Goal: Task Accomplishment & Management: Use online tool/utility

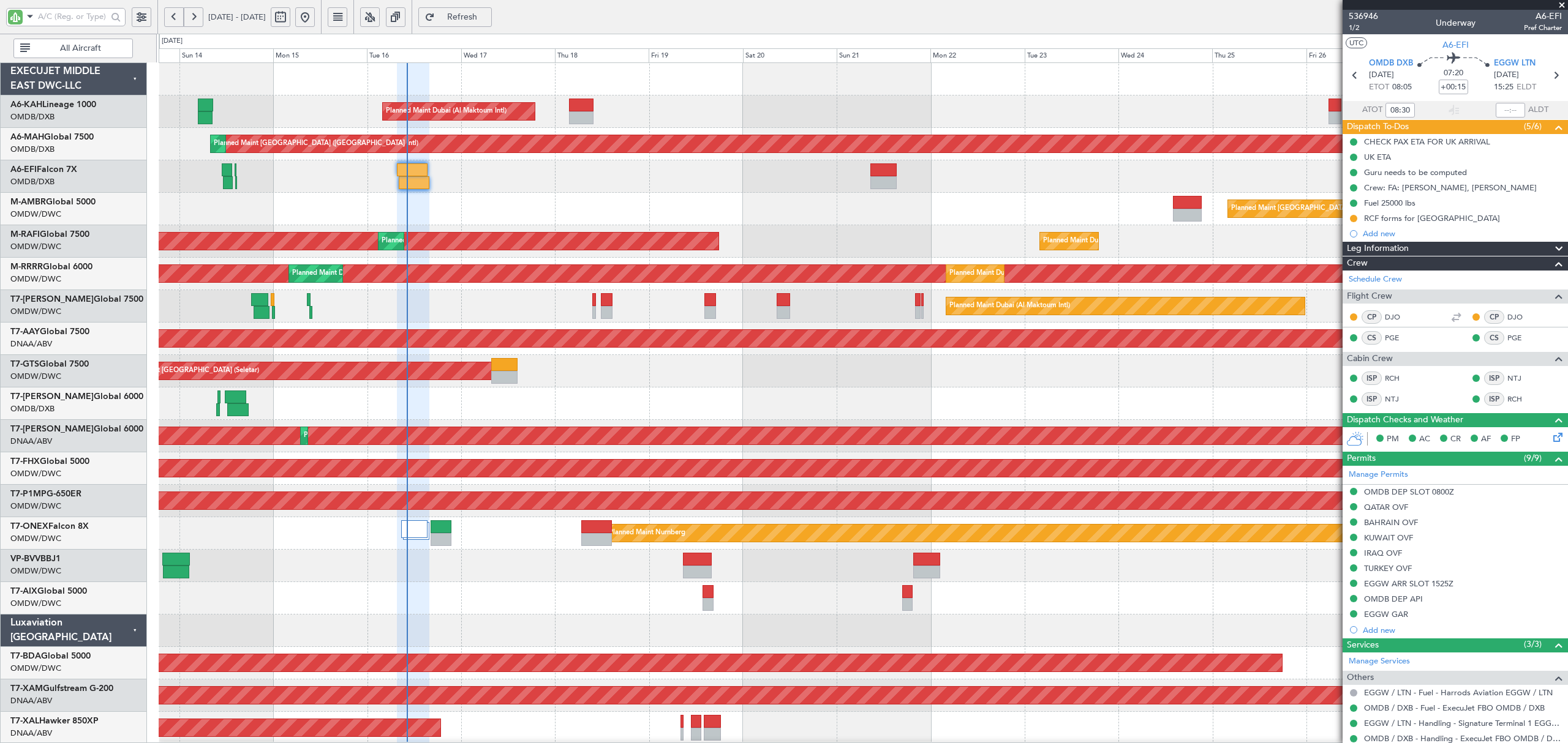
click at [54, 18] on input "text" at bounding box center [72, 16] width 70 height 18
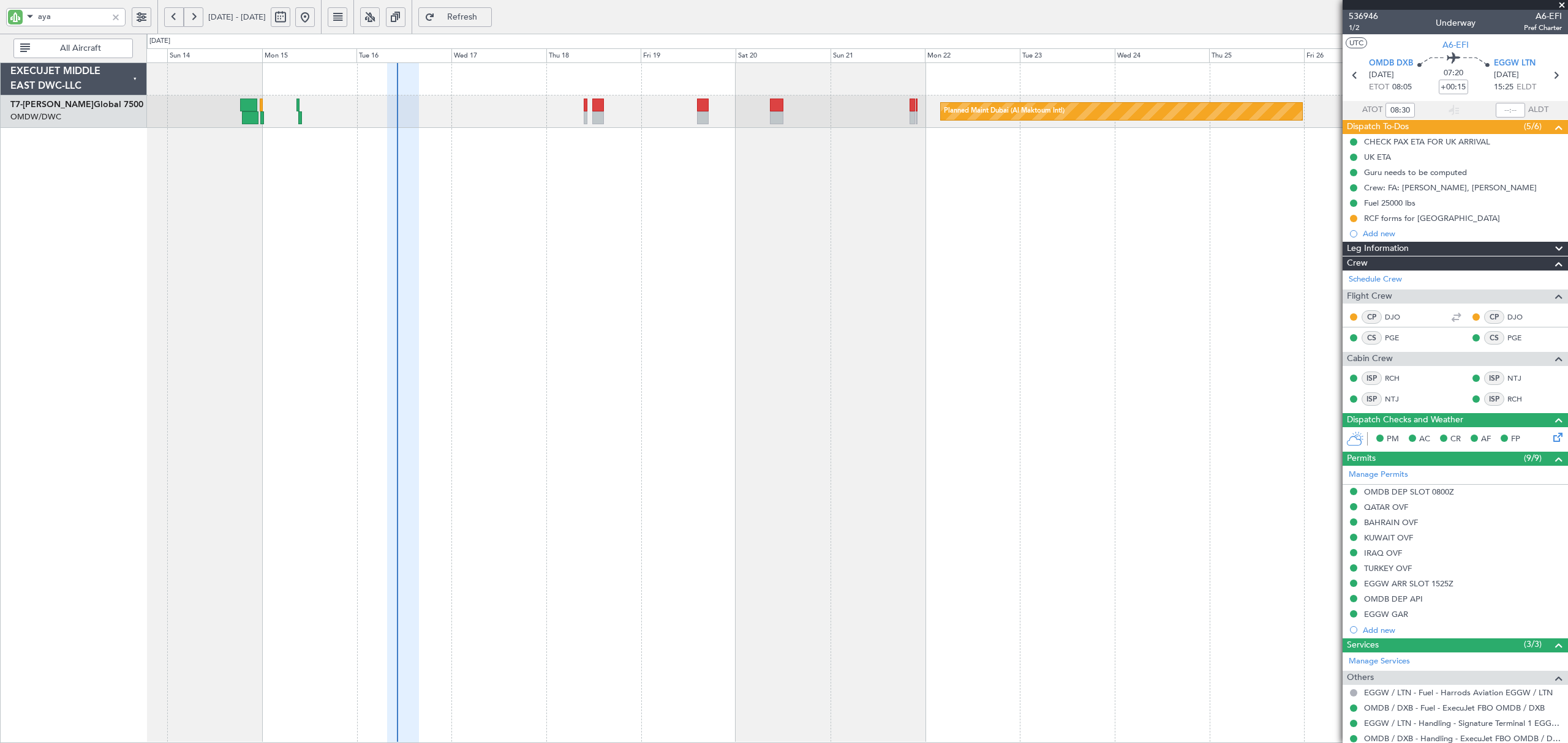
type input "aya"
click at [172, 17] on button at bounding box center [175, 17] width 20 height 20
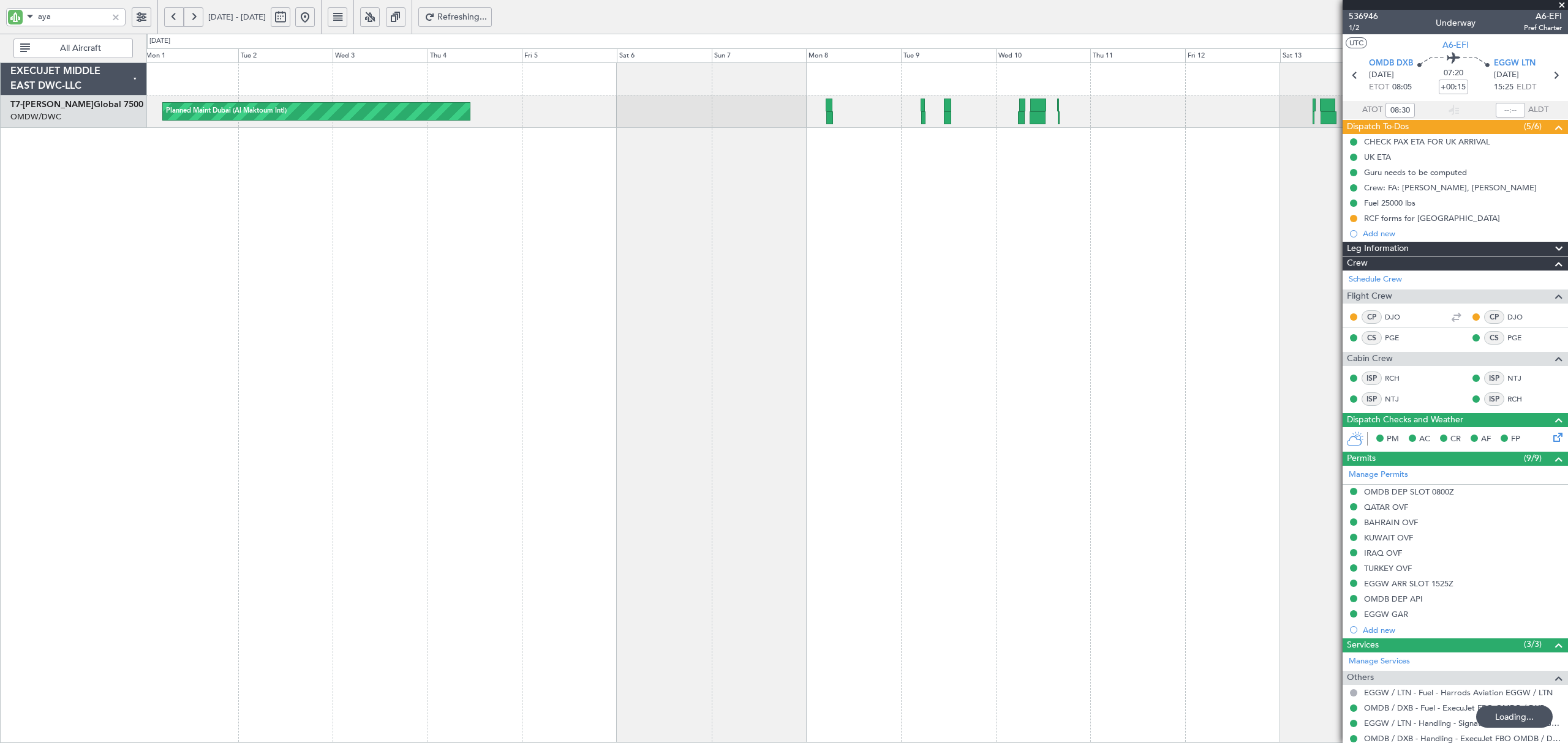
click at [172, 17] on button at bounding box center [175, 17] width 20 height 20
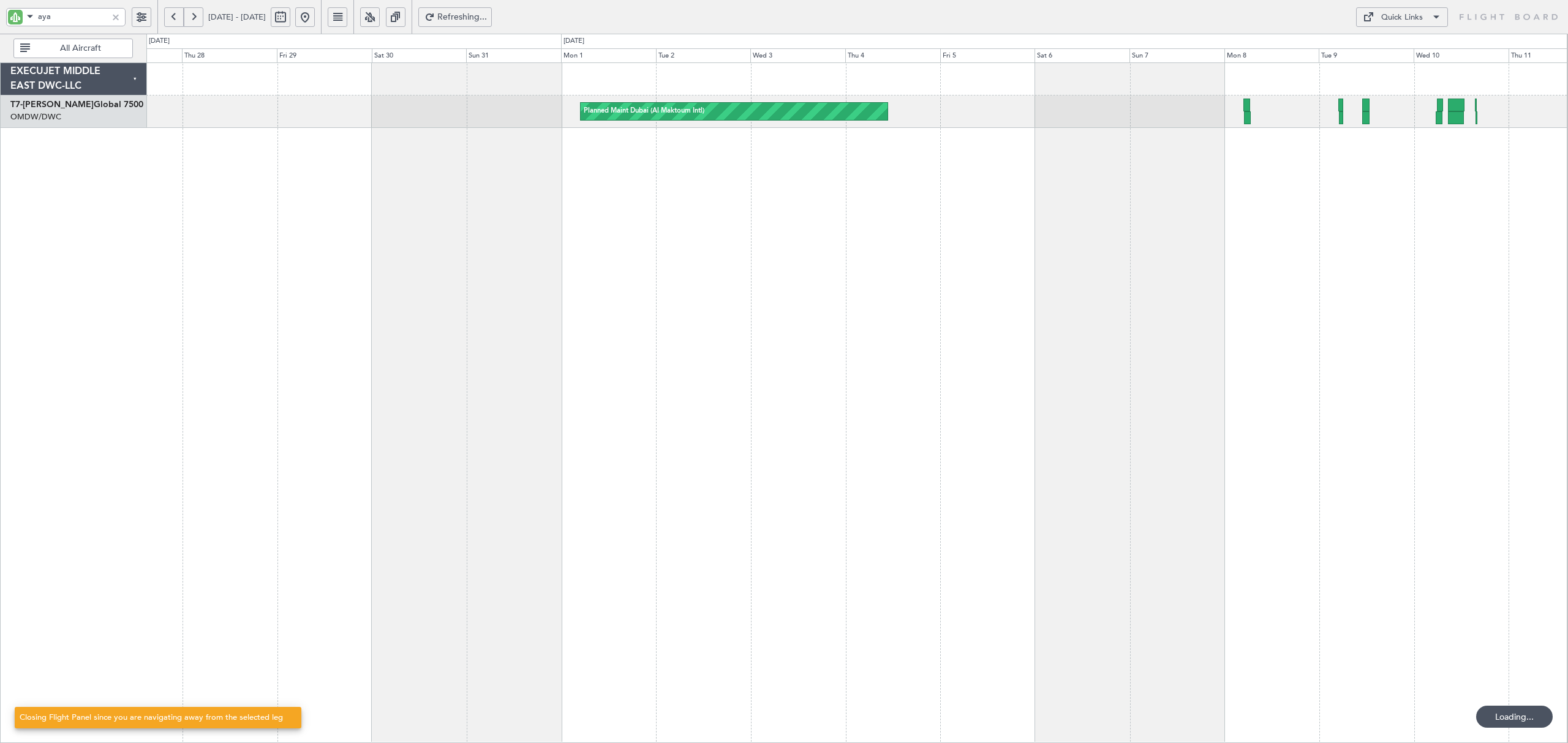
click at [172, 17] on button at bounding box center [175, 17] width 20 height 20
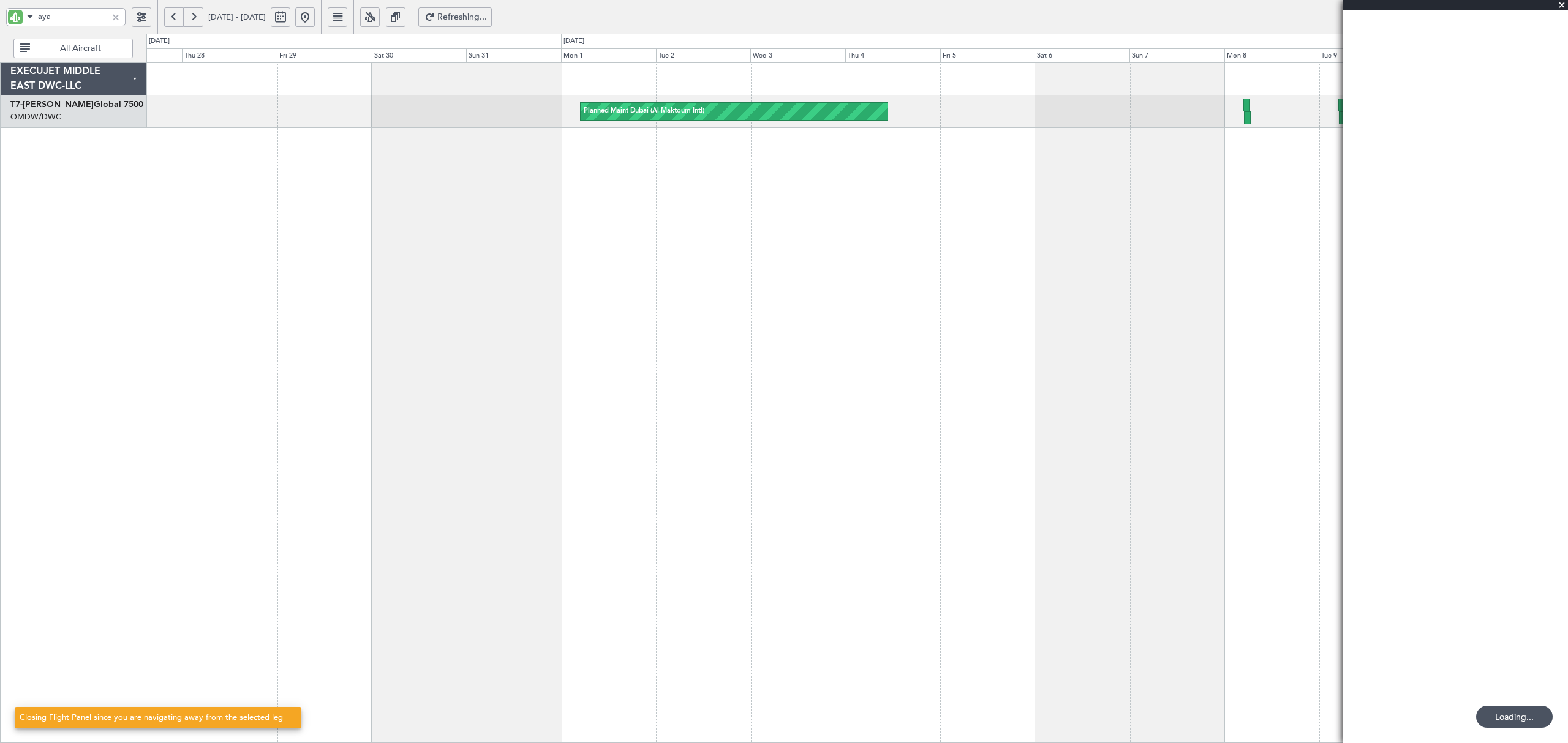
click at [172, 17] on button at bounding box center [175, 17] width 20 height 20
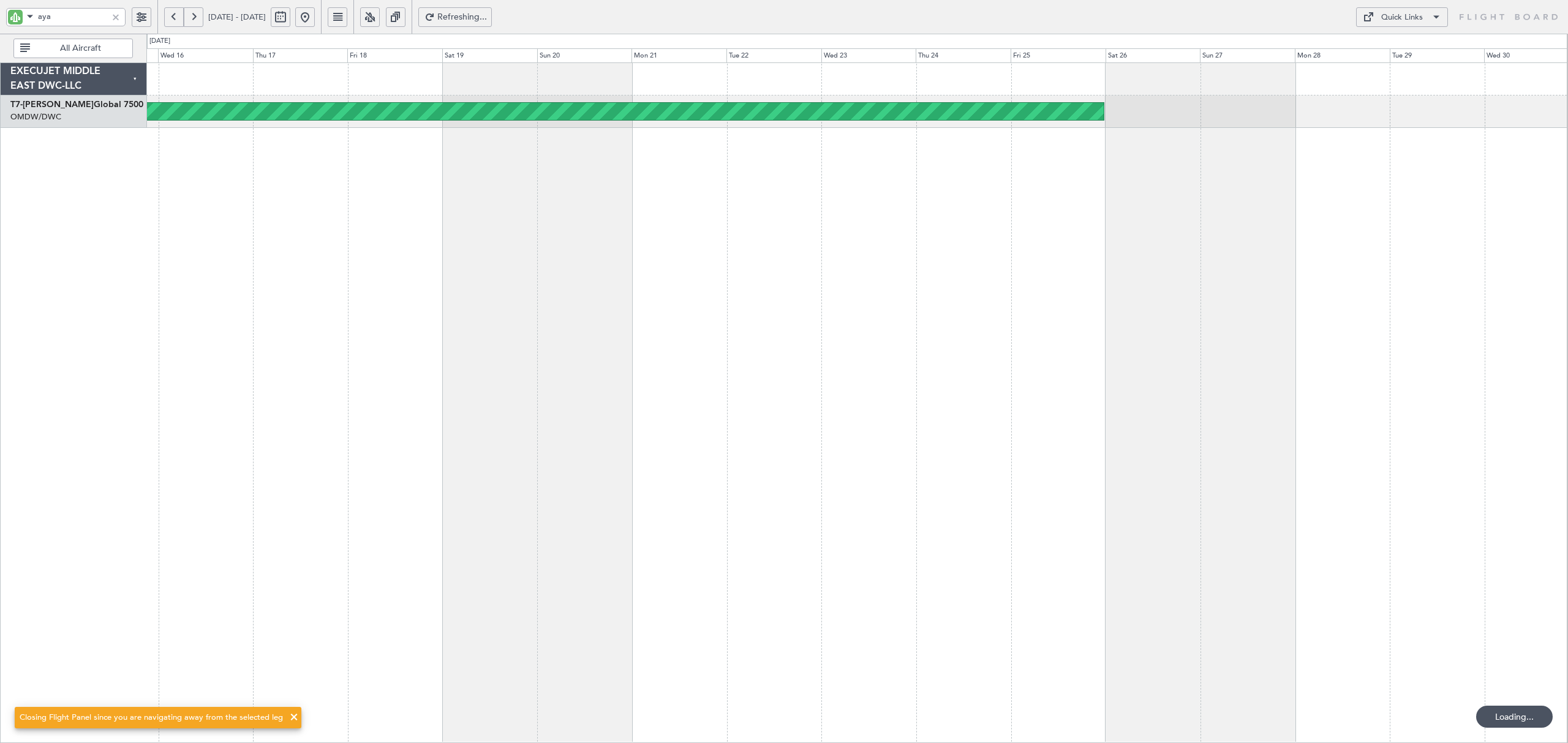
click at [172, 17] on button at bounding box center [175, 17] width 20 height 20
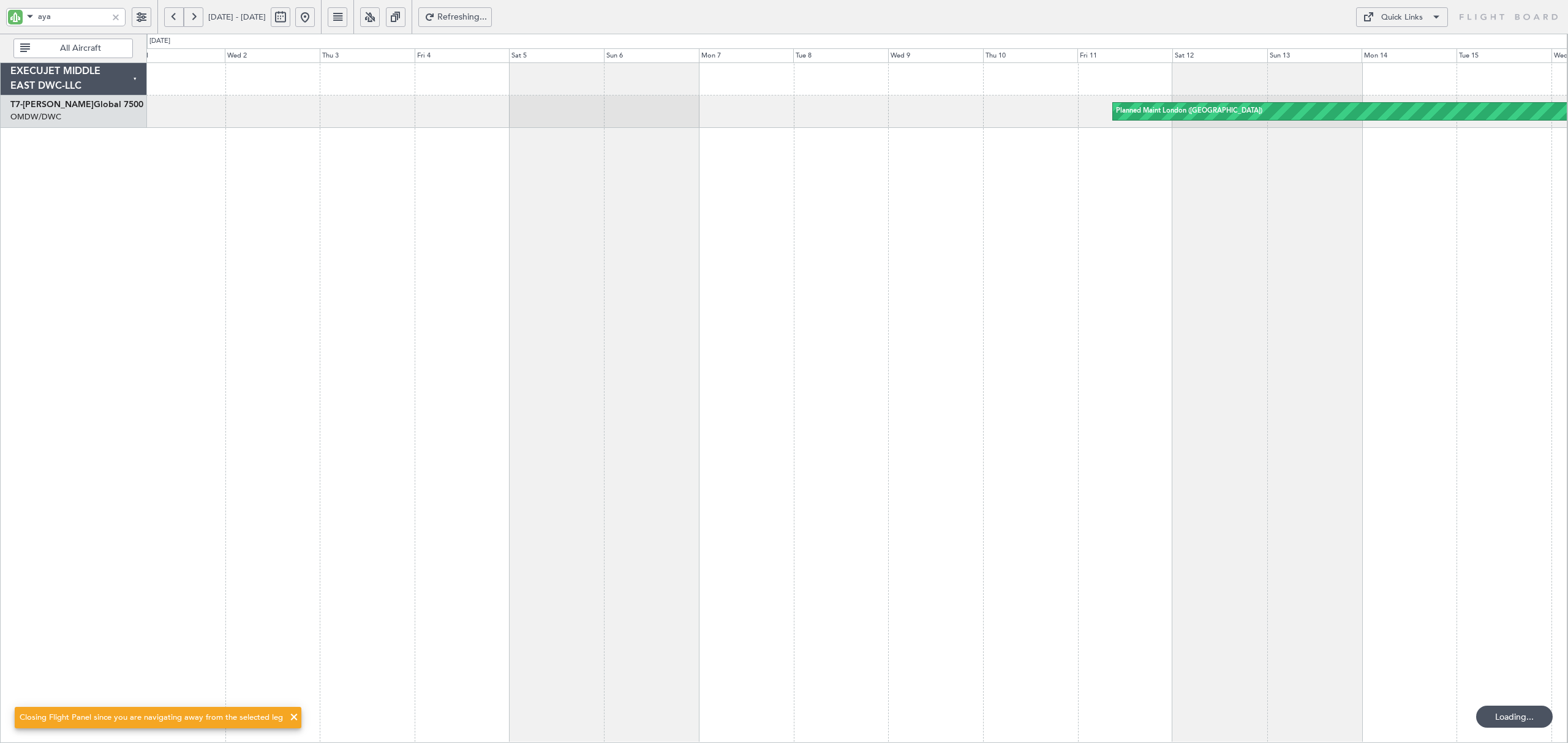
click at [172, 17] on button at bounding box center [175, 17] width 20 height 20
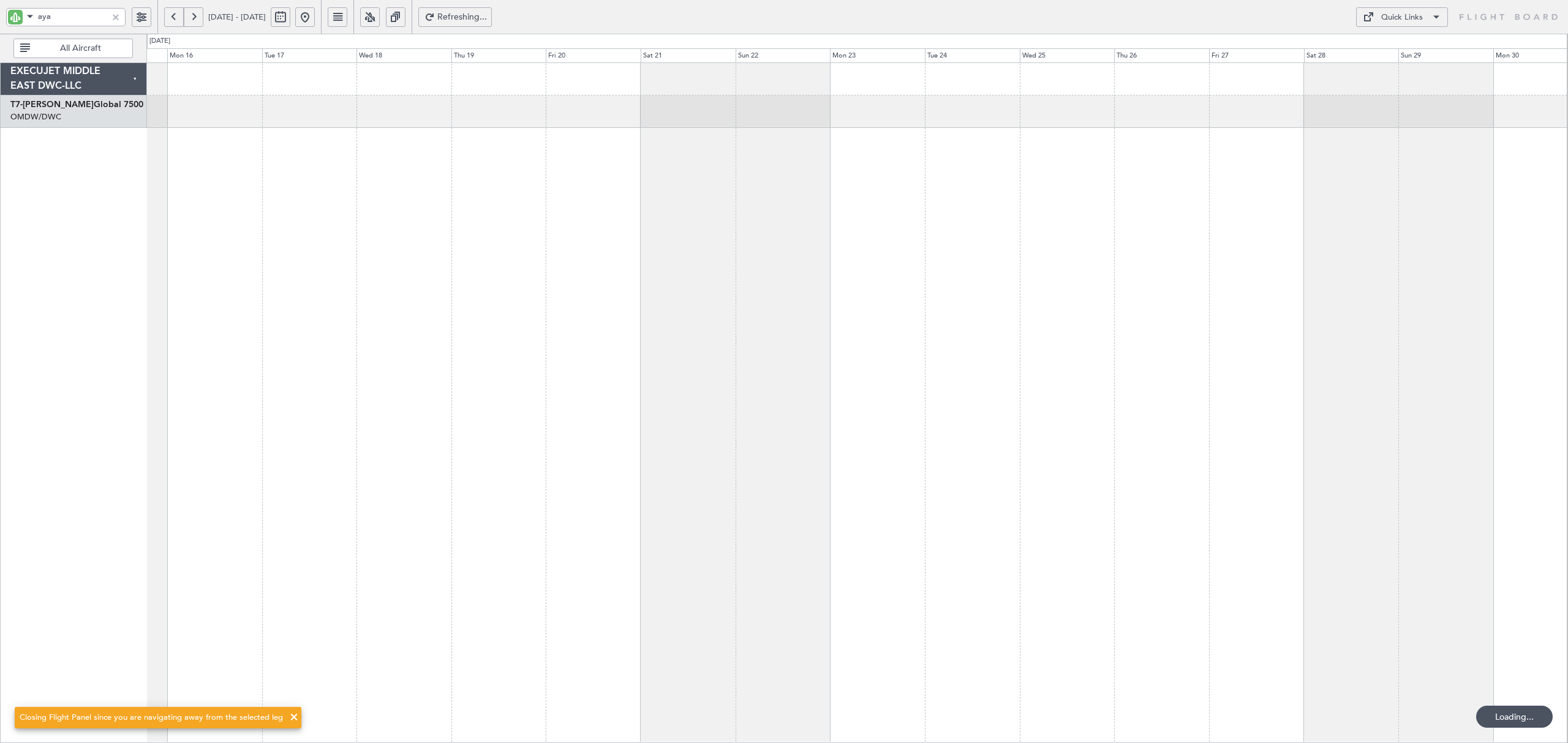
click at [172, 17] on button at bounding box center [175, 17] width 20 height 20
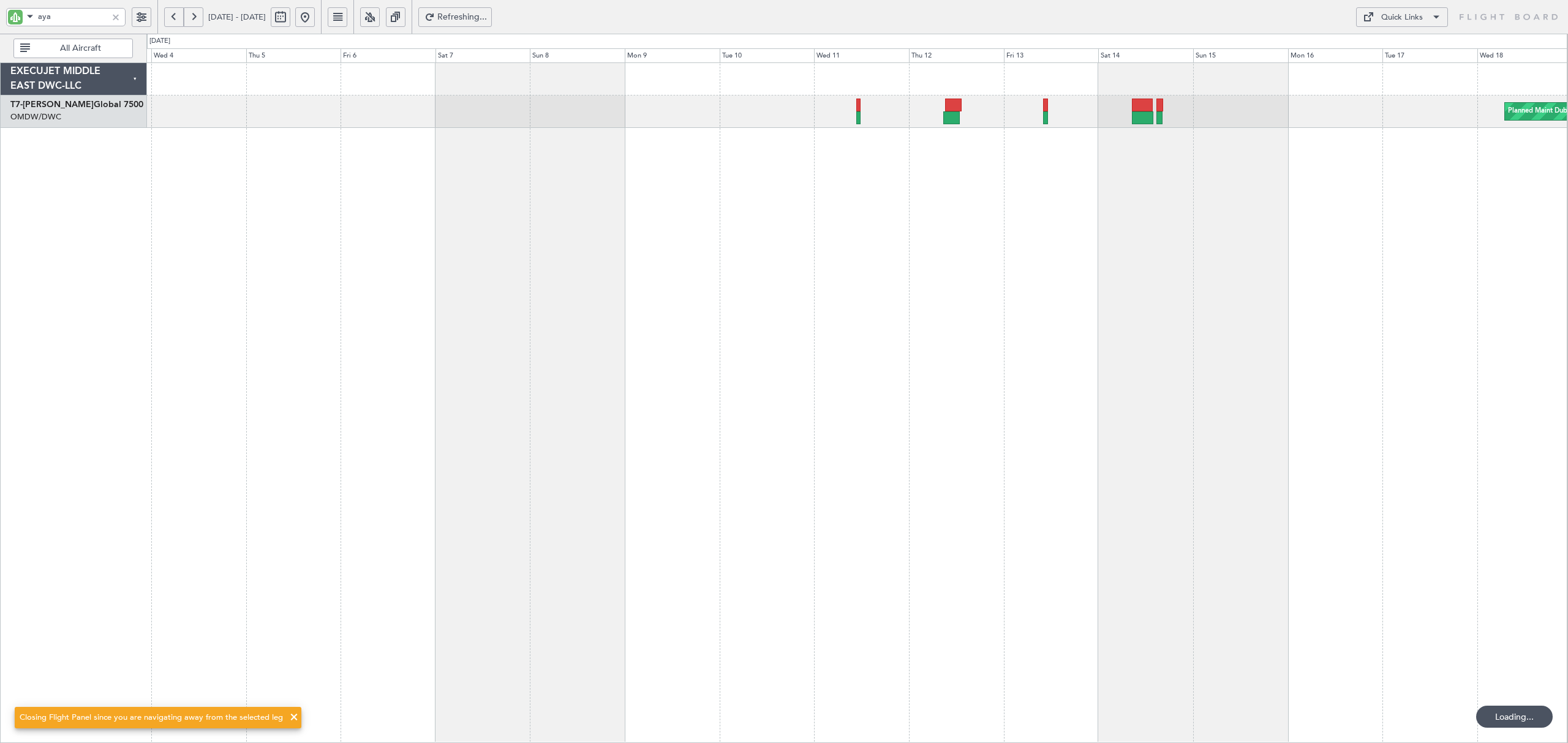
click at [186, 209] on div "Planned Maint Dubai (Al Maktoum Intl)" at bounding box center [856, 402] width 1421 height 681
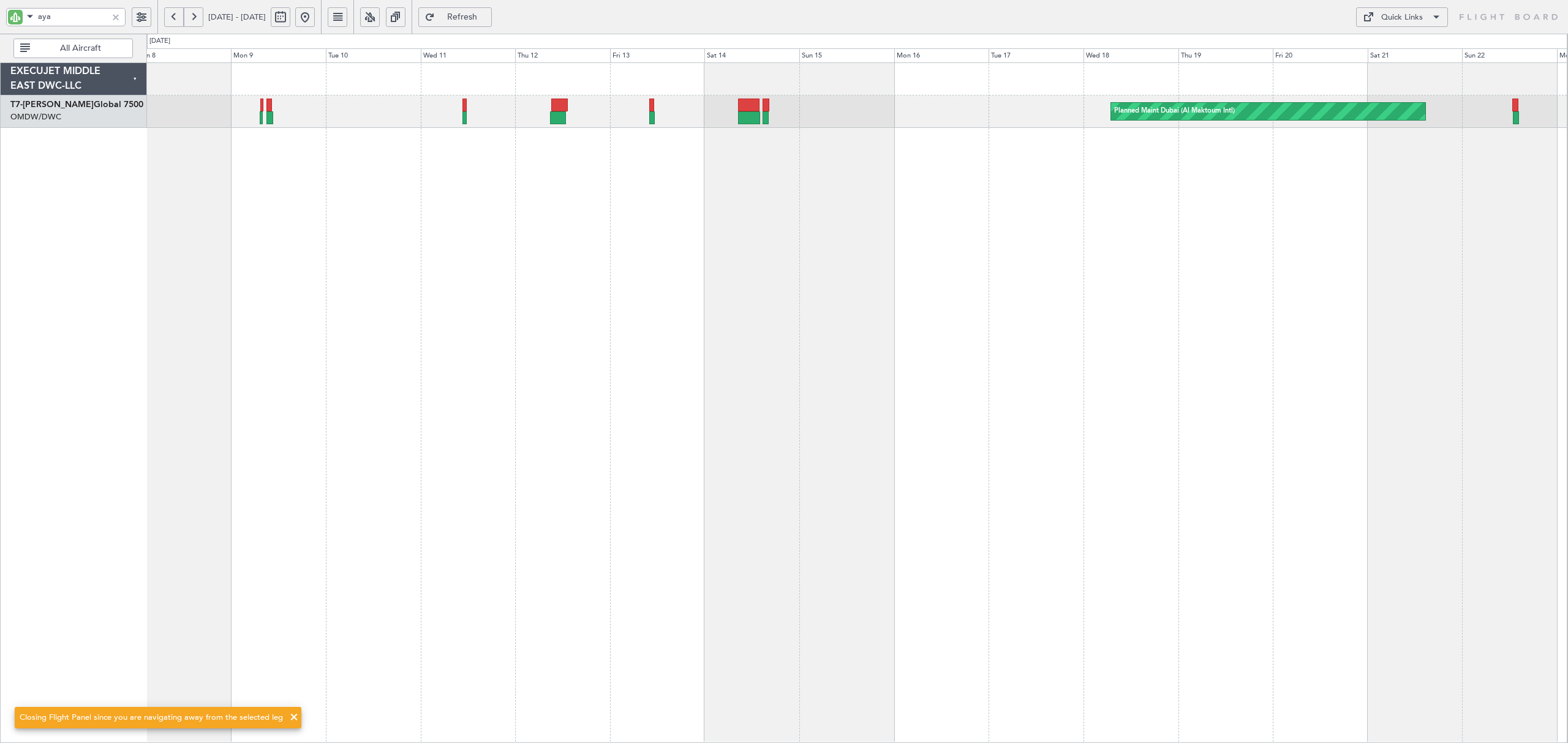
click at [561, 194] on div "Planned Maint Dubai (Al Maktoum Intl)" at bounding box center [856, 402] width 1421 height 681
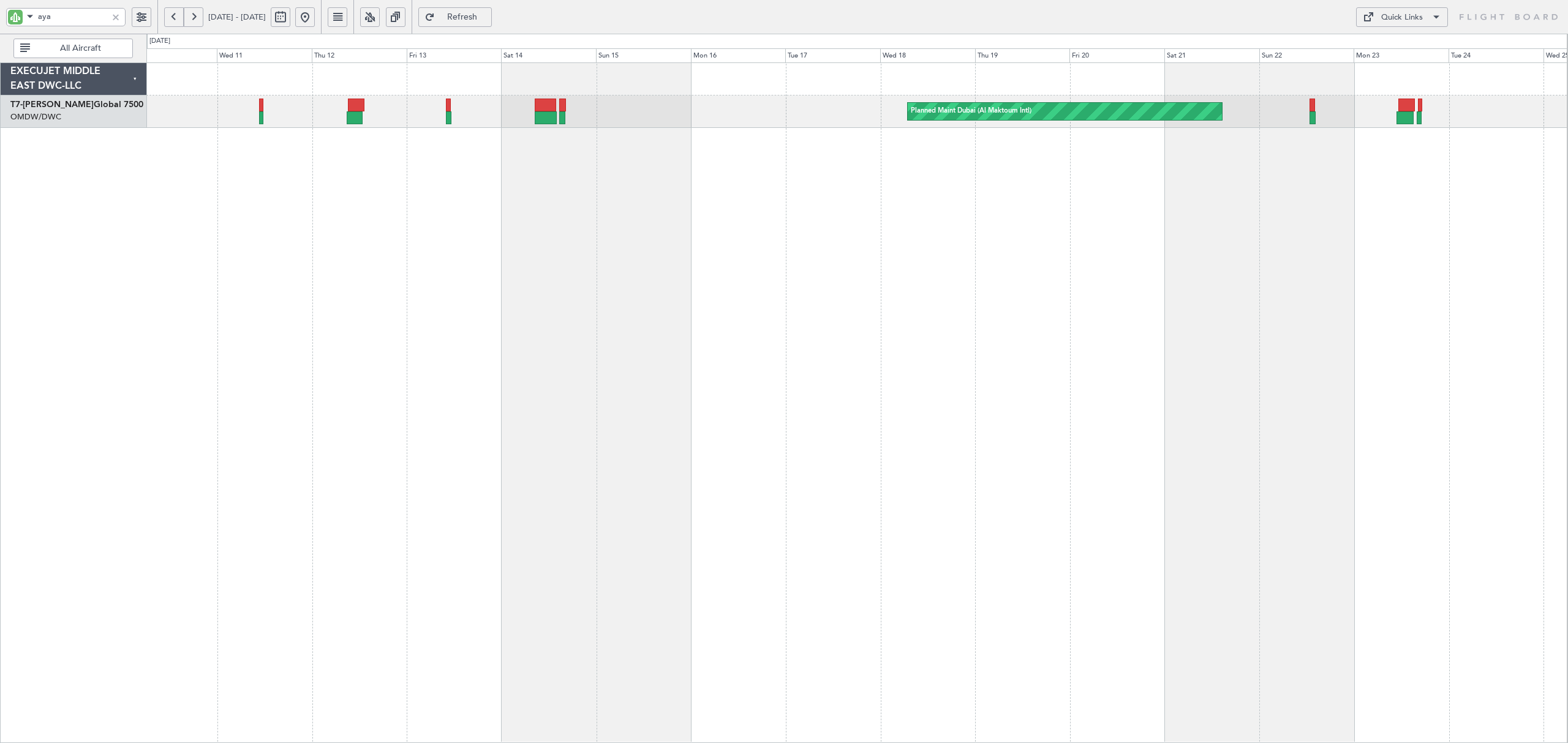
click at [697, 248] on div "Planned Maint Dubai (Al Maktoum Intl)" at bounding box center [856, 402] width 1421 height 681
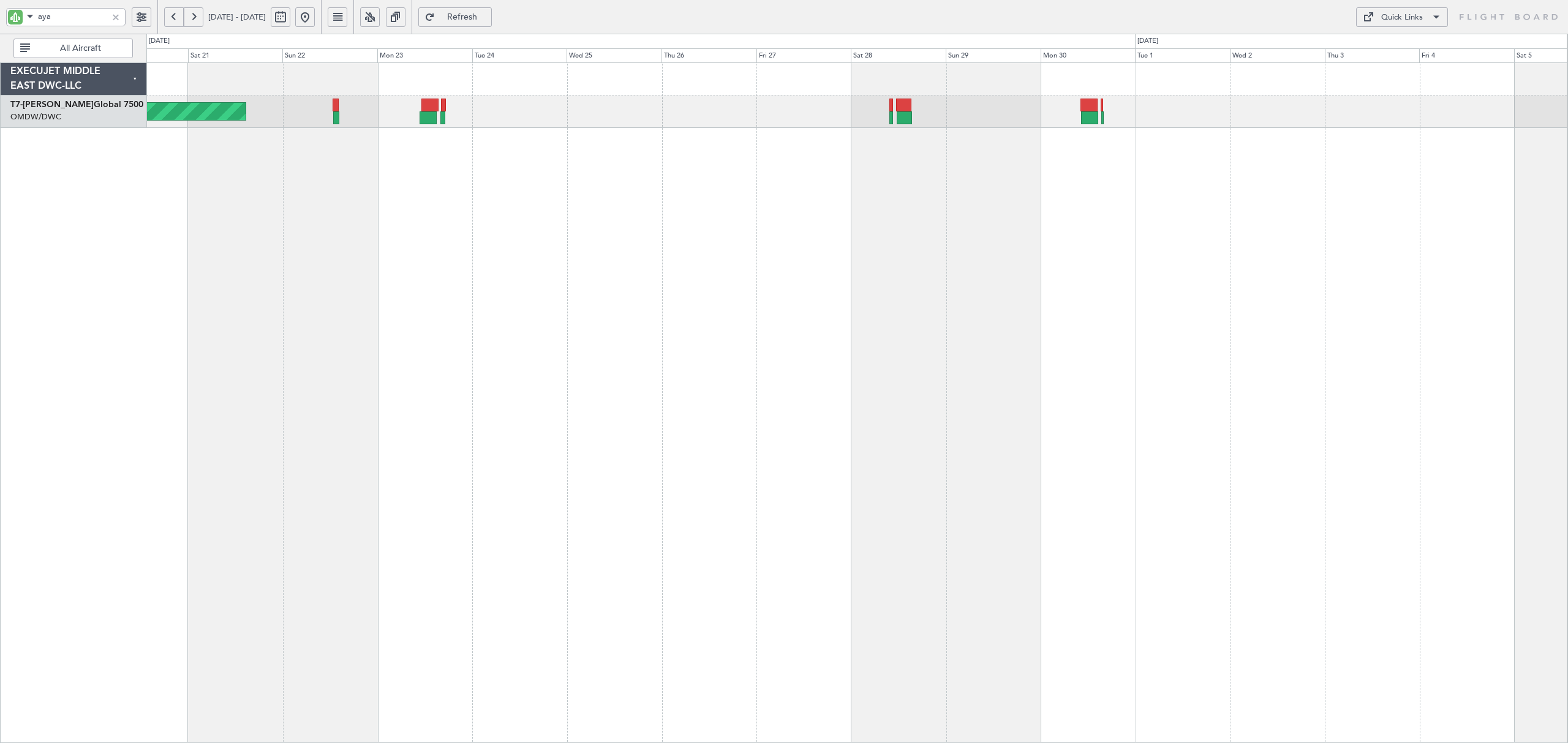
click at [588, 239] on div "Planned Maint Dubai (Al Maktoum Intl)" at bounding box center [856, 402] width 1421 height 681
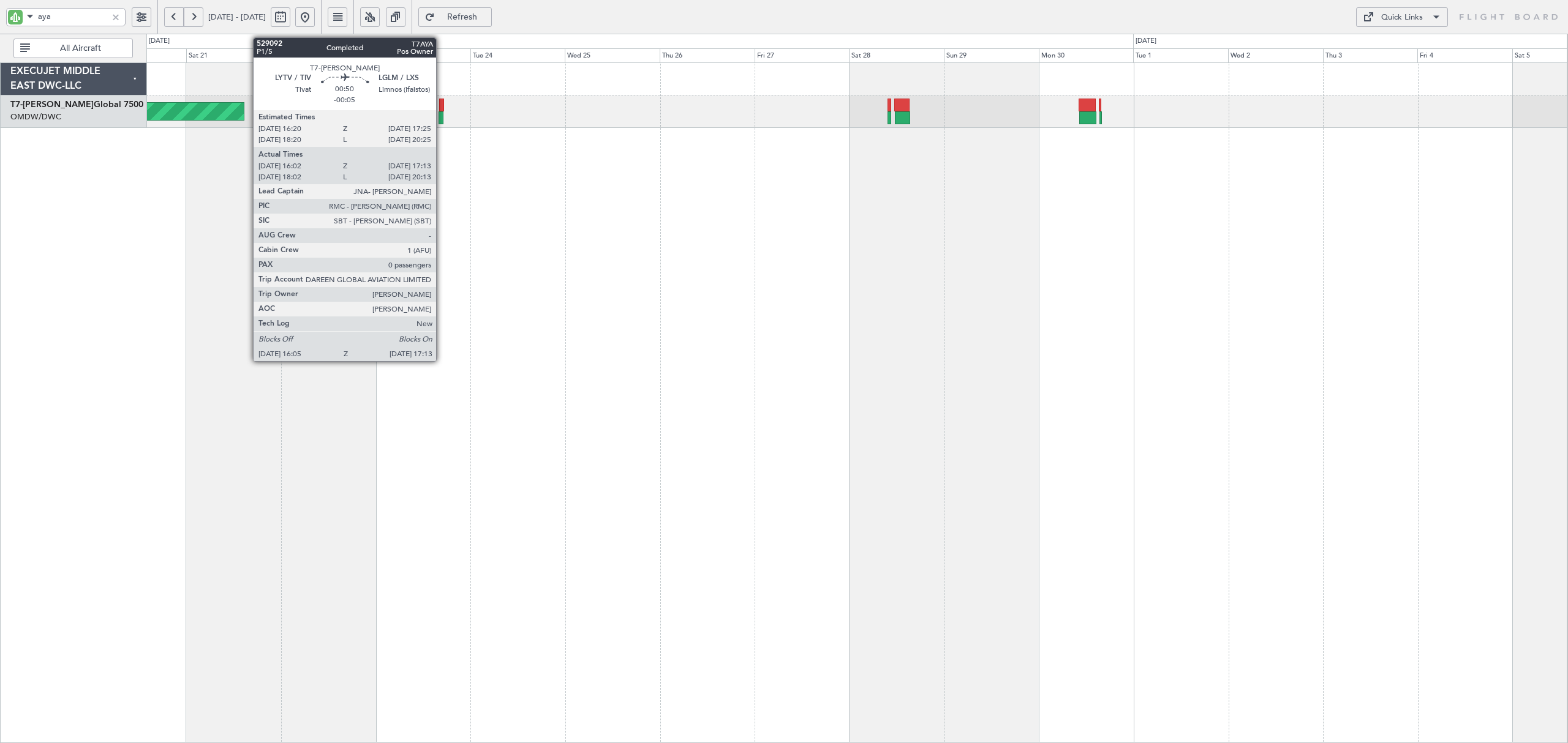
click at [441, 118] on div at bounding box center [440, 118] width 5 height 13
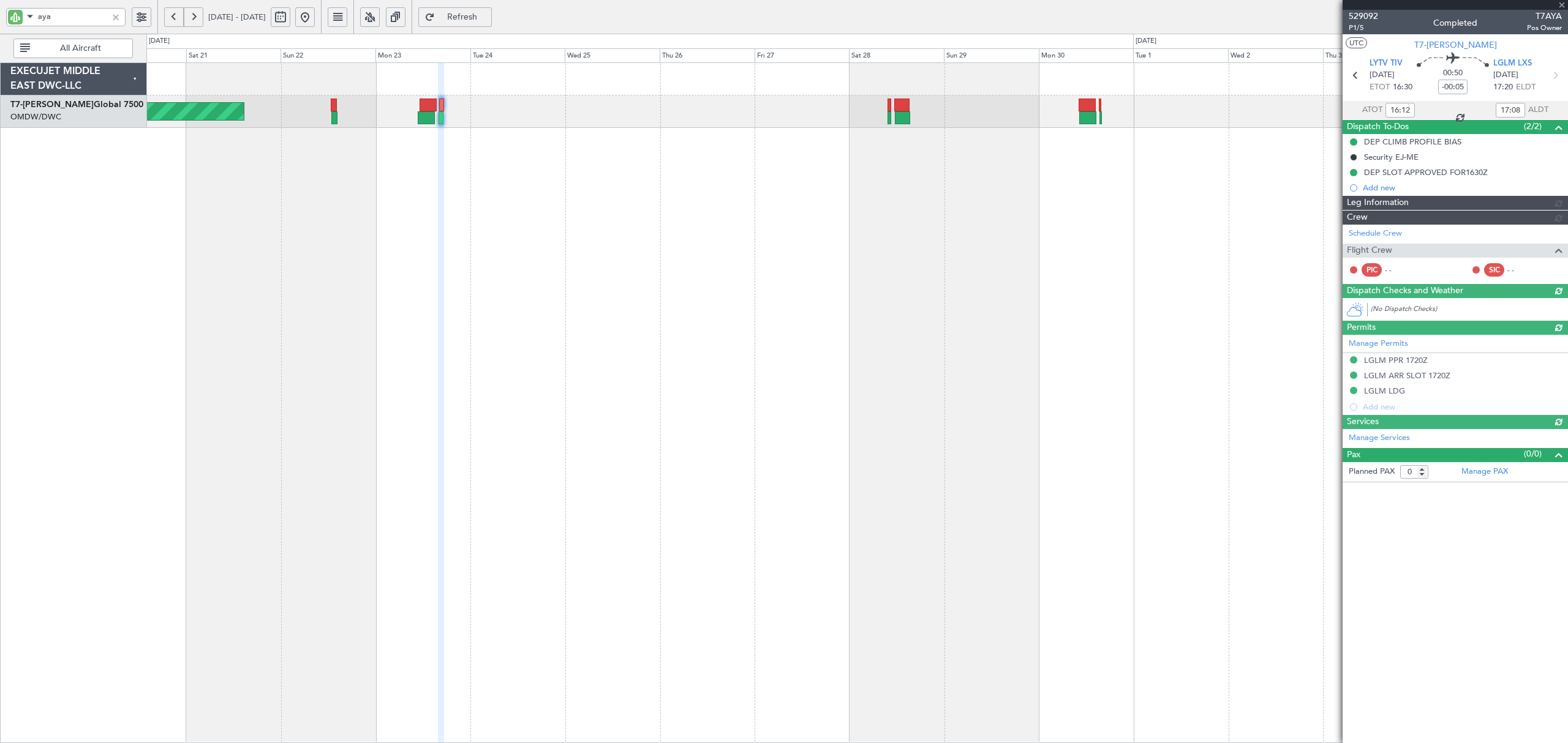
type input "[PERSON_NAME] (ANI)"
type input "6515"
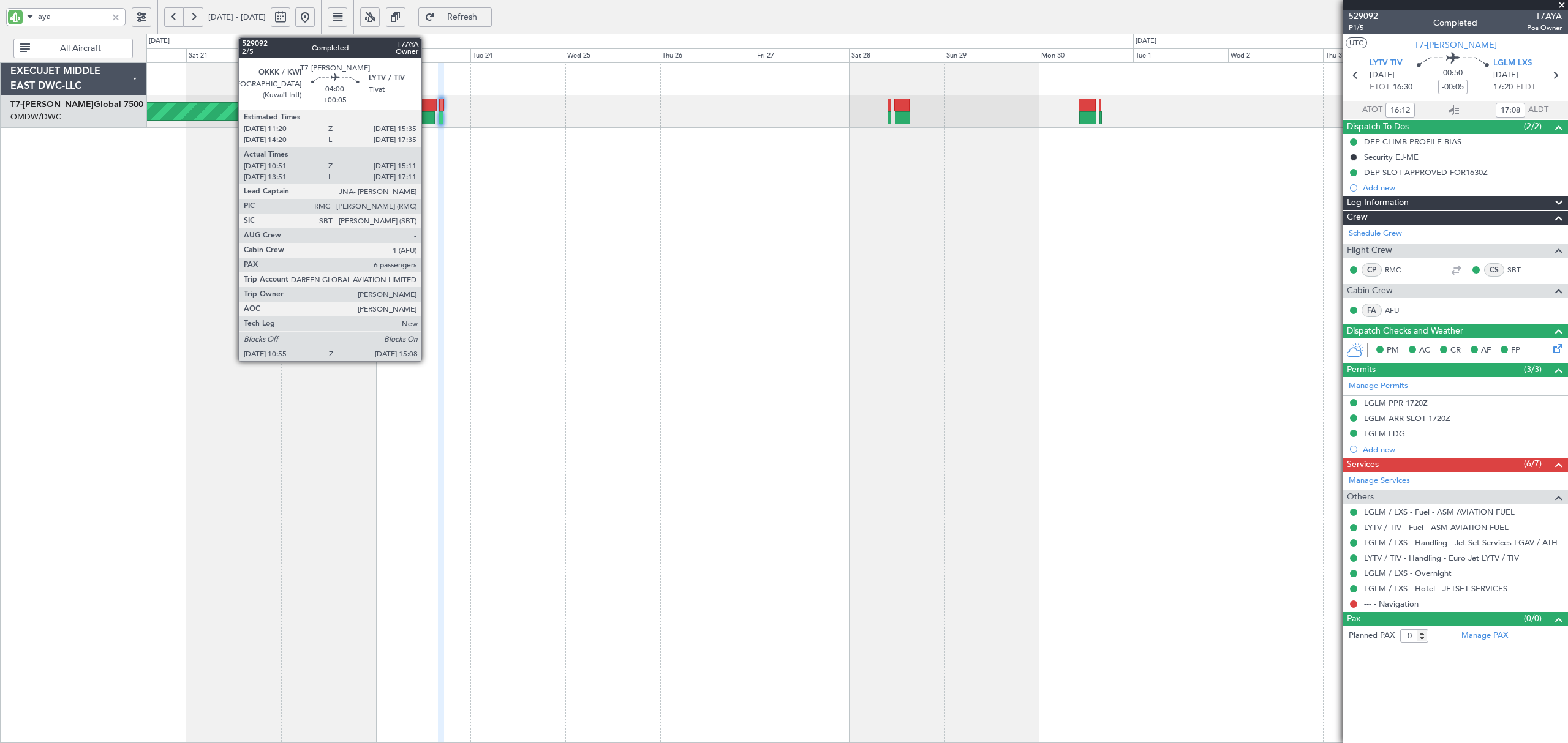
click at [427, 110] on div at bounding box center [428, 105] width 17 height 13
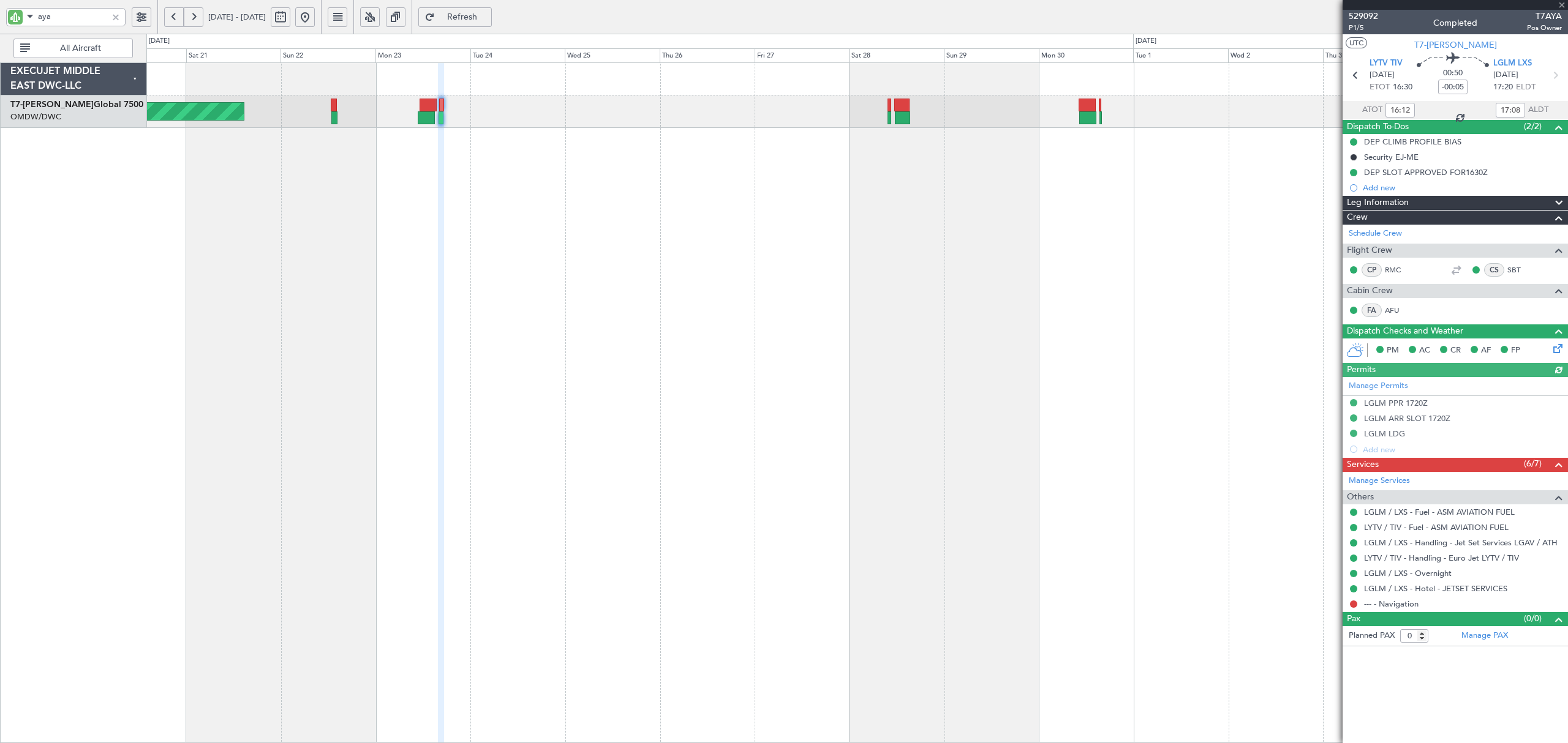
type input "[PERSON_NAME] (ANI)"
type input "6515"
click at [1505, 63] on span "LGLM LXS" at bounding box center [1512, 64] width 39 height 13
type input "[PERSON_NAME] (ANI)"
type input "6515"
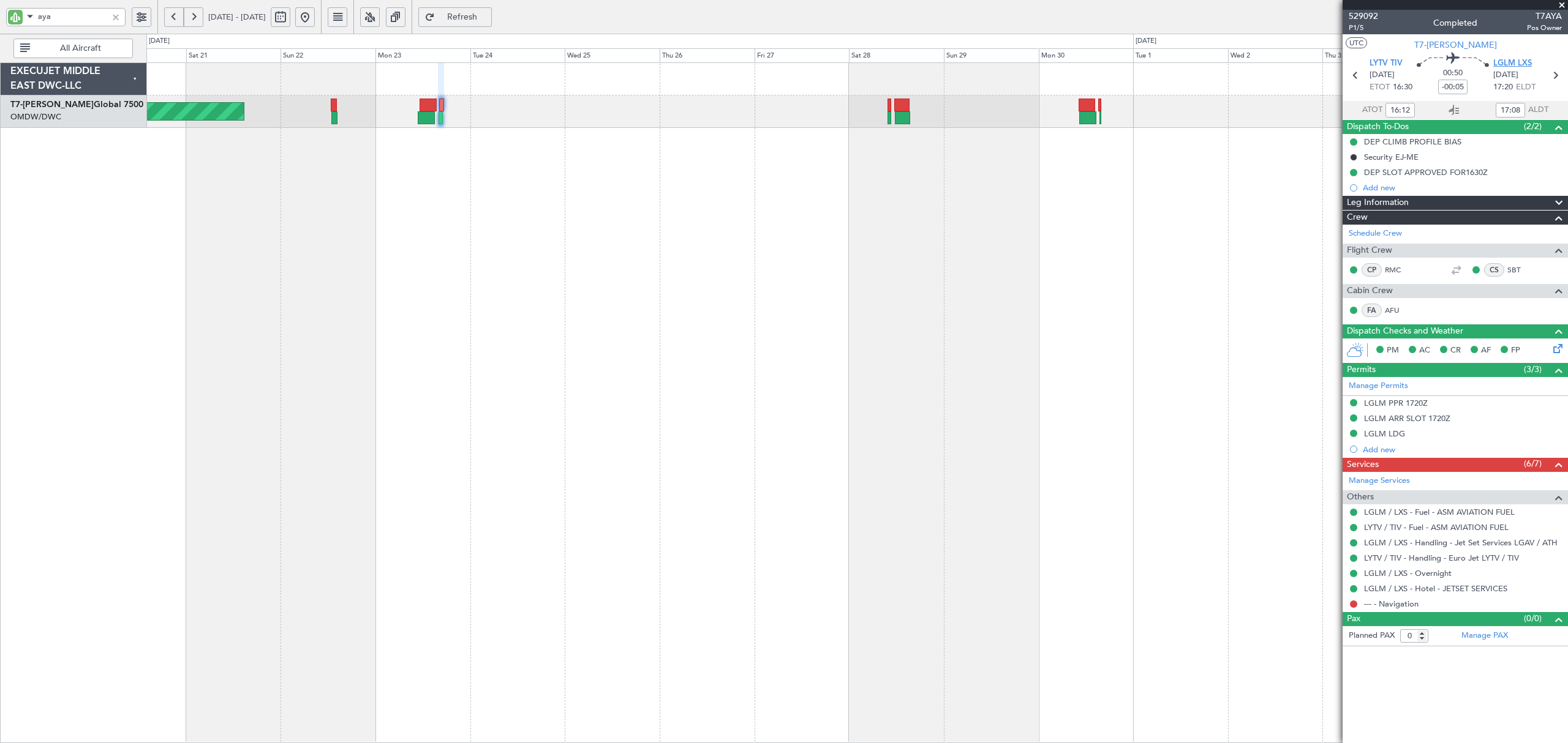
type input "[PERSON_NAME] (ANI)"
type input "6515"
type input "[PERSON_NAME] (ANI)"
type input "6515"
type input "[PERSON_NAME] (ANI)"
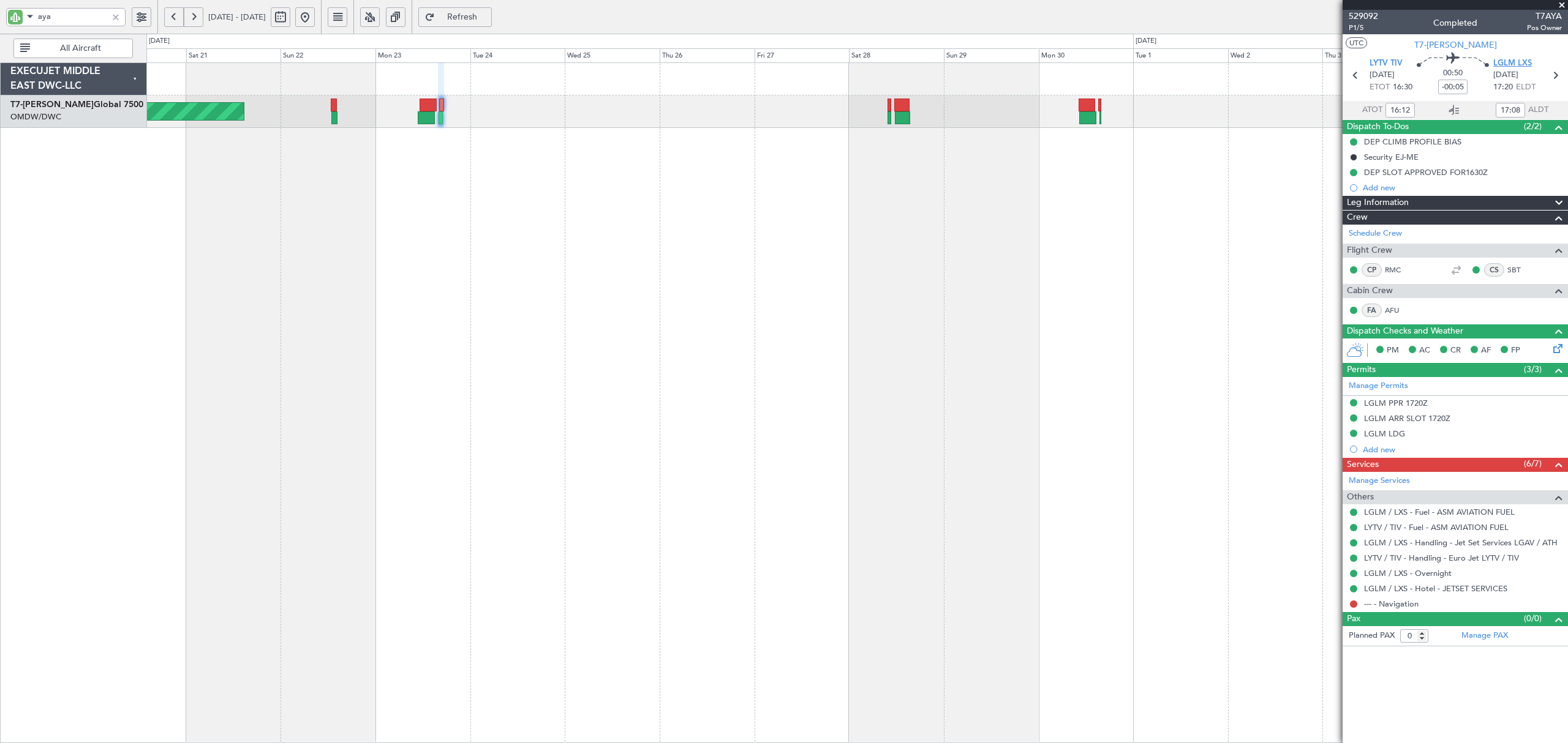
type input "6515"
click at [118, 14] on div at bounding box center [116, 17] width 14 height 14
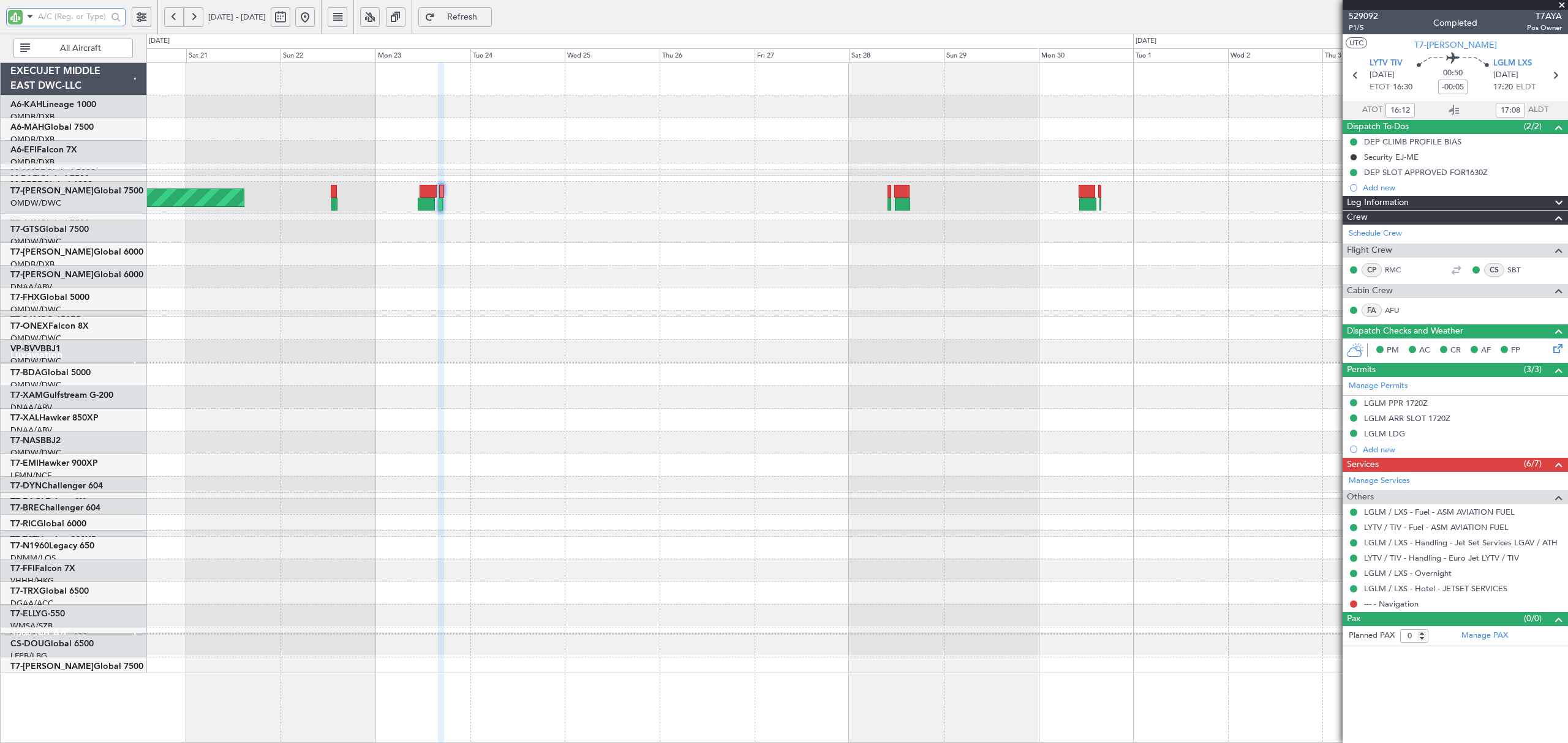
click at [479, 147] on div "Planned Maint Dubai (Al Maktoum Intl)" at bounding box center [856, 367] width 1421 height 608
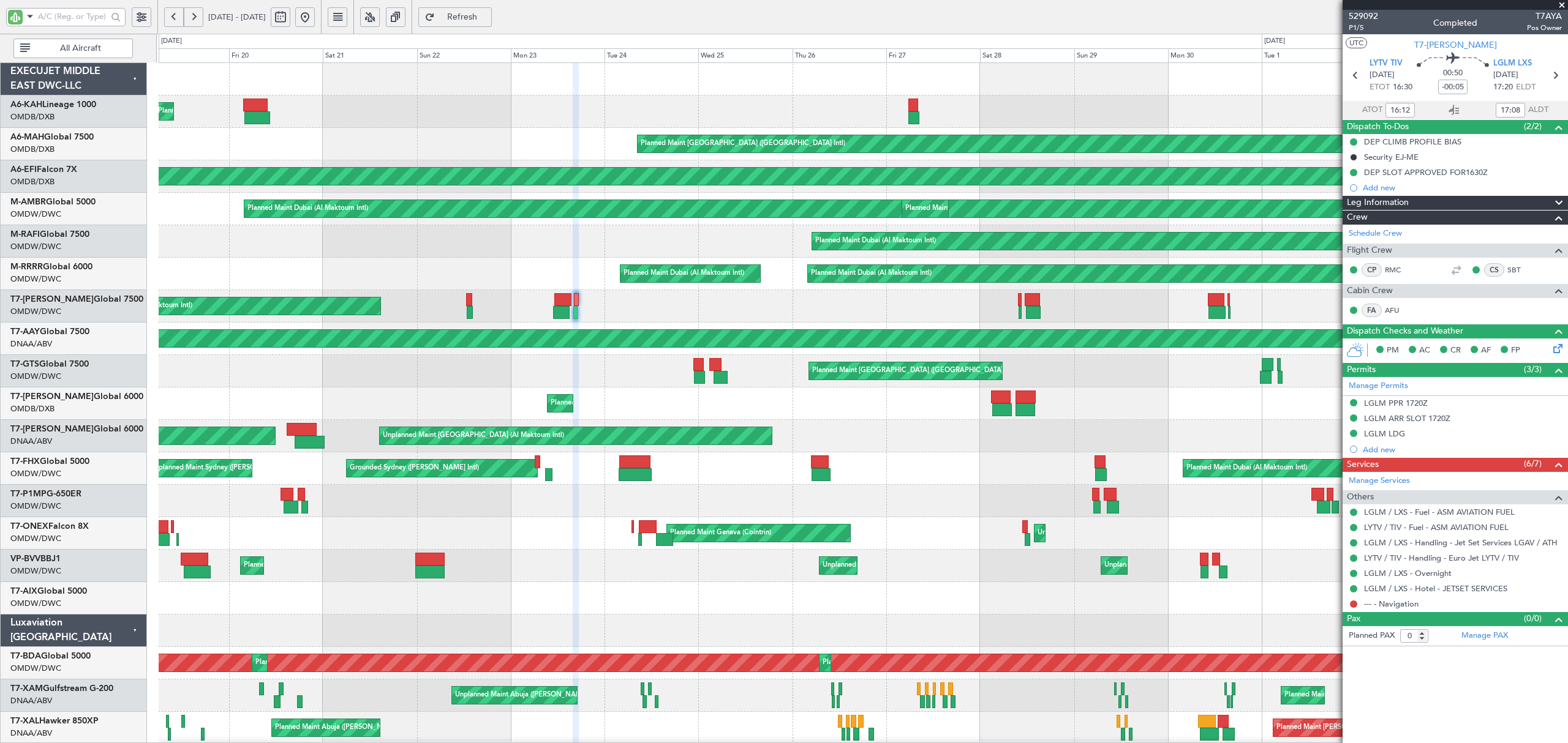
click at [315, 22] on button at bounding box center [305, 17] width 20 height 20
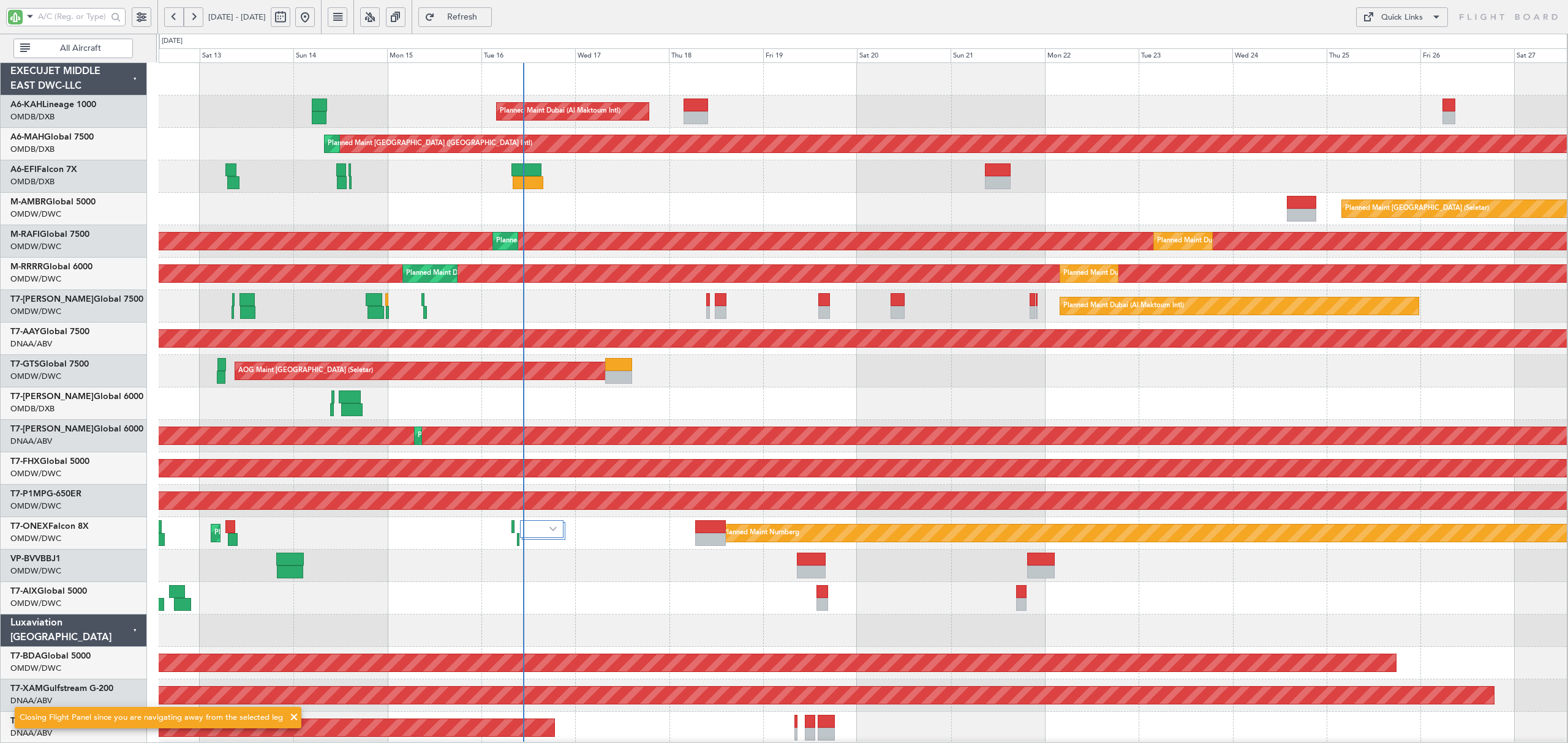
click at [424, 219] on div "Planned Maint Dubai (Al Maktoum Intl) Planned Maint [GEOGRAPHIC_DATA] ([GEOGRAP…" at bounding box center [862, 663] width 1408 height 1200
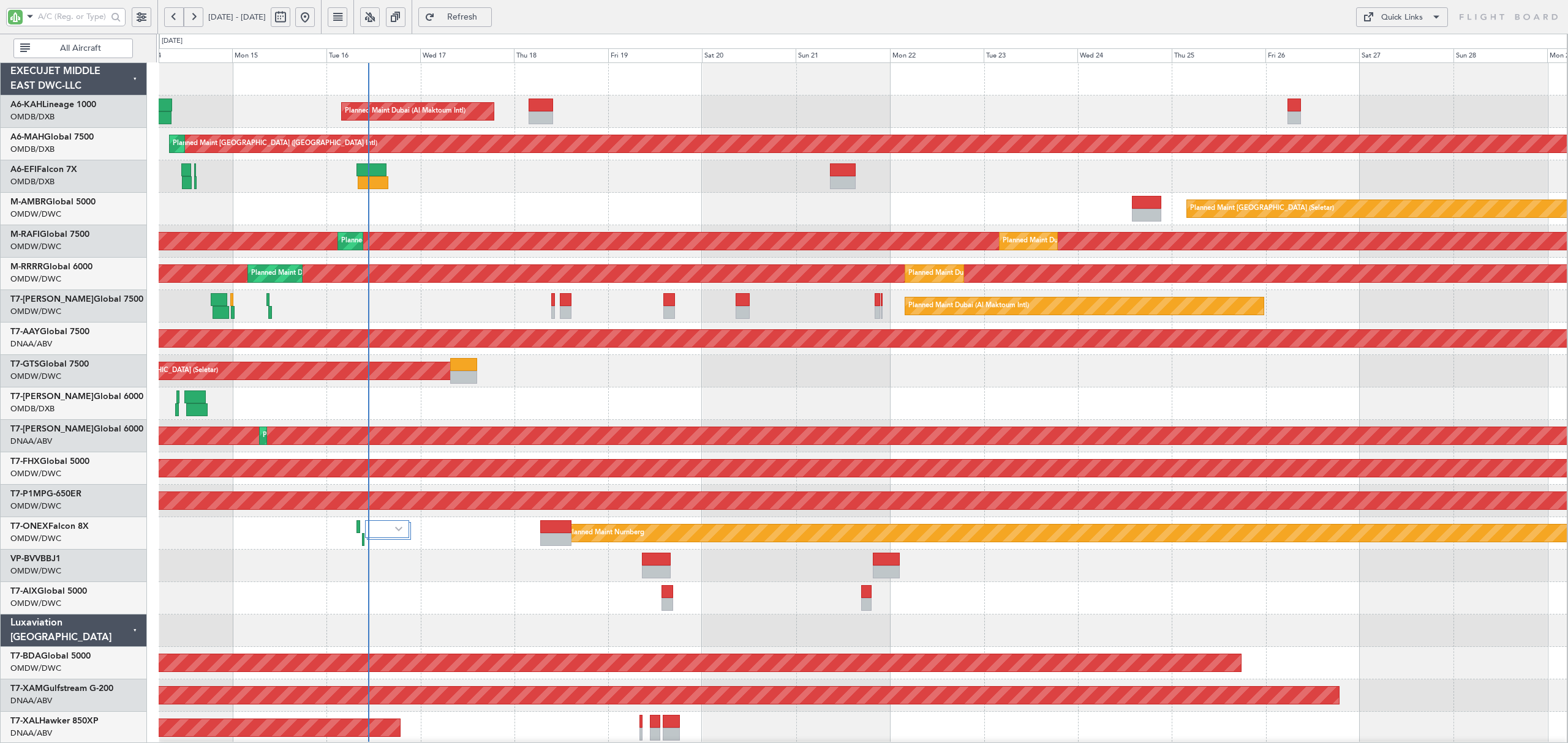
click at [373, 229] on div "Planned Maint Dubai (Al Maktoum Intl) Planned Maint [GEOGRAPHIC_DATA] ([GEOGRAP…" at bounding box center [862, 663] width 1408 height 1200
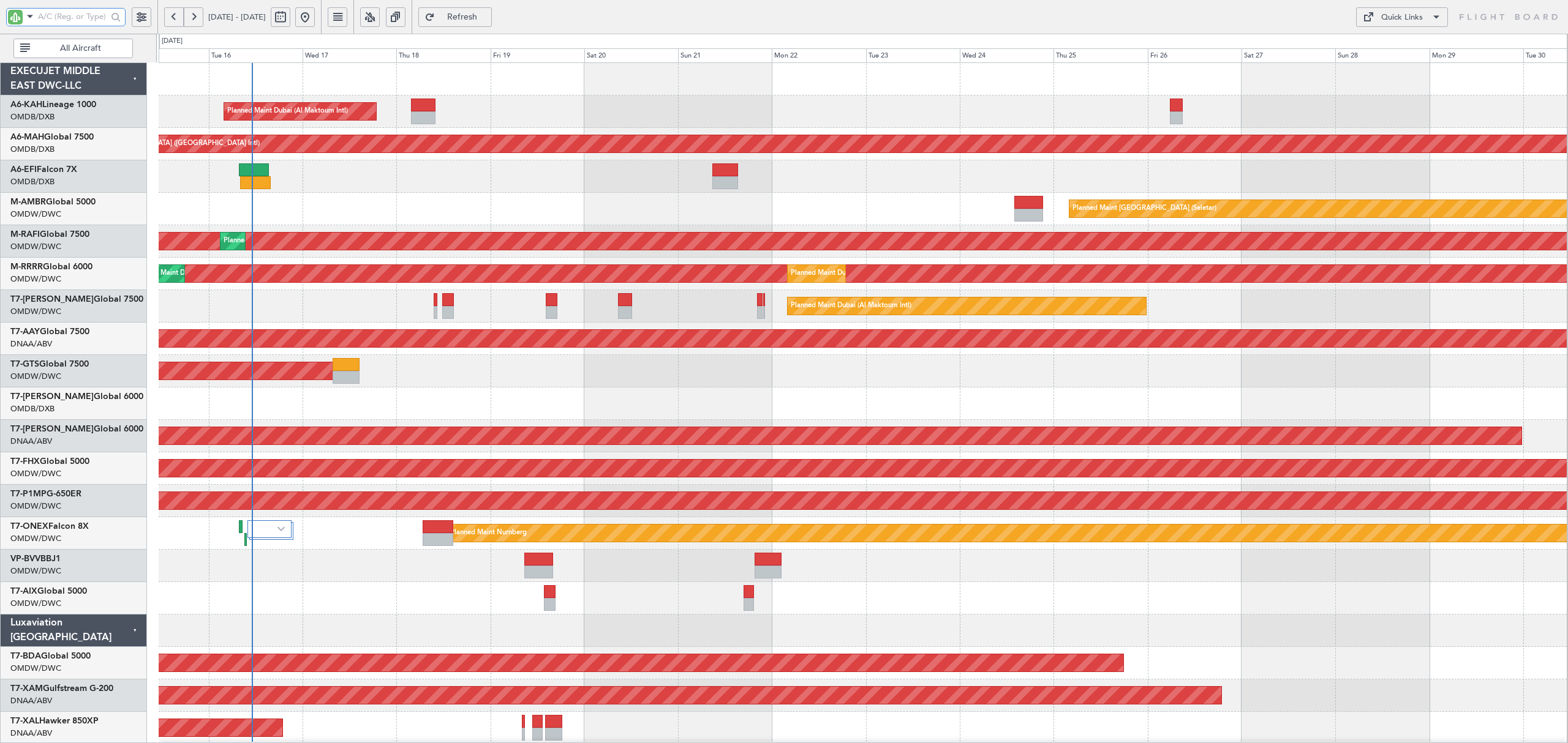
click at [80, 13] on input "text" at bounding box center [72, 16] width 70 height 18
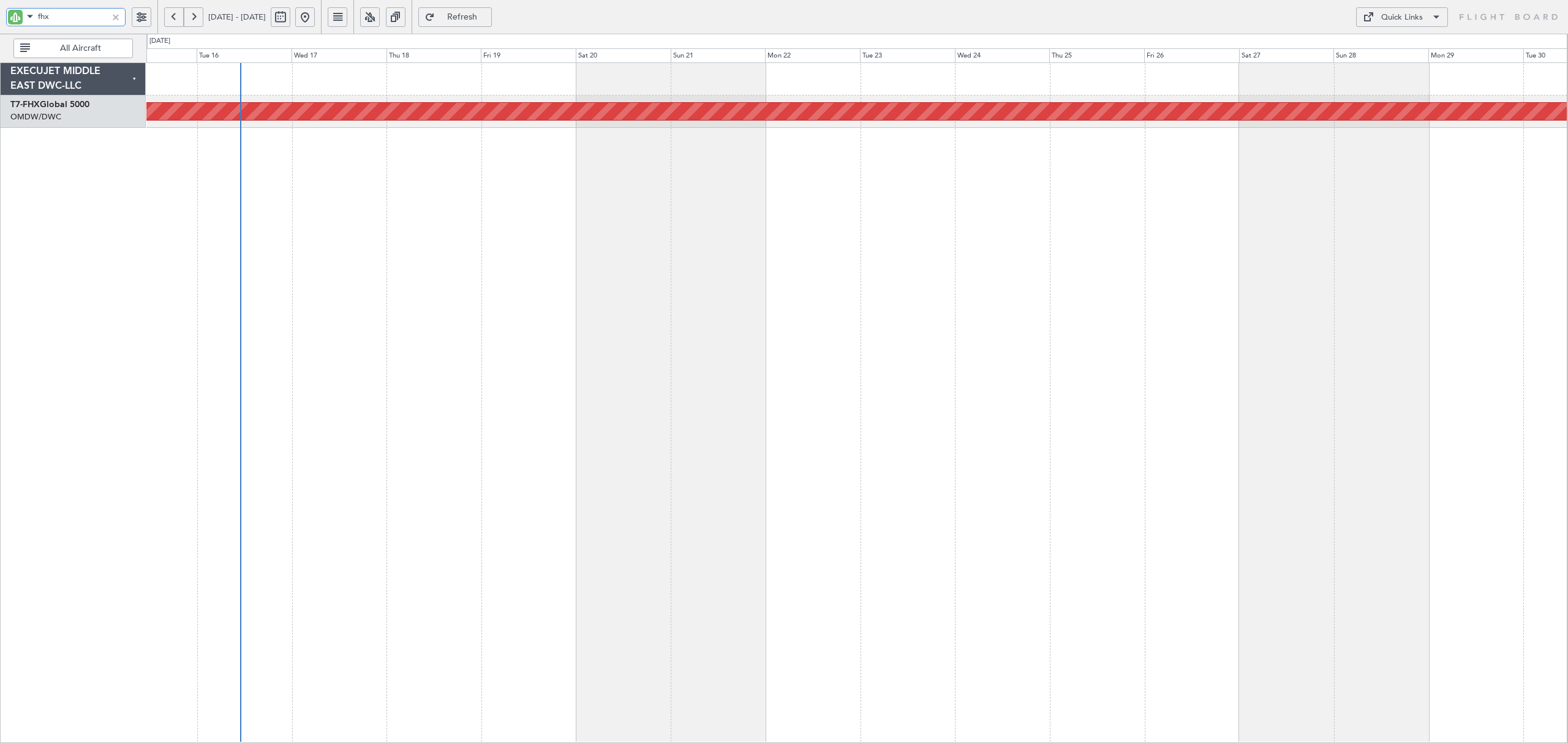
type input "fhx"
click at [173, 17] on button at bounding box center [175, 17] width 20 height 20
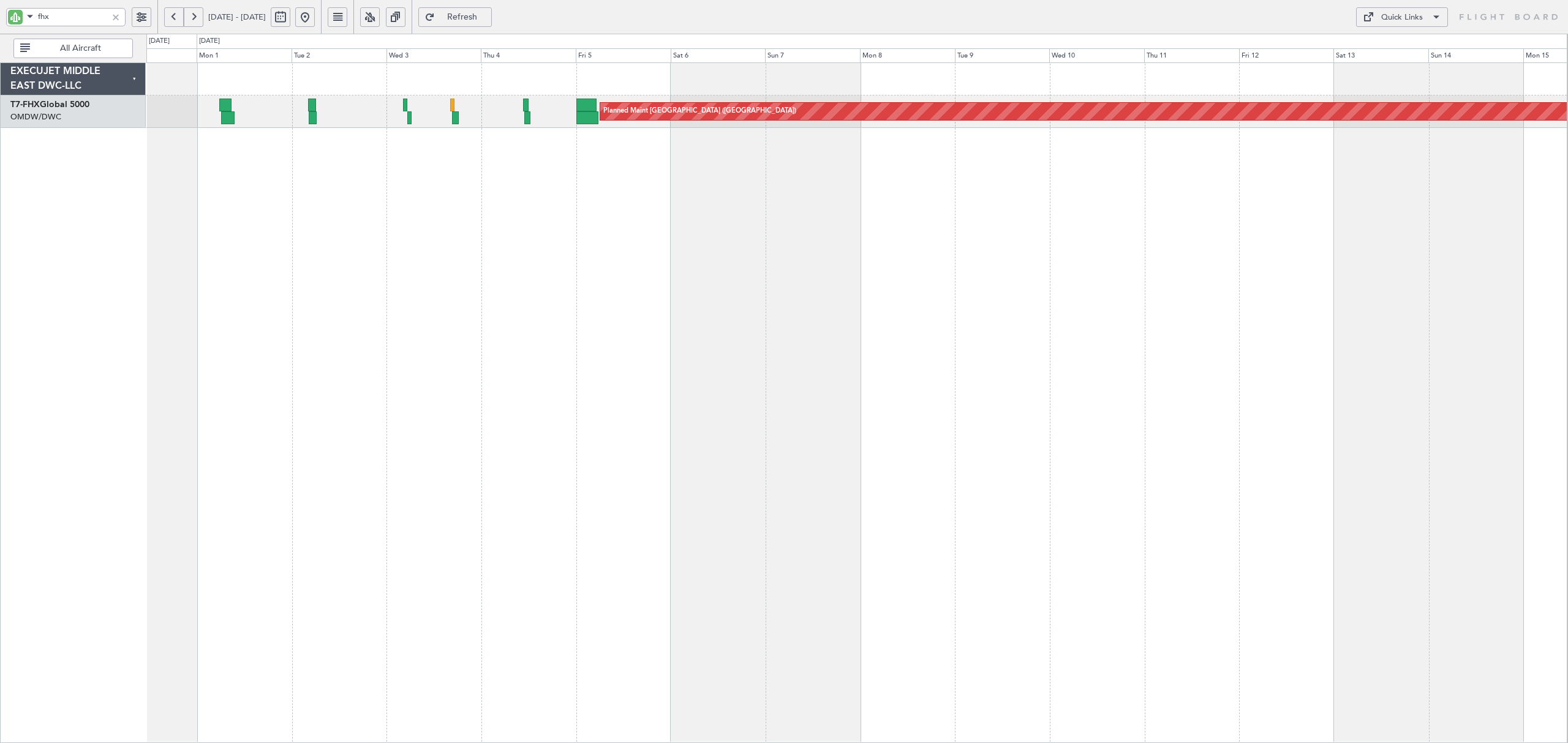
click at [173, 17] on button at bounding box center [175, 17] width 20 height 20
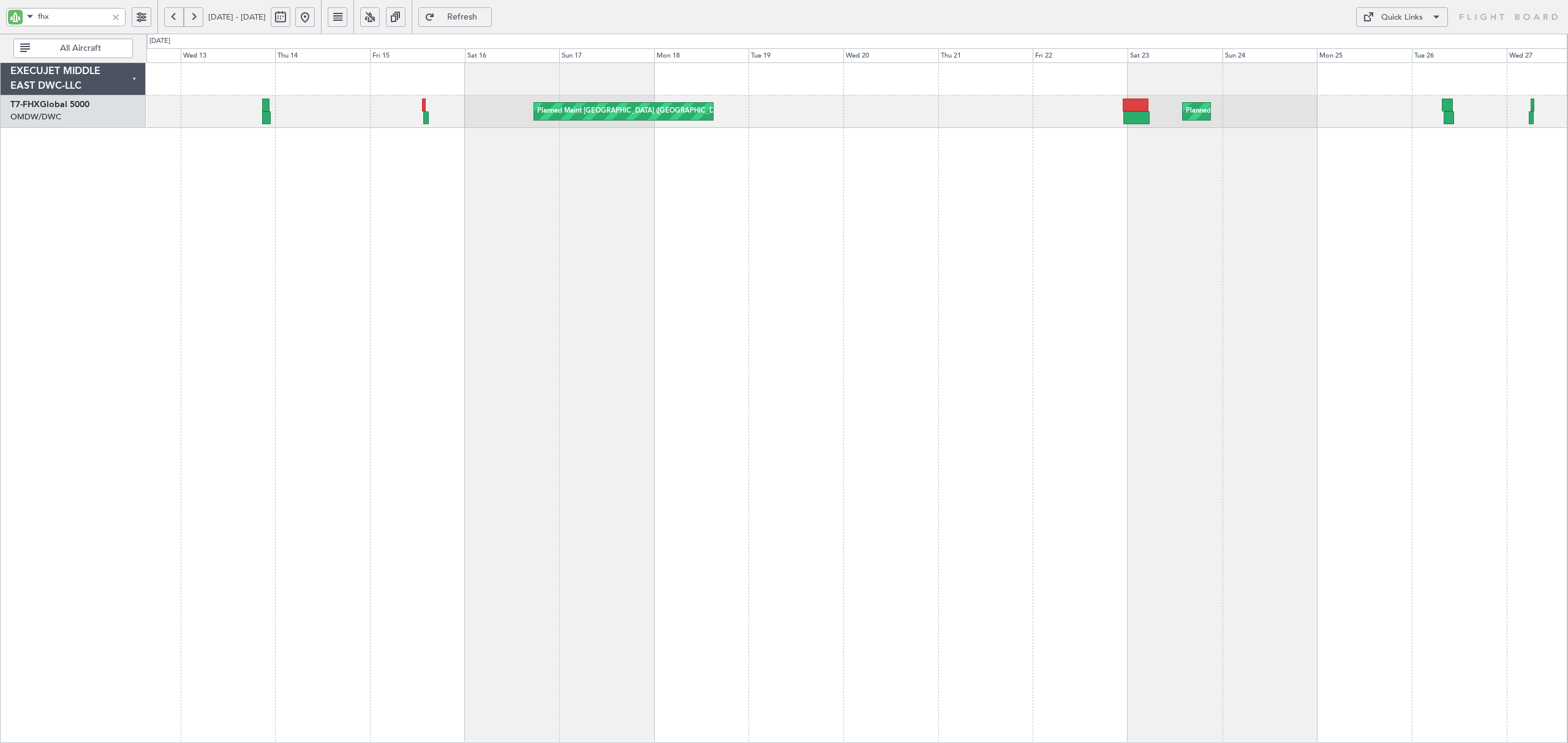
click at [750, 156] on div "Planned Maint [GEOGRAPHIC_DATA] ([GEOGRAPHIC_DATA]) Planned Maint [GEOGRAPHIC_D…" at bounding box center [856, 402] width 1421 height 681
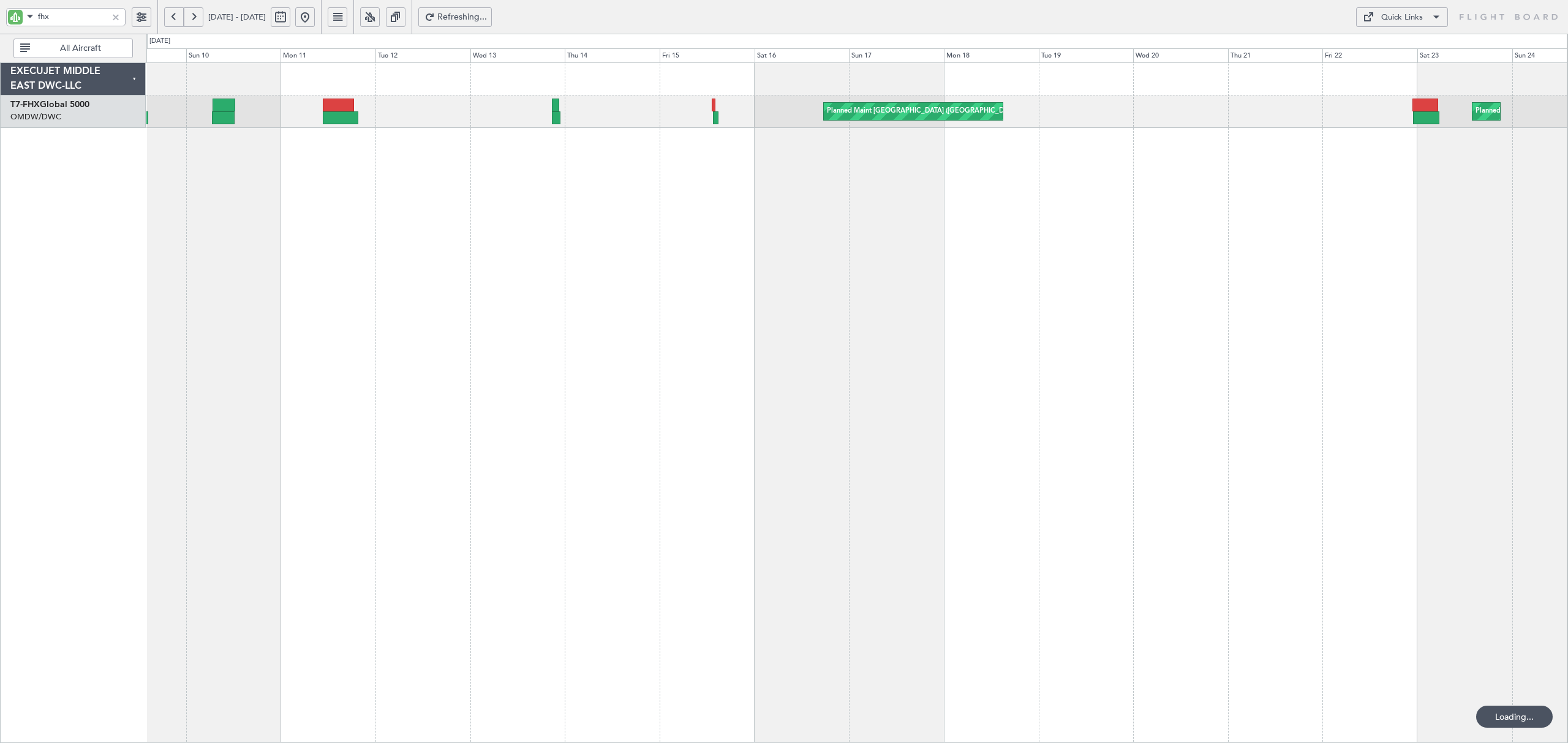
click at [735, 147] on div "Planned Maint [GEOGRAPHIC_DATA] ([GEOGRAPHIC_DATA]) Planned Maint [GEOGRAPHIC_D…" at bounding box center [856, 402] width 1421 height 681
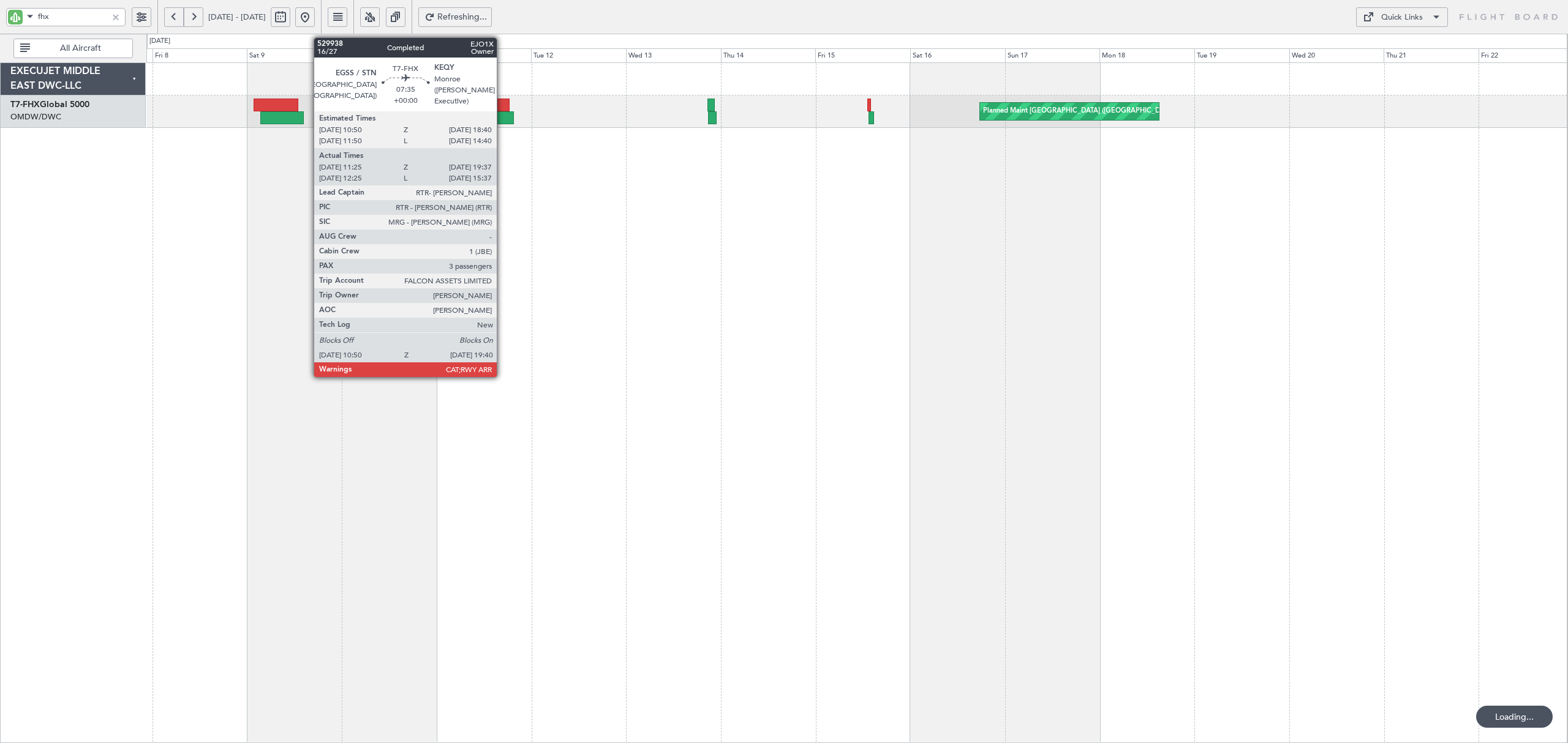
click at [502, 116] on div at bounding box center [496, 118] width 35 height 13
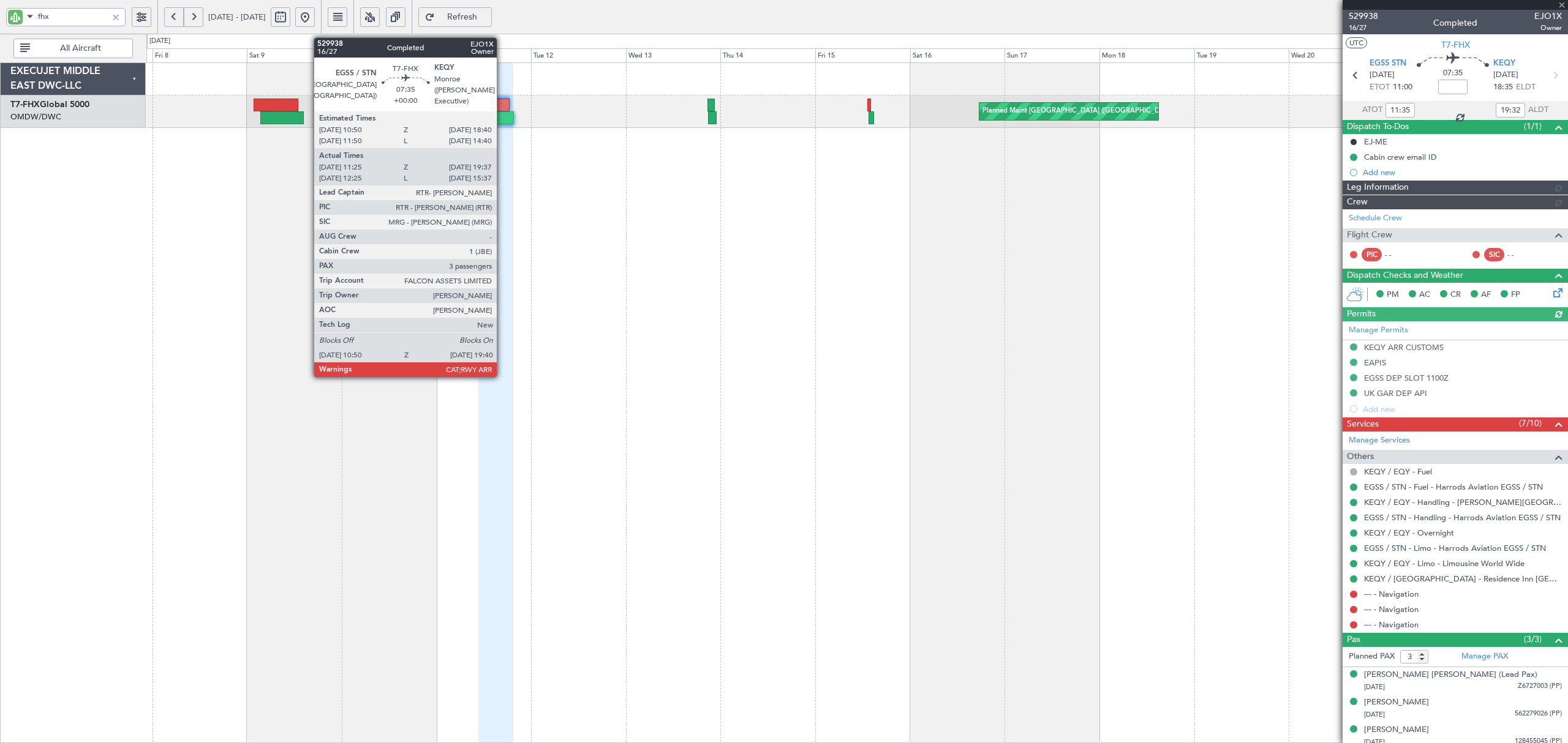
type input "[PERSON_NAME] (SYS)"
type input "7003"
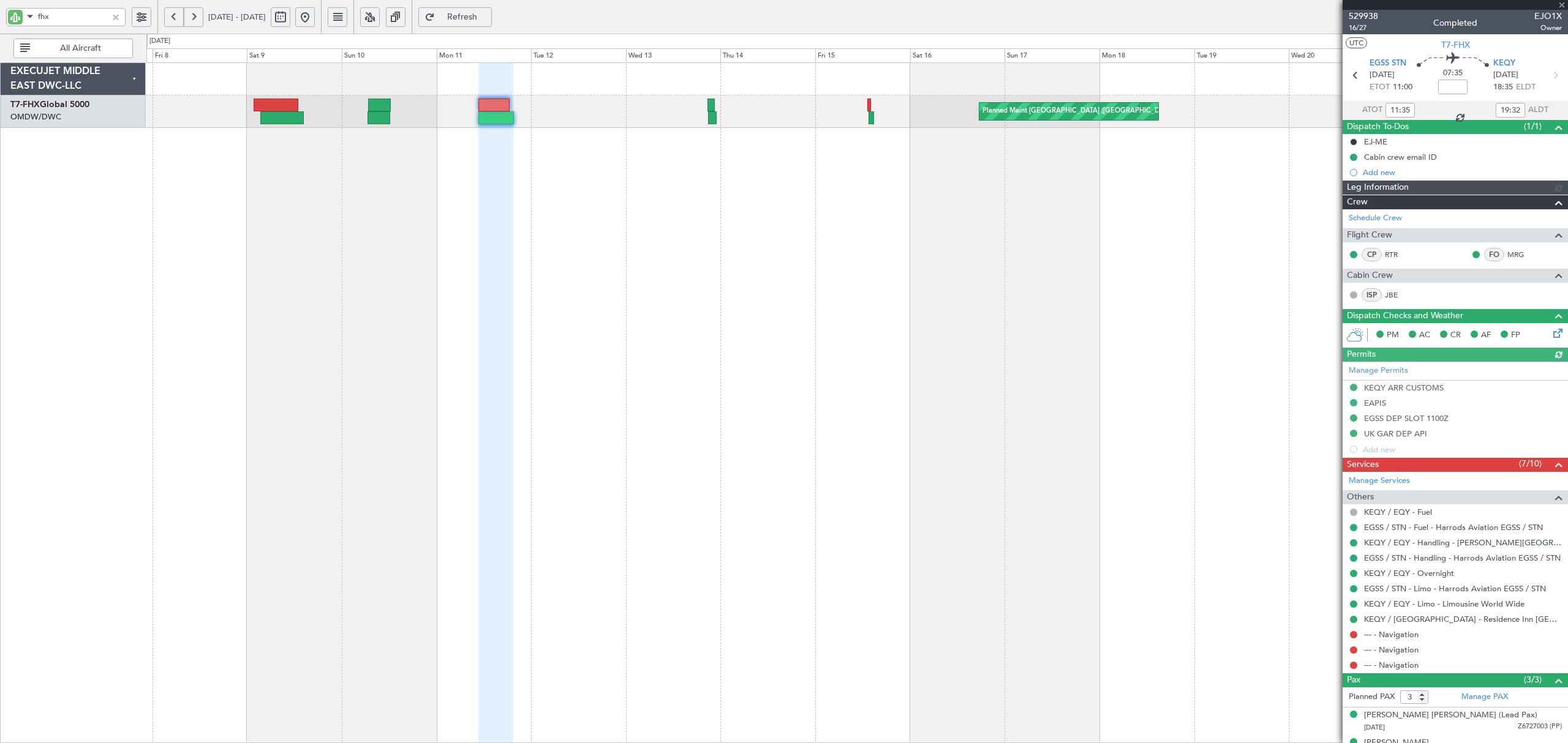
type input "[PERSON_NAME] (SYS)"
type input "7003"
drag, startPoint x: 72, startPoint y: 21, endPoint x: -2, endPoint y: 18, distance: 74.1
click at [0, 18] on html "fhx [DATE] - [DATE] Refresh Quick Links All Aircraft Planned Maint [GEOGRAPHIC_…" at bounding box center [784, 372] width 1568 height 743
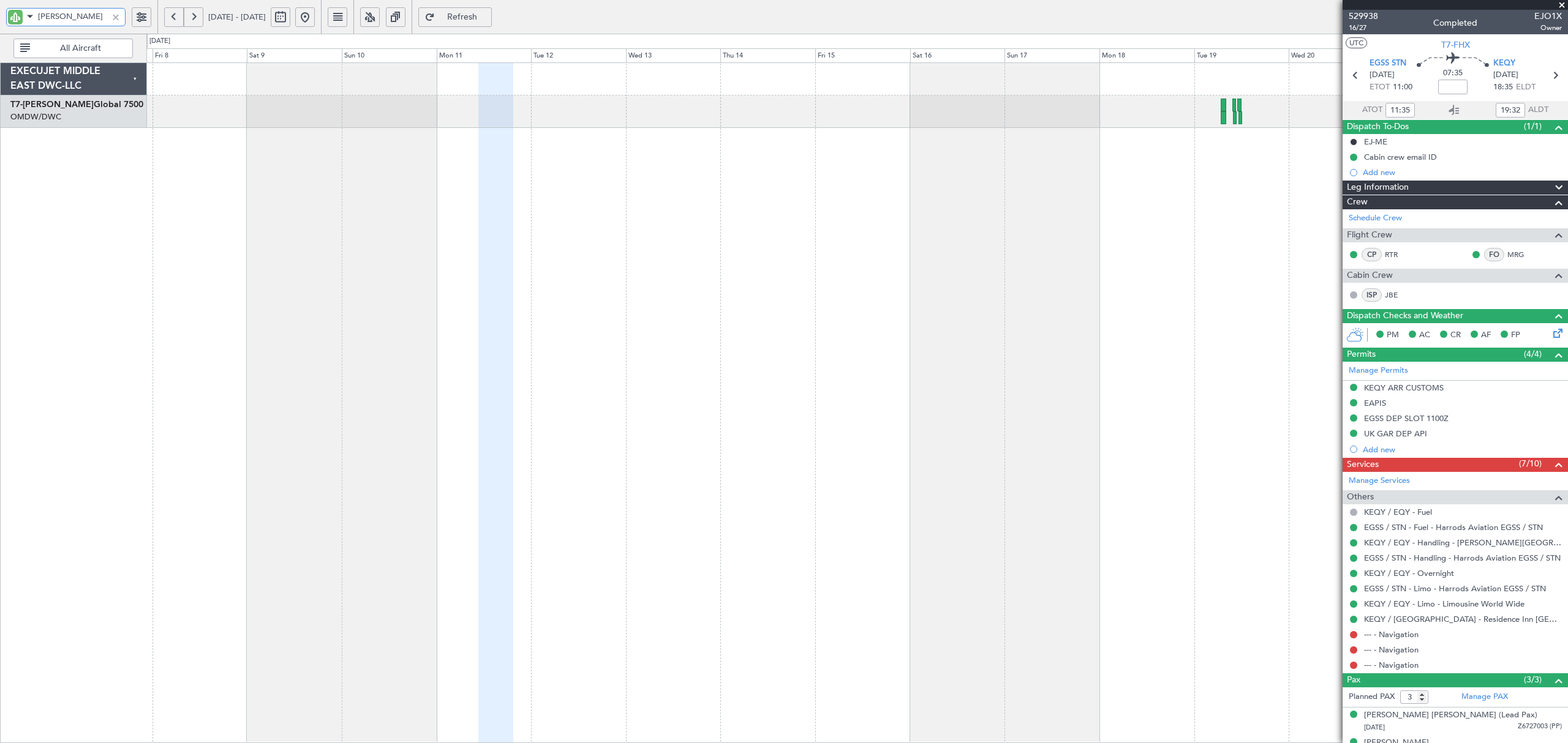
type input "[PERSON_NAME]"
click at [176, 20] on button at bounding box center [175, 17] width 20 height 20
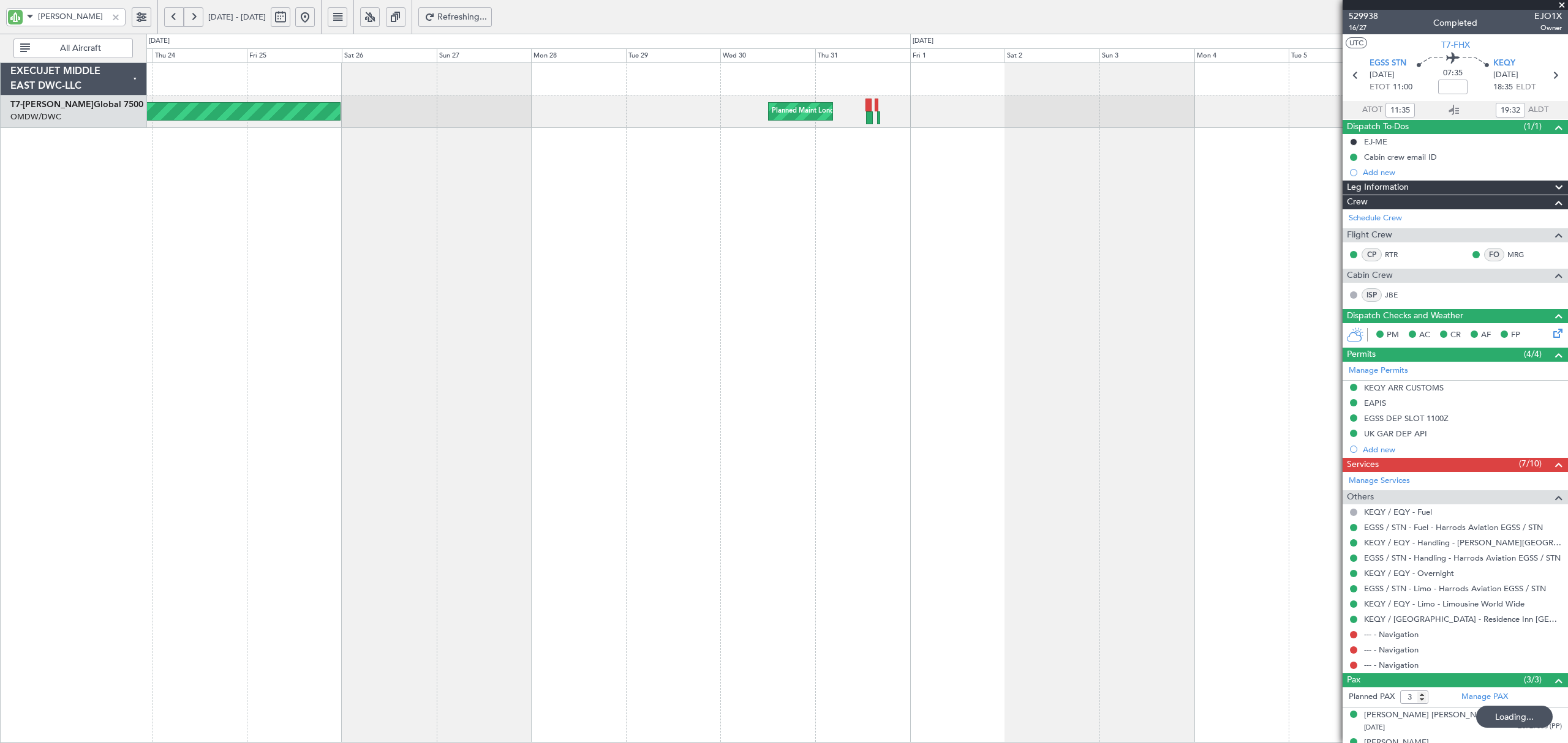
click at [176, 20] on button at bounding box center [175, 17] width 20 height 20
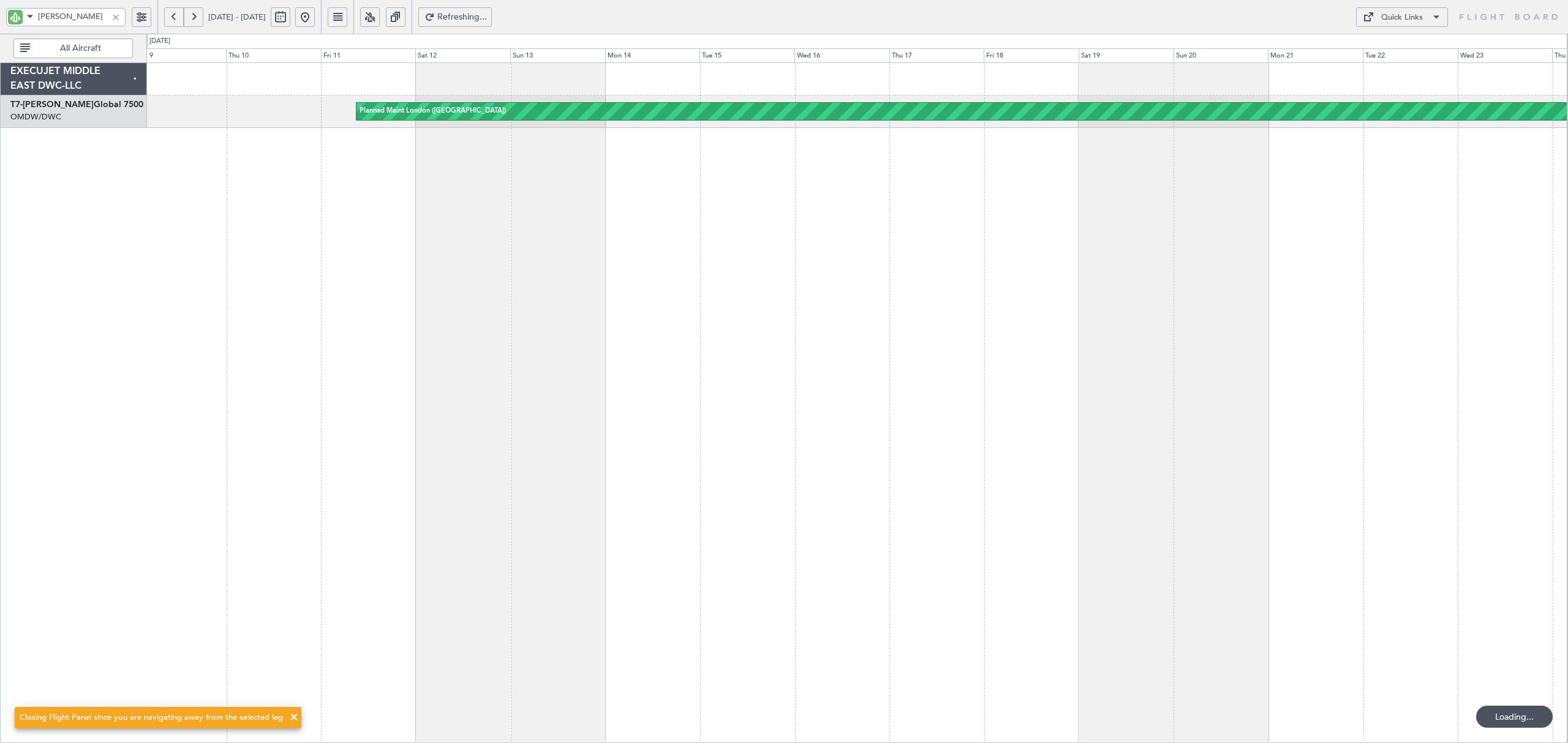
click at [176, 20] on button at bounding box center [175, 17] width 20 height 20
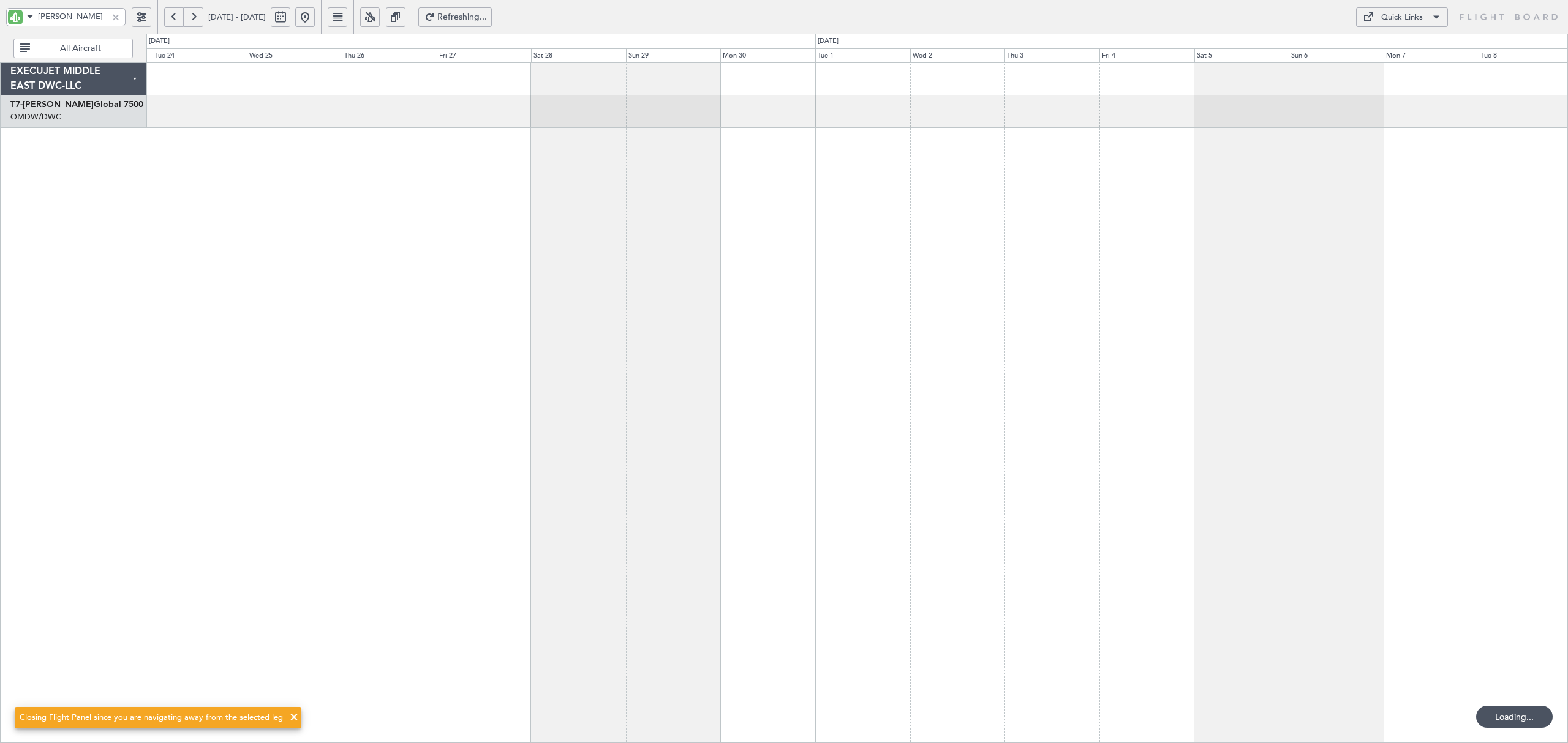
click at [176, 20] on button at bounding box center [175, 17] width 20 height 20
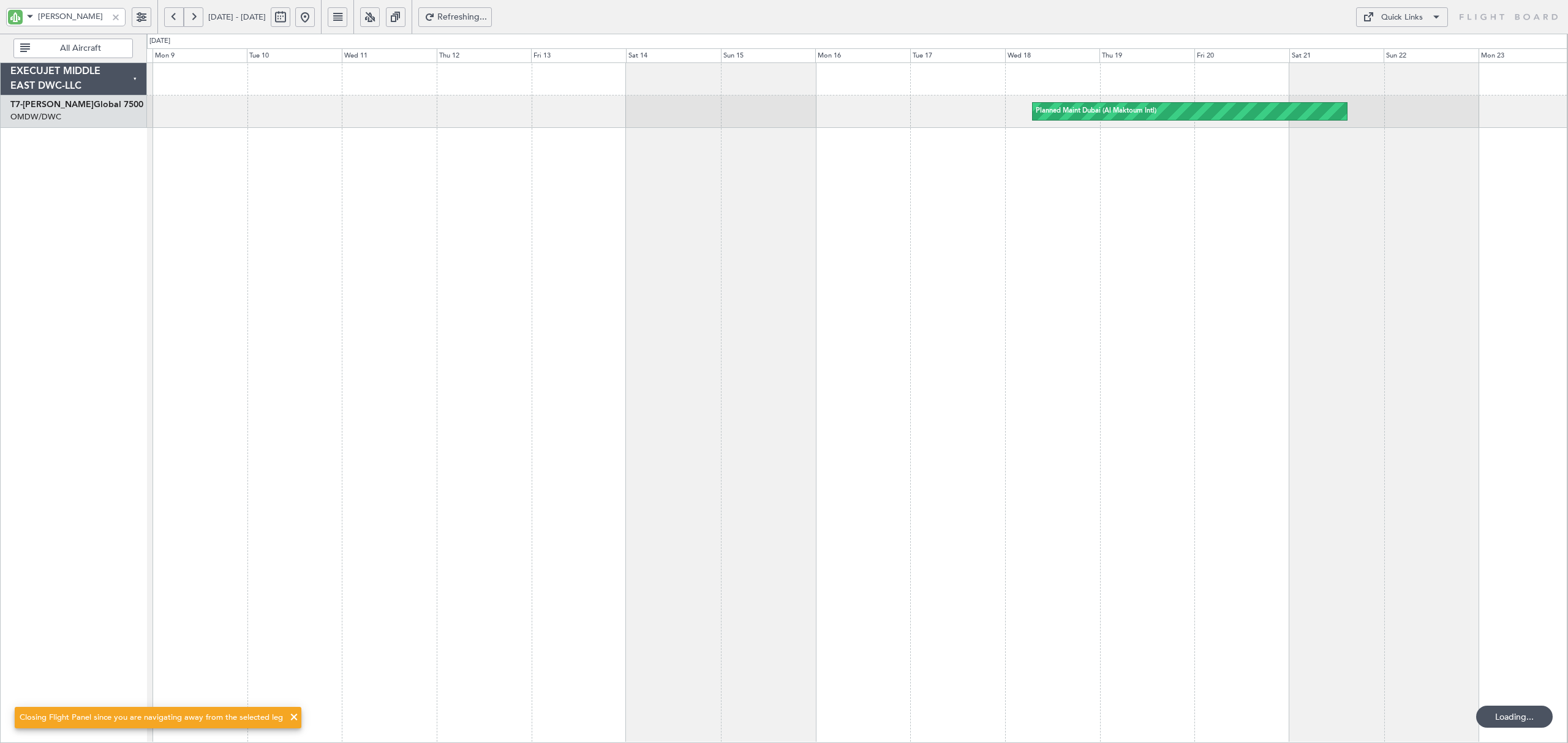
click at [176, 20] on button at bounding box center [175, 17] width 20 height 20
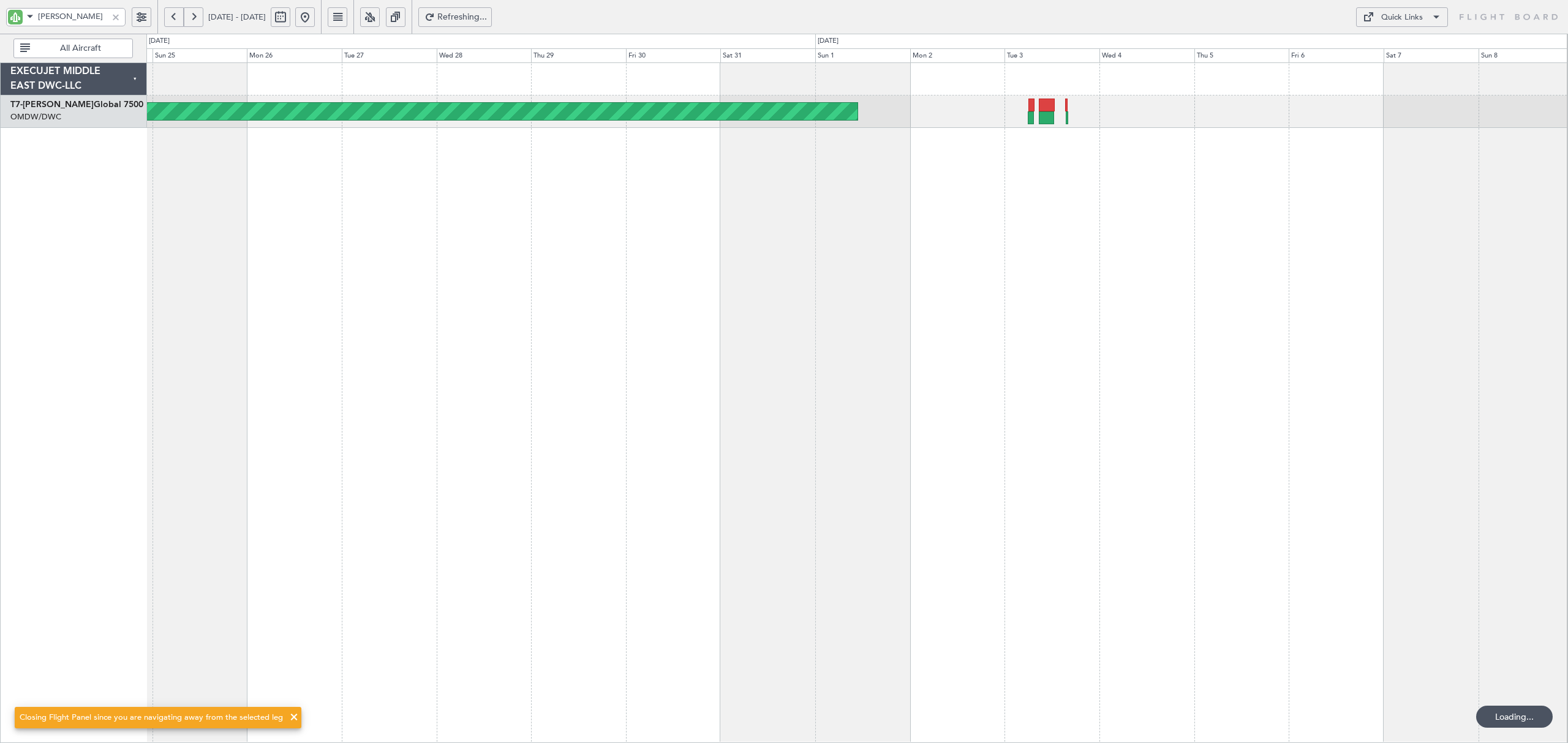
click at [176, 20] on button at bounding box center [175, 17] width 20 height 20
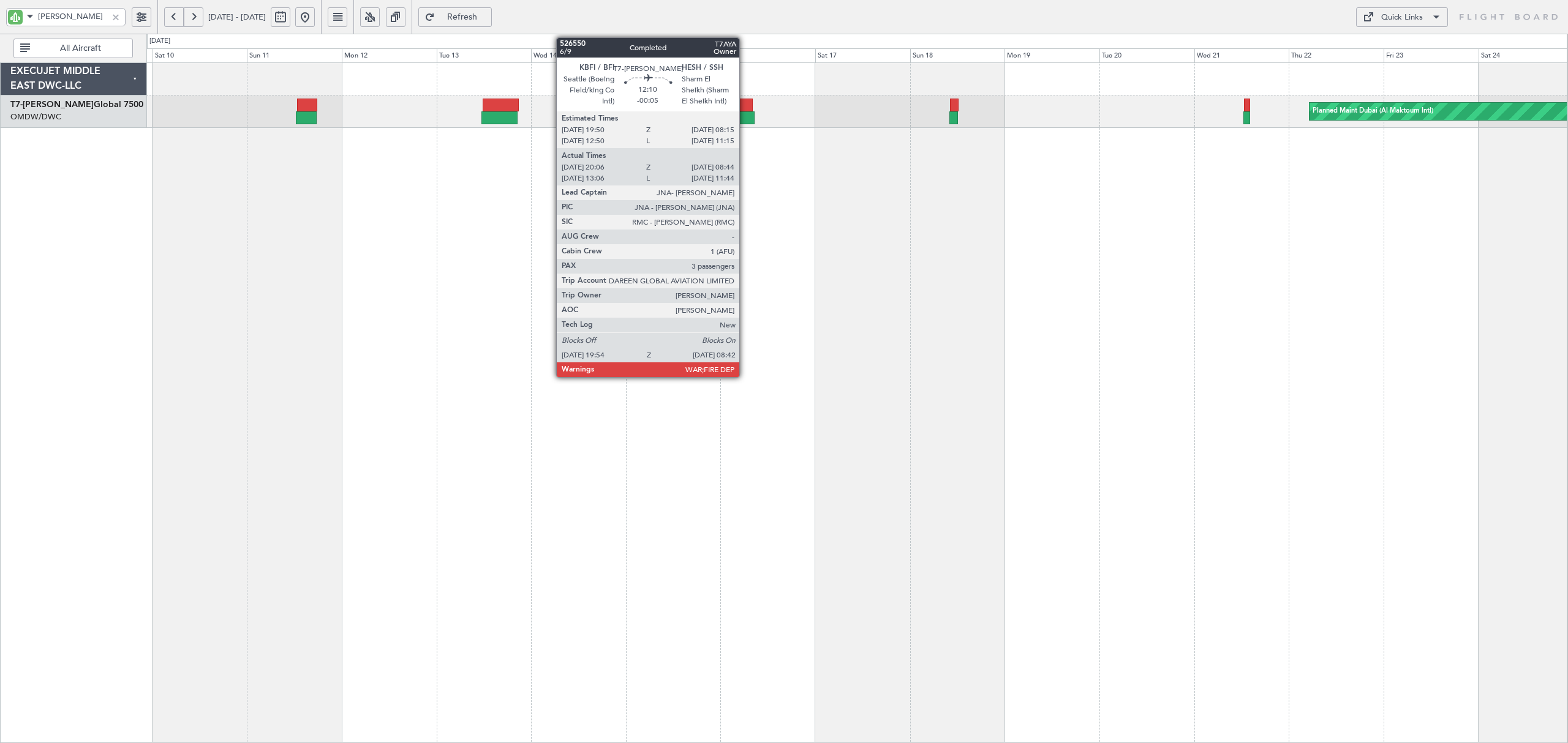
click at [745, 118] on div at bounding box center [729, 118] width 51 height 13
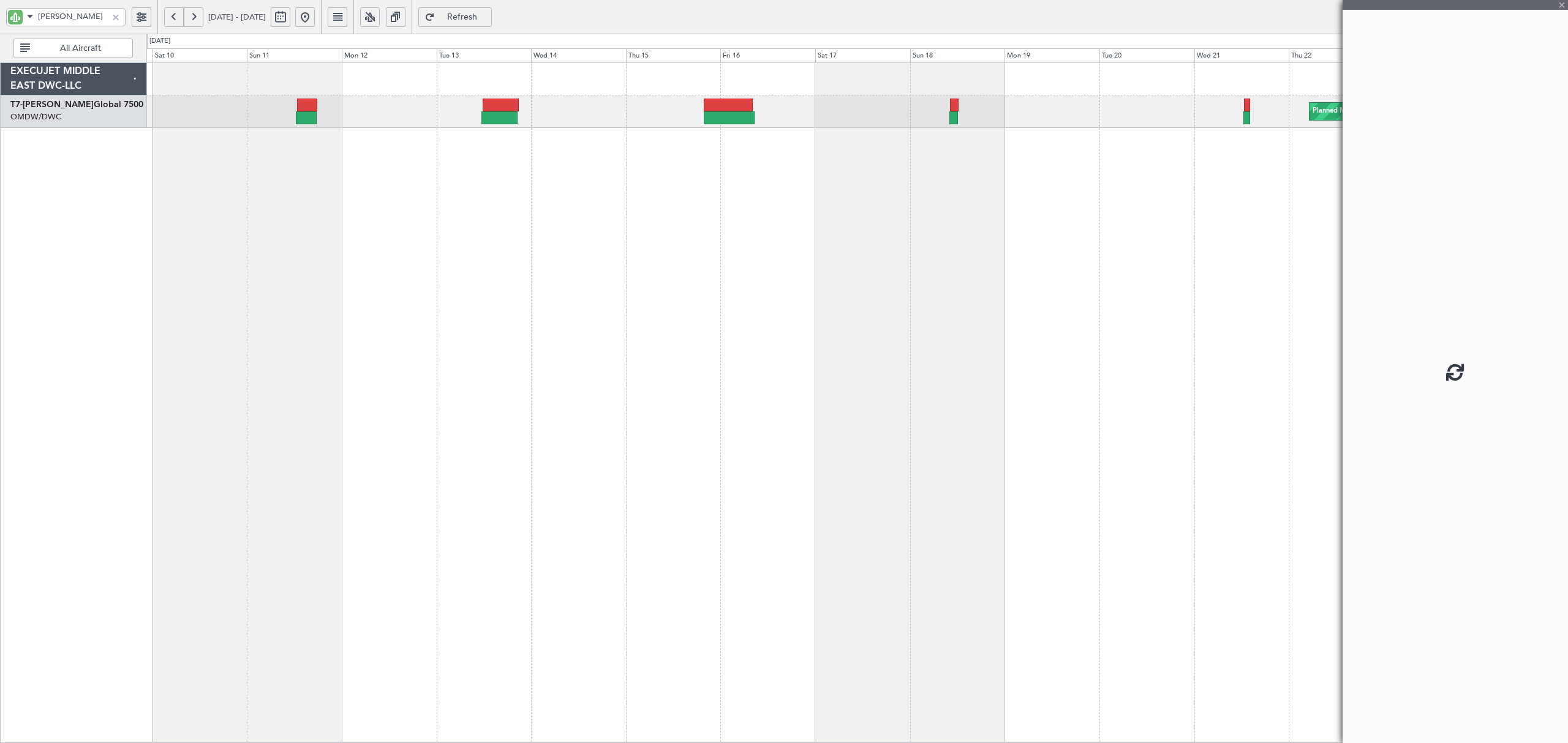
click at [745, 118] on div at bounding box center [729, 118] width 51 height 13
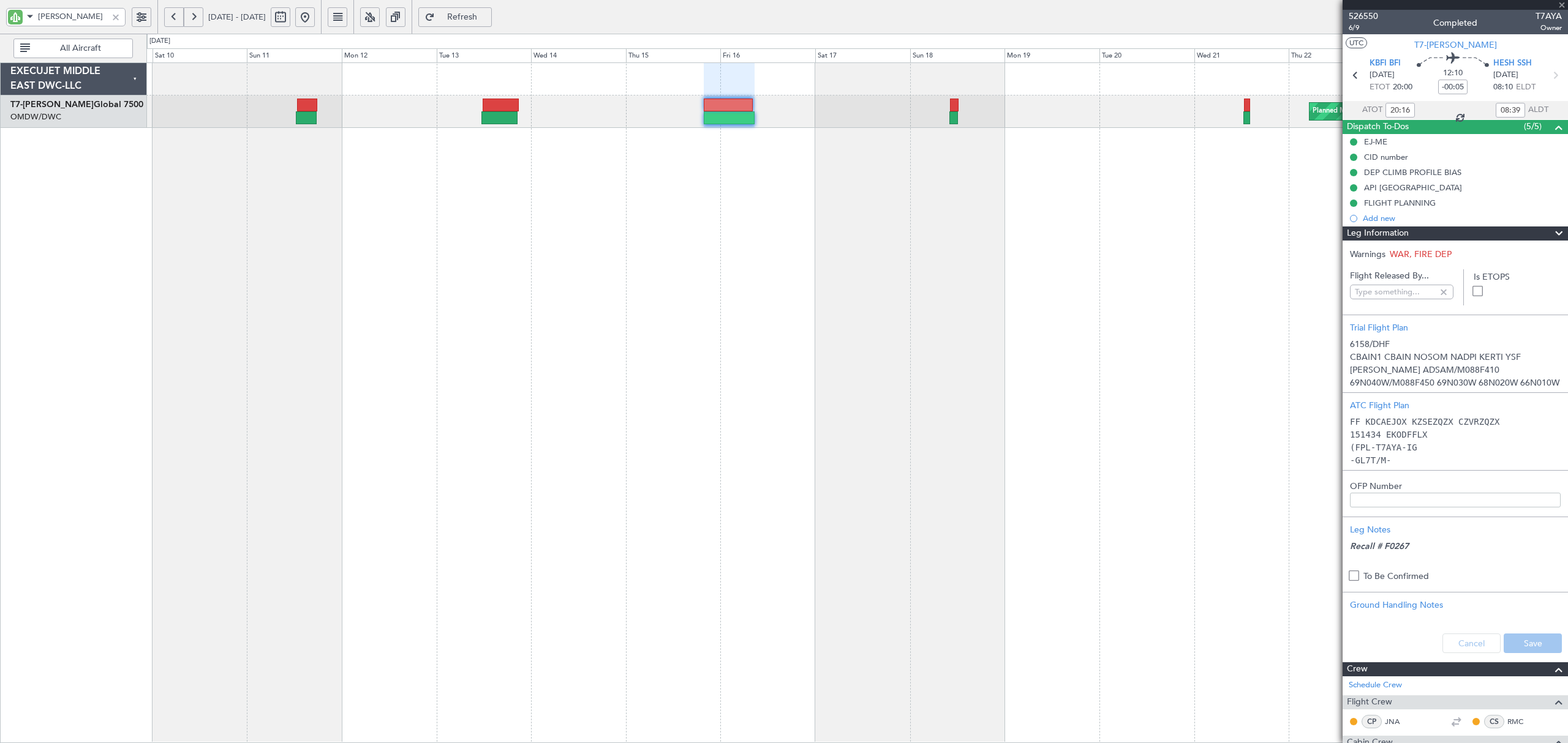
type input "[PERSON_NAME] ([PERSON_NAME])"
type input "6158"
type input "[PERSON_NAME] ([PERSON_NAME])"
type input "6158"
type input "[PERSON_NAME] ([PERSON_NAME])"
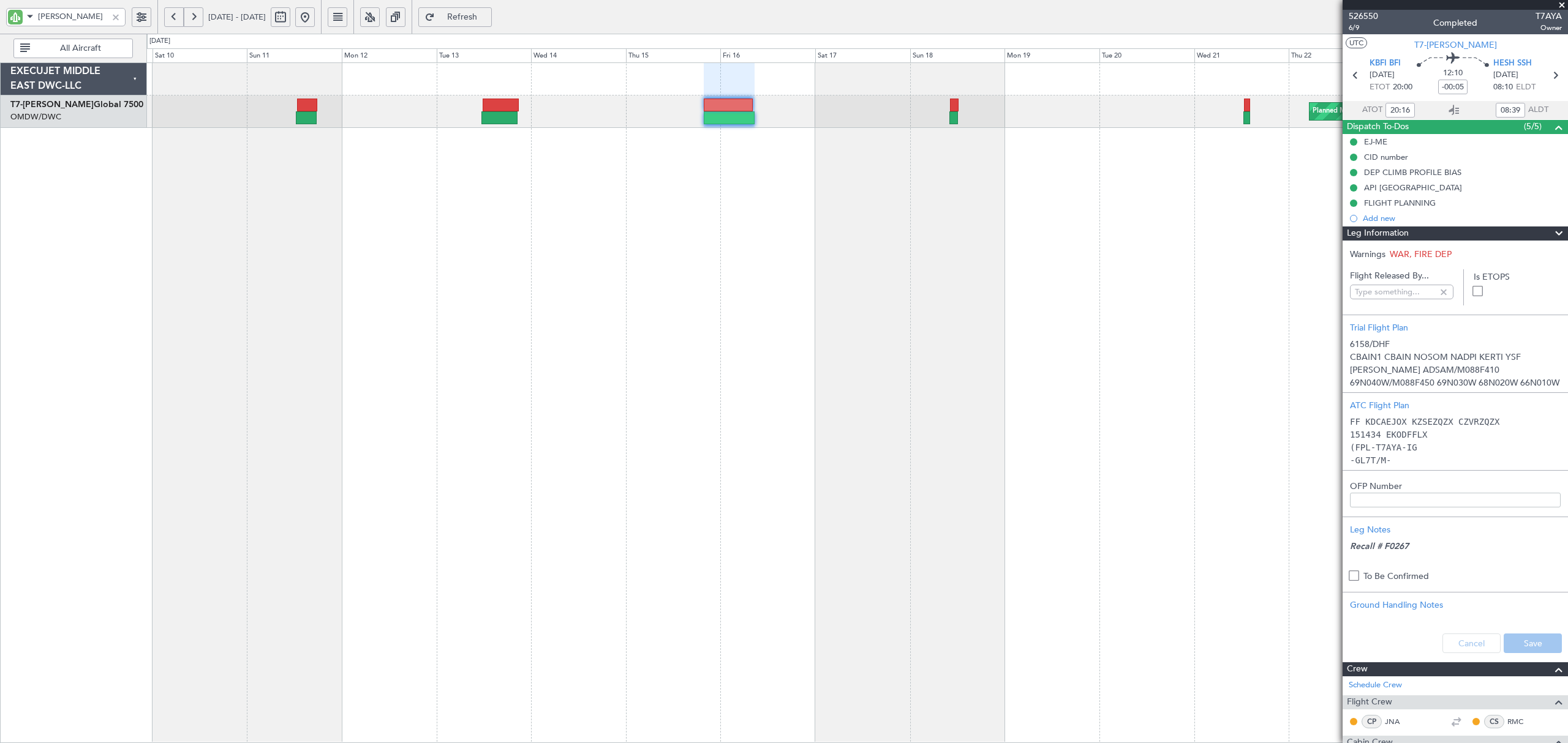
type input "6158"
type input "[PERSON_NAME] ([PERSON_NAME])"
type input "6158"
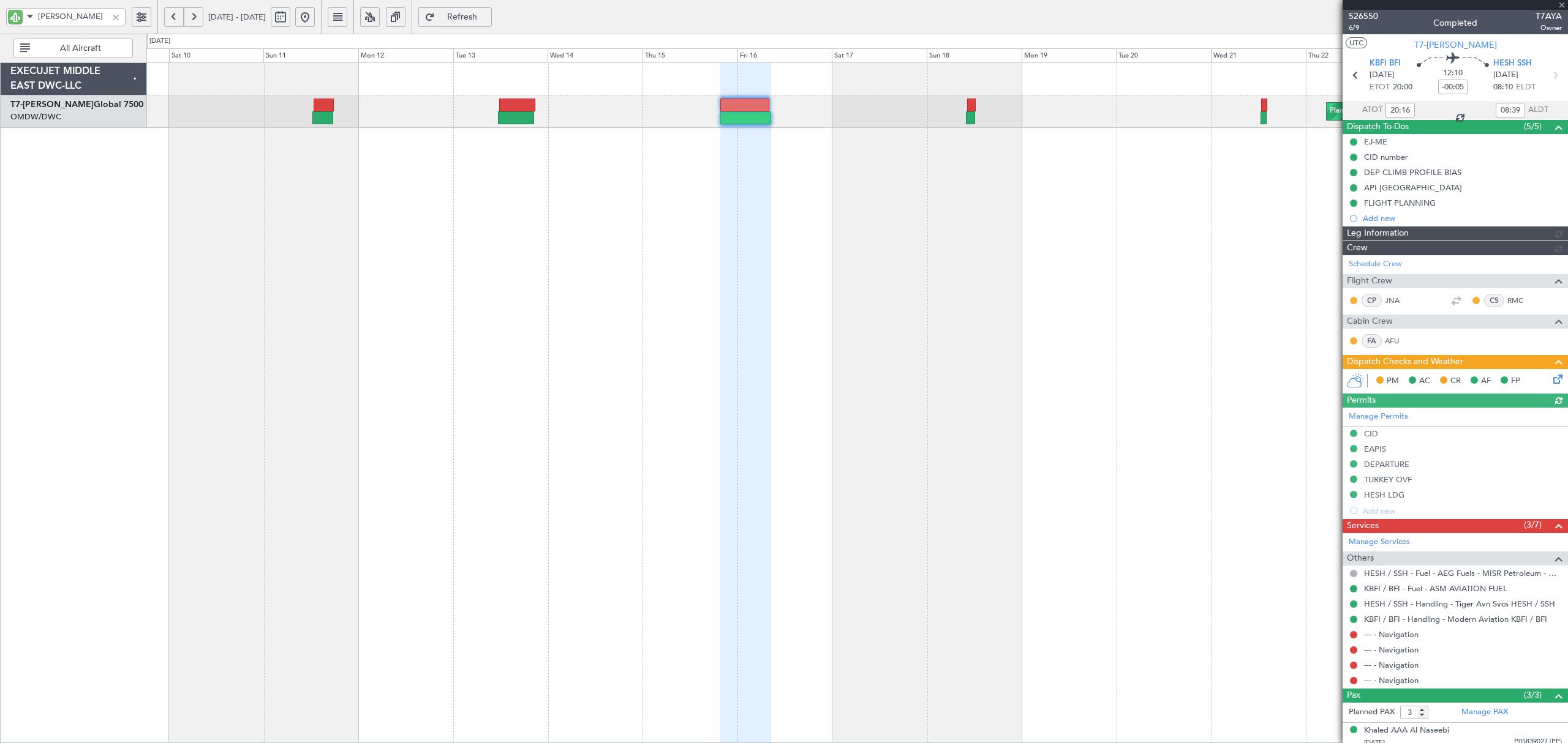
type input "[PERSON_NAME] ([PERSON_NAME])"
type input "6158"
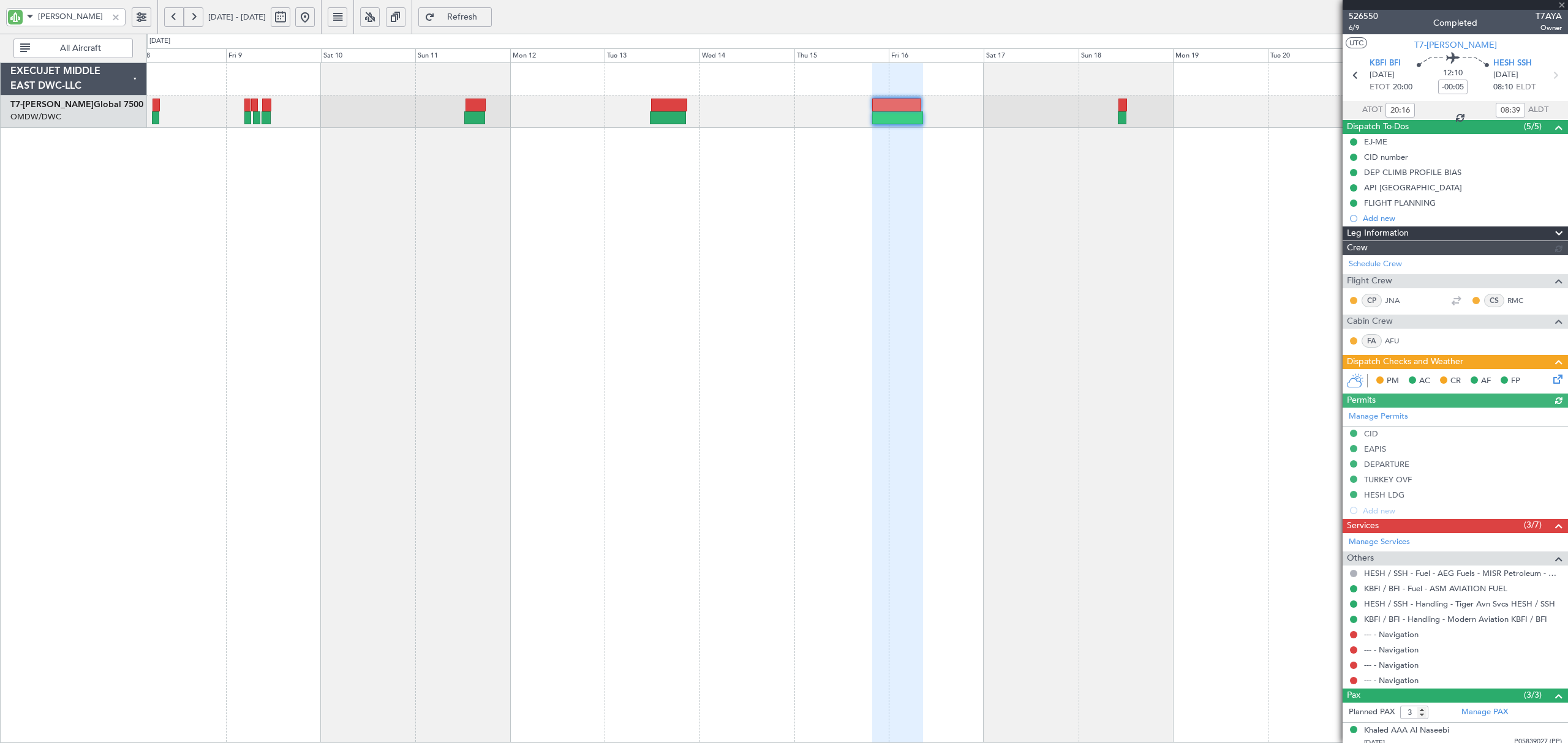
click at [415, 151] on div "Planned Maint Dubai (Al Maktoum Intl) Planned Maint [GEOGRAPHIC_DATA] (Al Makto…" at bounding box center [856, 402] width 1421 height 681
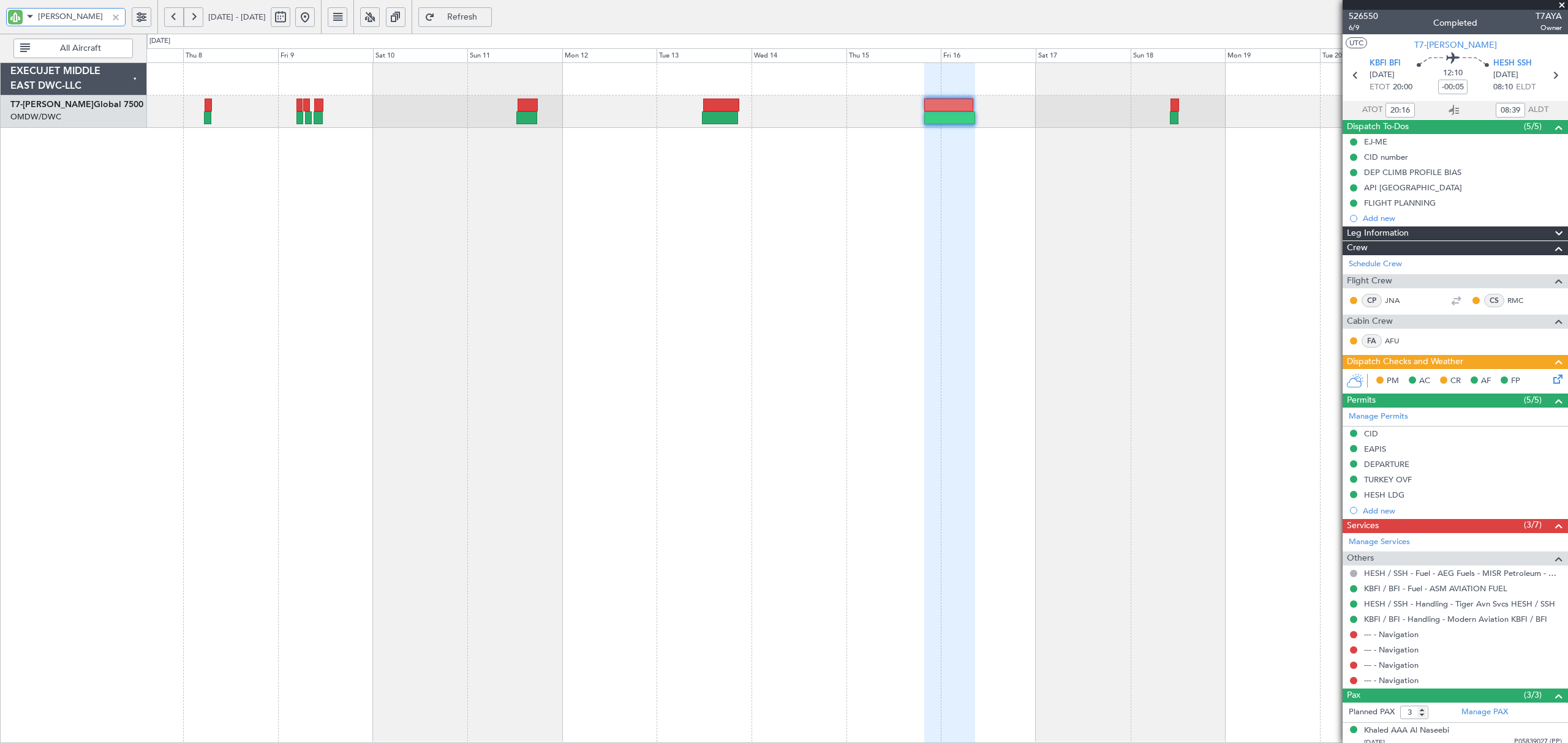
drag, startPoint x: 52, startPoint y: 18, endPoint x: 30, endPoint y: 20, distance: 22.1
click at [30, 20] on div "[PERSON_NAME]" at bounding box center [66, 17] width 119 height 18
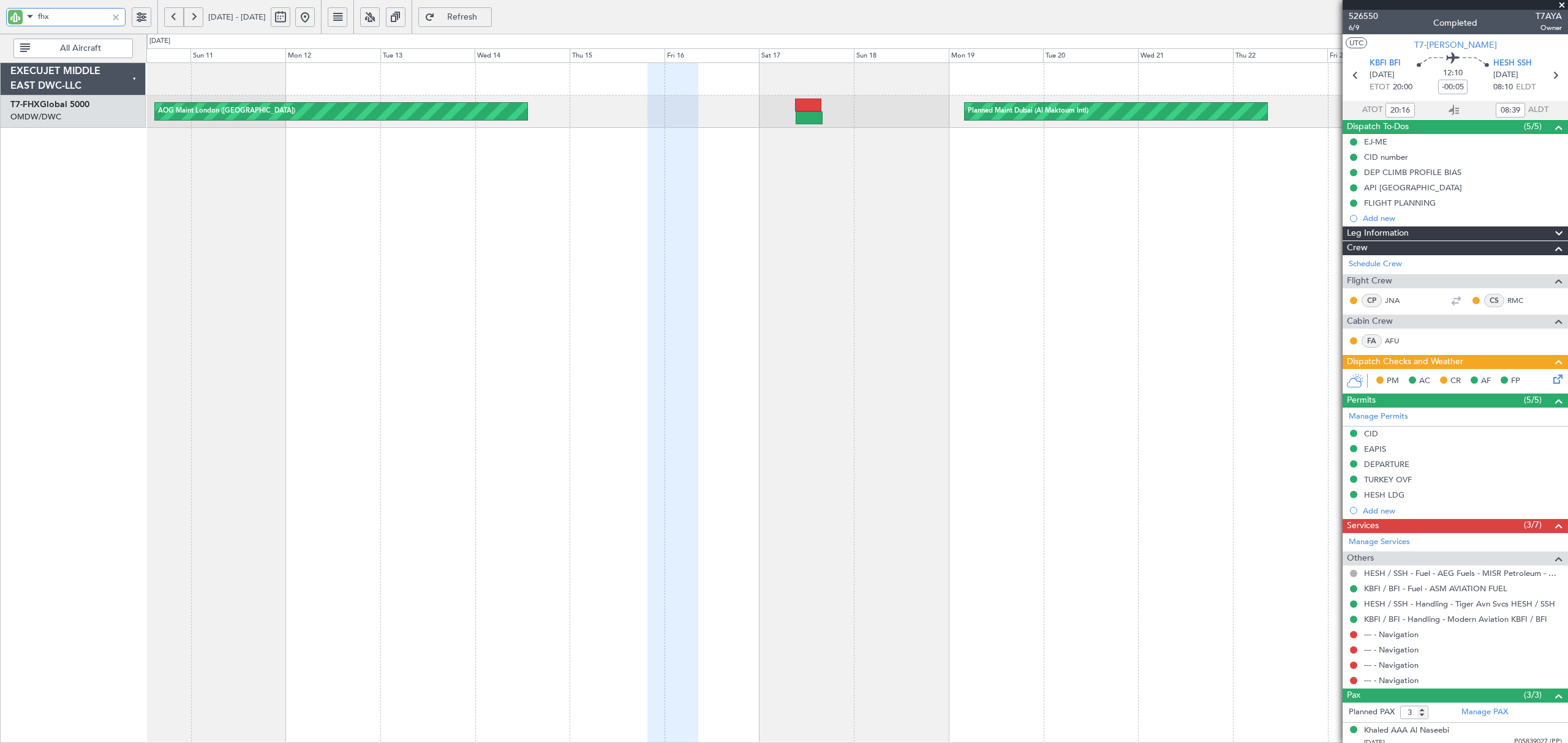
click at [756, 212] on div "AOG Maint London ([GEOGRAPHIC_DATA]) Planned Maint [GEOGRAPHIC_DATA] (Al Maktou…" at bounding box center [856, 402] width 1421 height 681
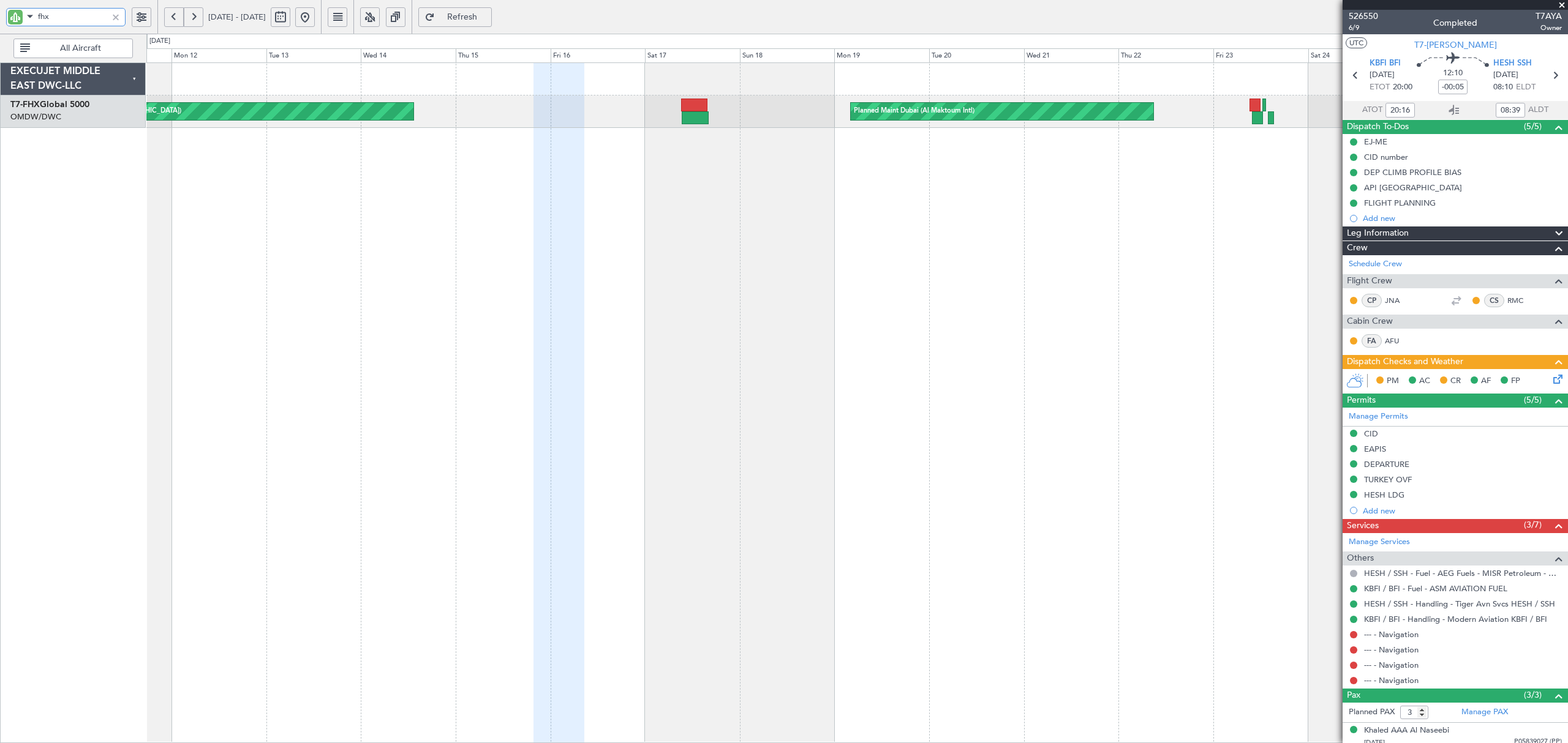
click at [581, 230] on div "AOG Maint London ([GEOGRAPHIC_DATA]) Planned Maint [GEOGRAPHIC_DATA] (Al Maktou…" at bounding box center [856, 402] width 1421 height 681
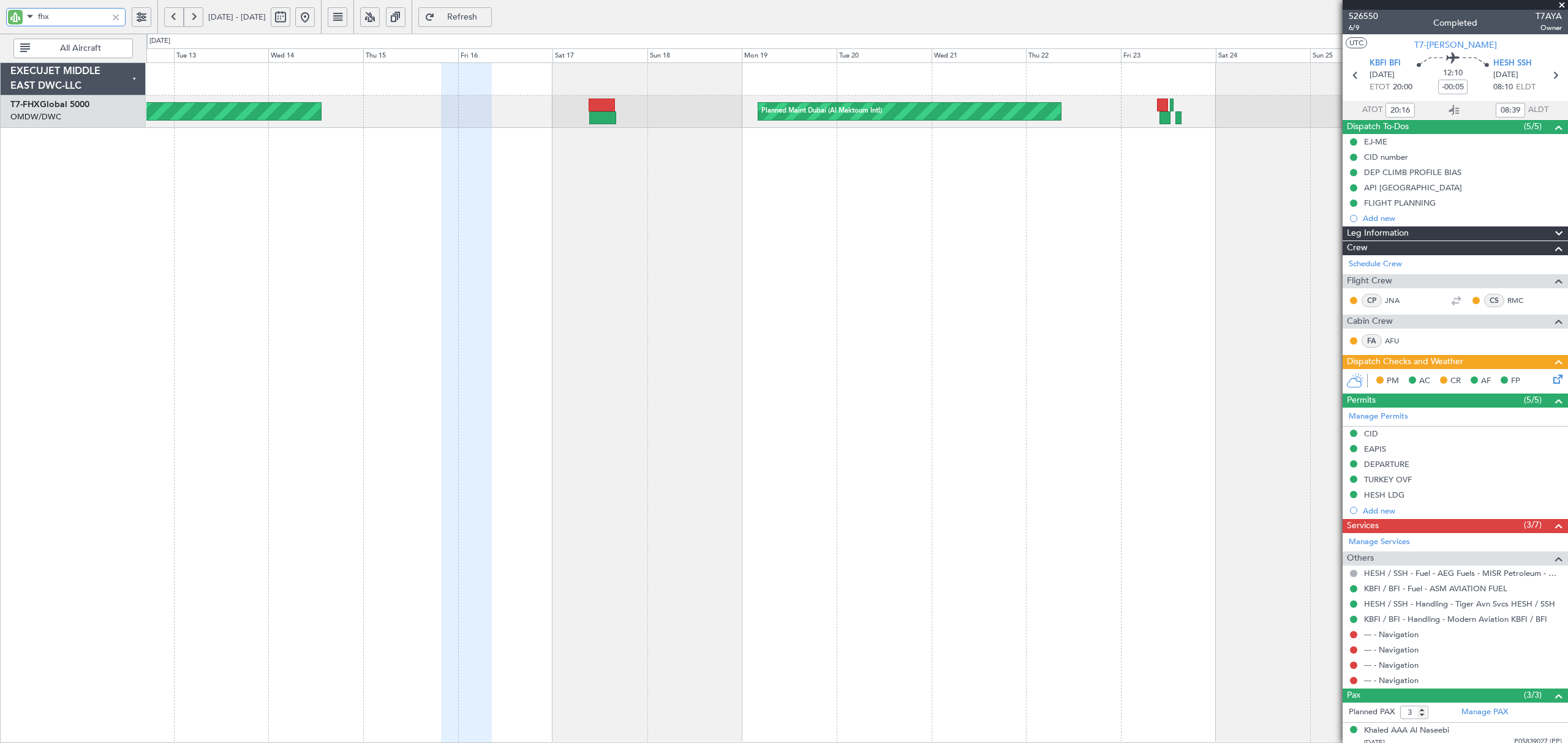
click at [493, 194] on div "AOG Maint London ([GEOGRAPHIC_DATA]) Planned Maint [GEOGRAPHIC_DATA] (Al Maktou…" at bounding box center [856, 402] width 1421 height 681
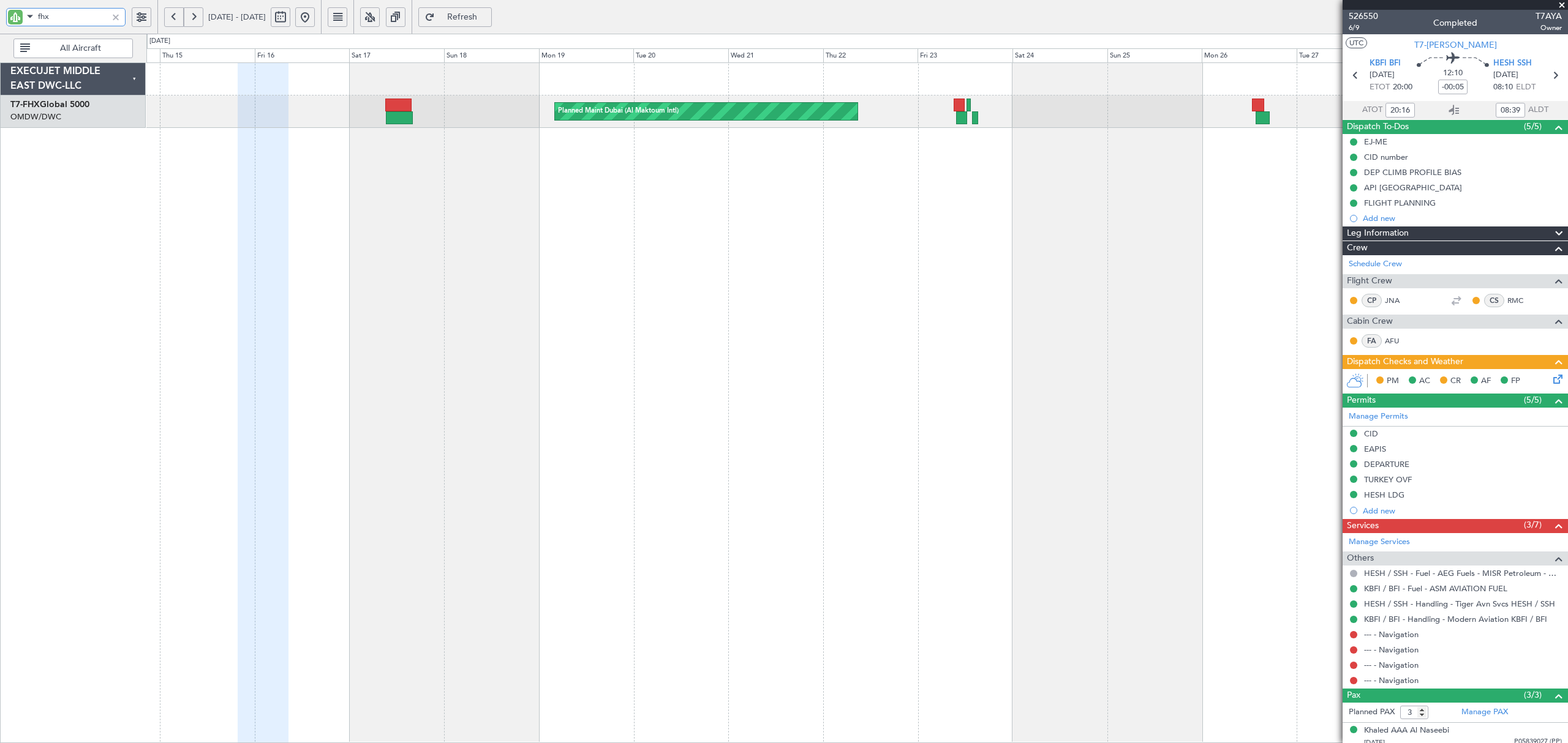
click at [491, 189] on div "Planned Maint Dubai (Al Maktoum Intl) Planned Maint [GEOGRAPHIC_DATA] (Al Makto…" at bounding box center [856, 402] width 1421 height 681
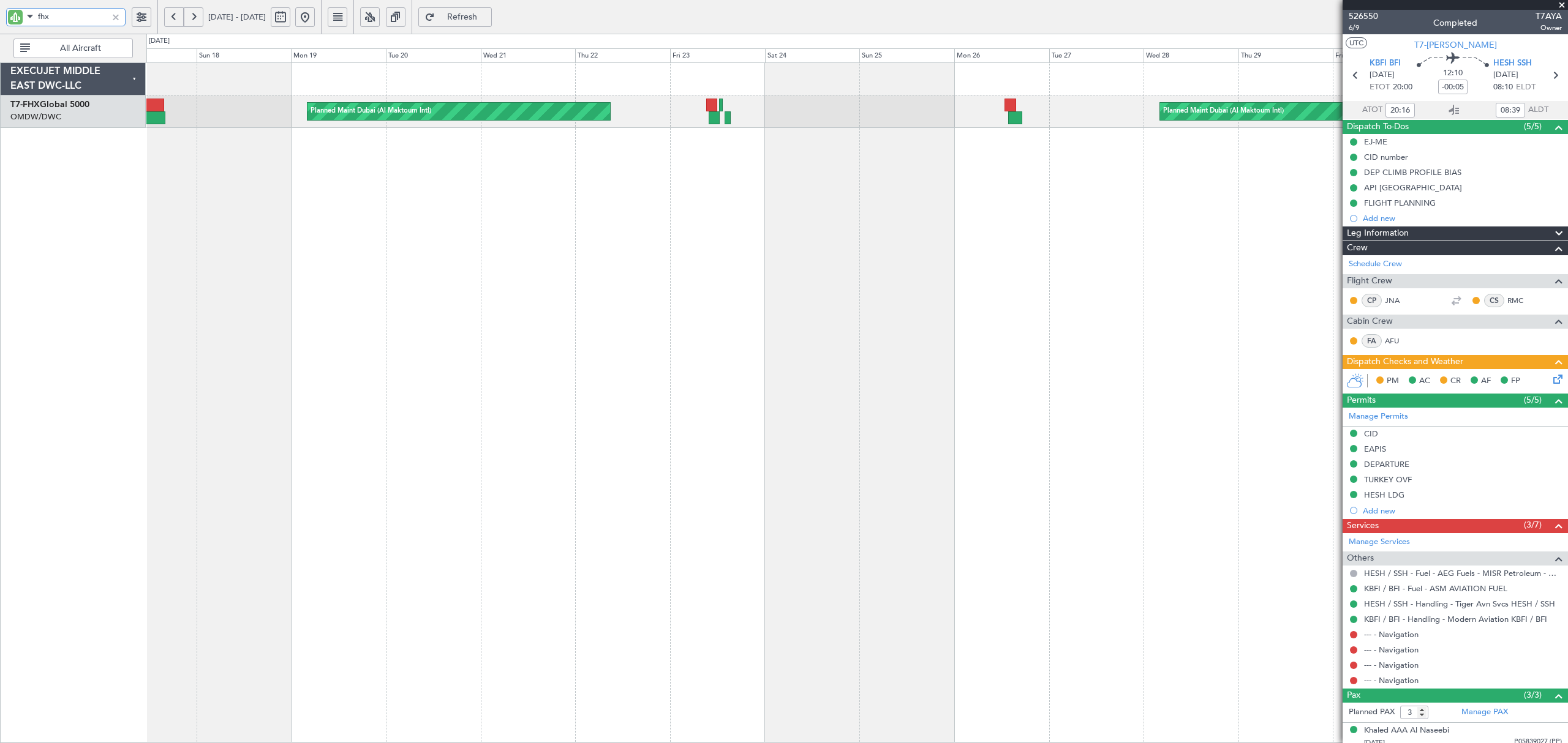
click at [527, 203] on div "Planned Maint Dubai (Al Maktoum Intl) Planned Maint [GEOGRAPHIC_DATA] (Al Makto…" at bounding box center [856, 402] width 1421 height 681
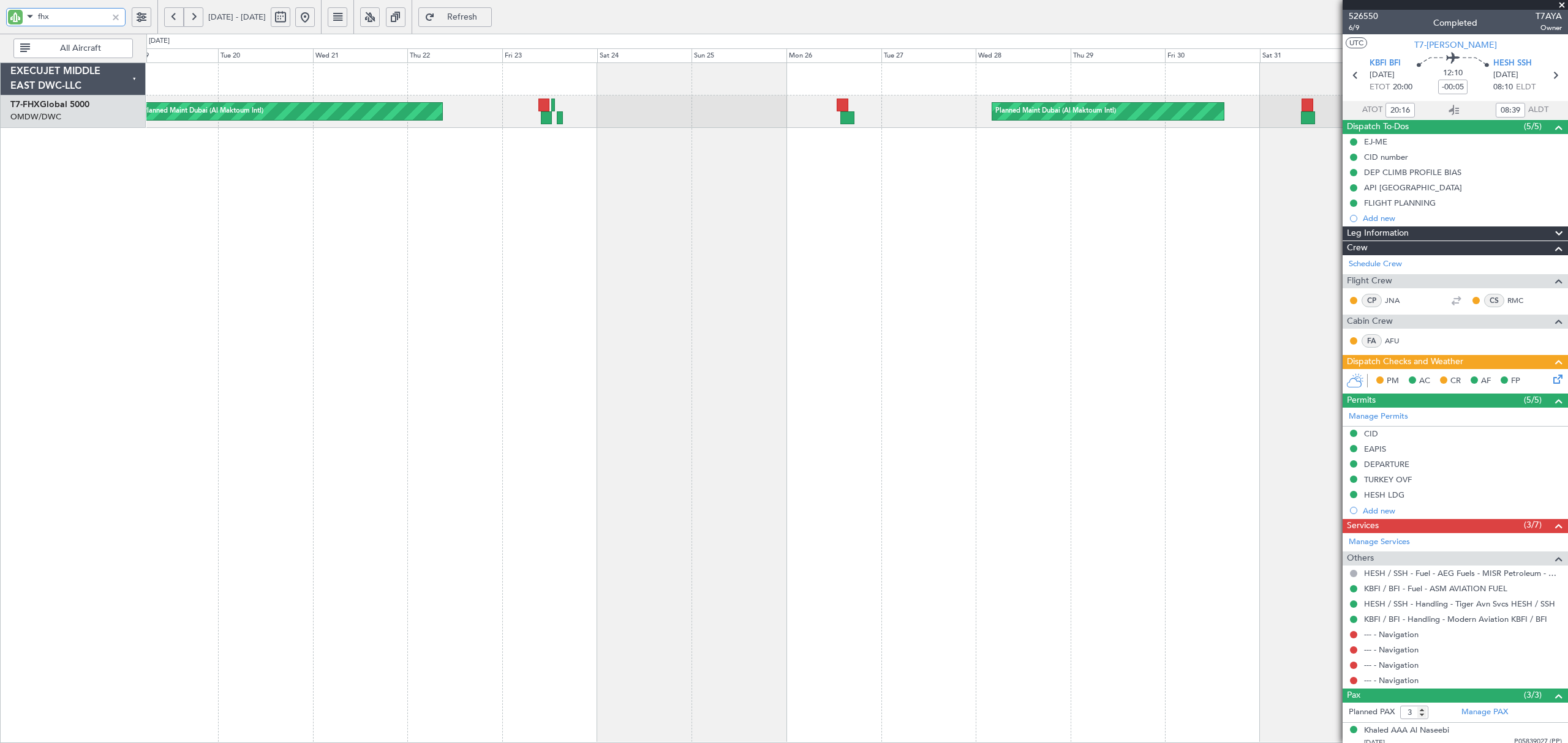
click at [743, 244] on div "Planned Maint Dubai (Al Maktoum Intl) Planned Maint [GEOGRAPHIC_DATA] (Al Makto…" at bounding box center [856, 402] width 1421 height 681
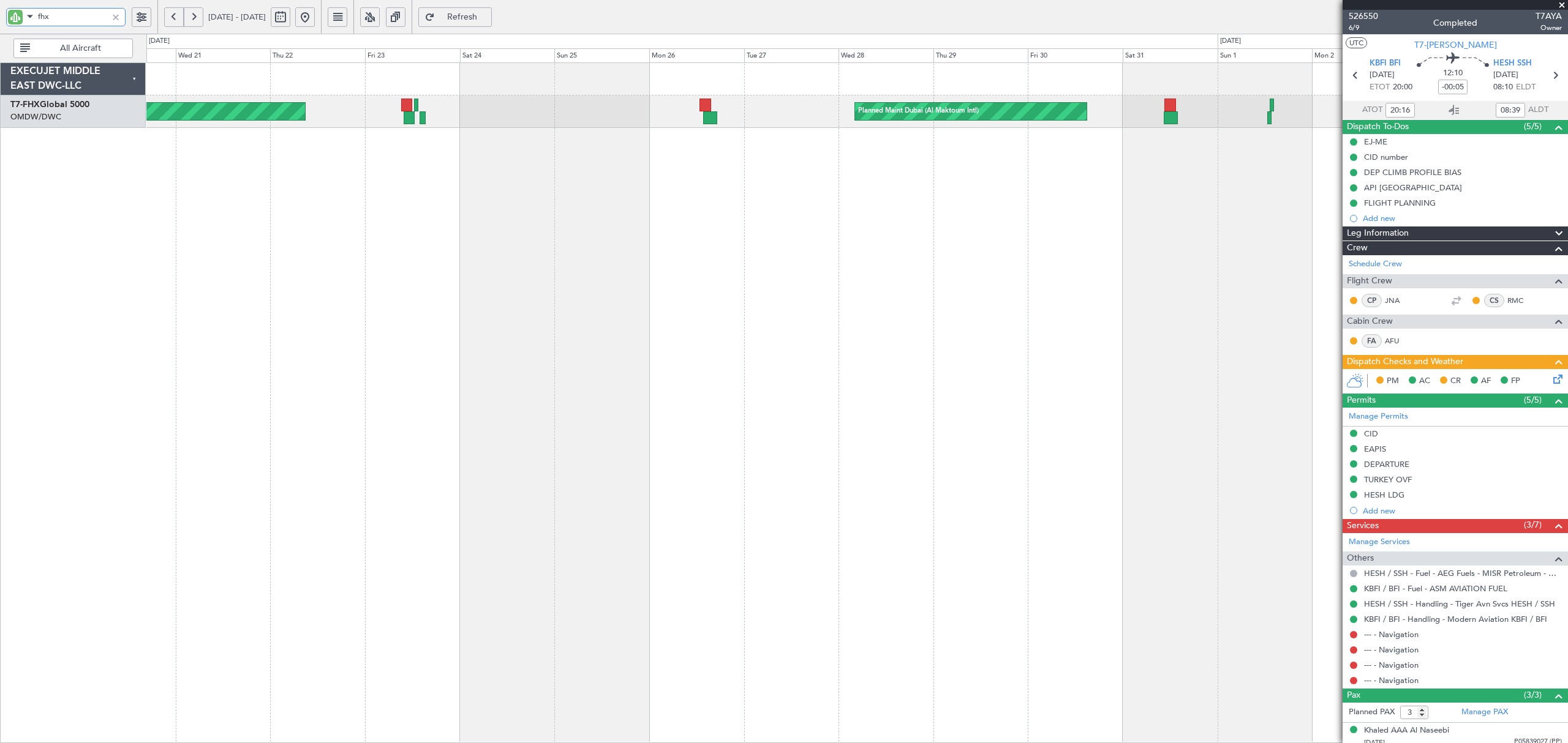
click at [604, 208] on div "Planned Maint Dubai (Al Maktoum Intl) Planned Maint [GEOGRAPHIC_DATA] (Al Makto…" at bounding box center [856, 402] width 1421 height 681
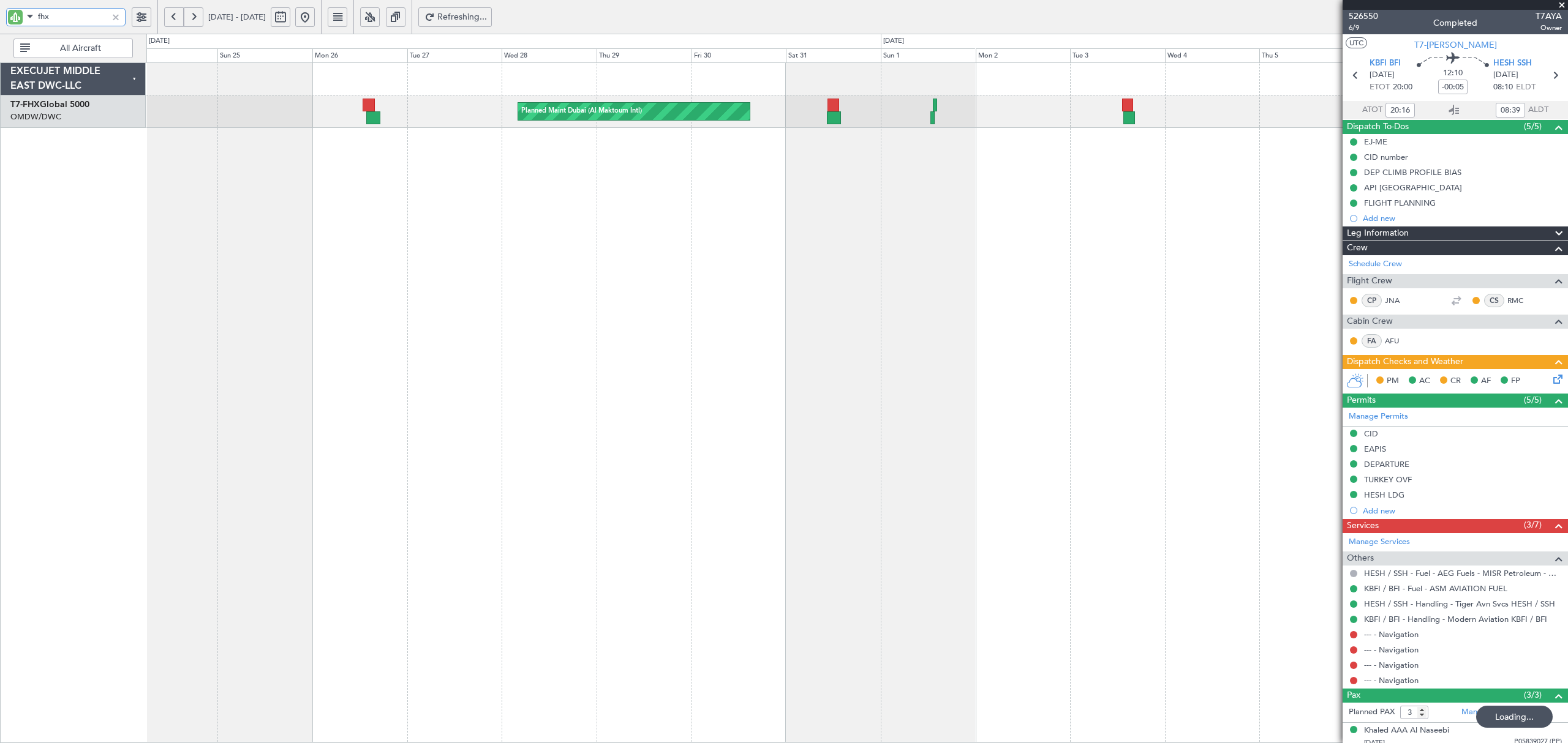
click at [411, 187] on div "Planned Maint Dubai (Al Maktoum Intl) Planned Maint [GEOGRAPHIC_DATA] (Al Makto…" at bounding box center [856, 402] width 1421 height 681
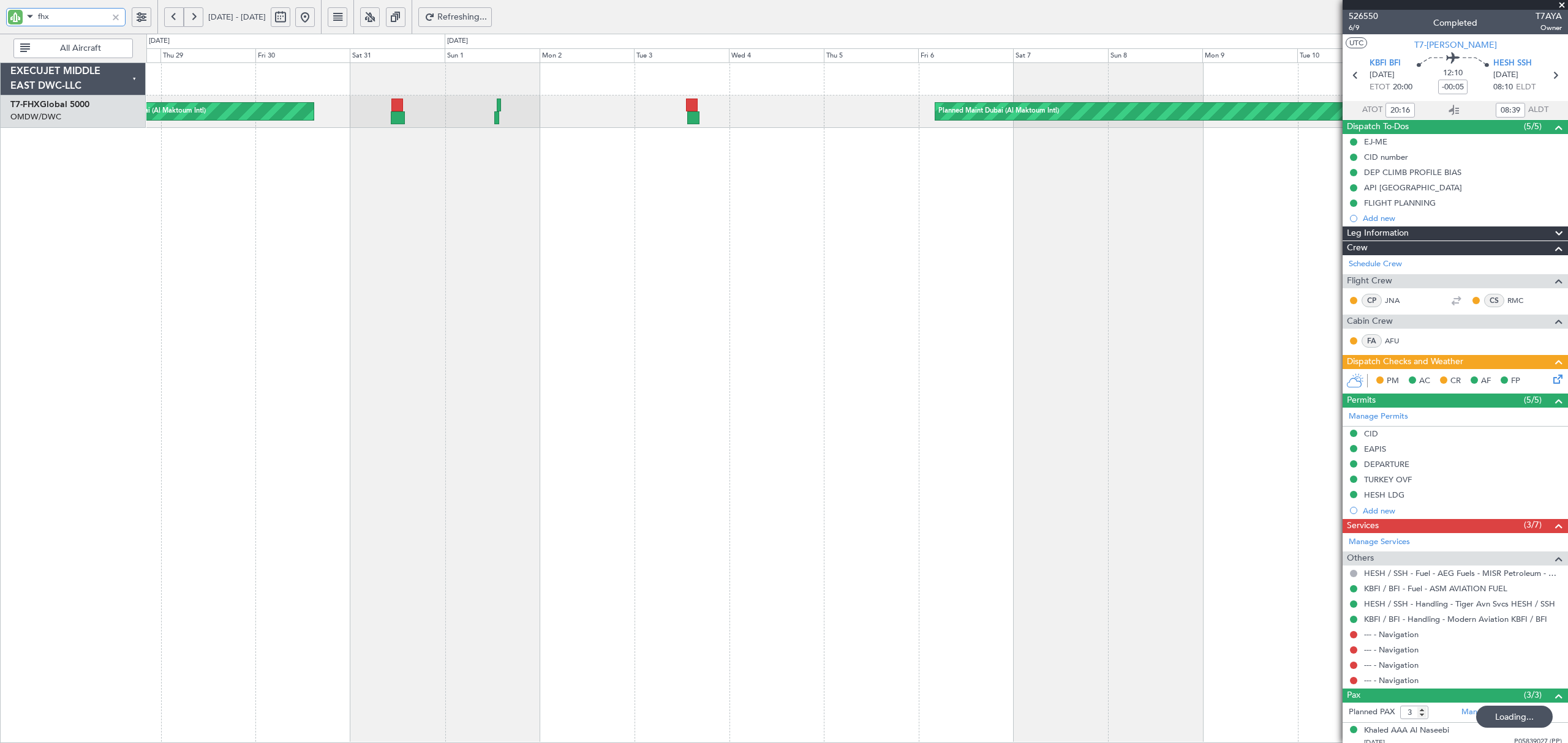
click at [326, 219] on div "Planned Maint Dubai (Al Maktoum Intl) Planned Maint [GEOGRAPHIC_DATA] (Al Makto…" at bounding box center [856, 402] width 1421 height 681
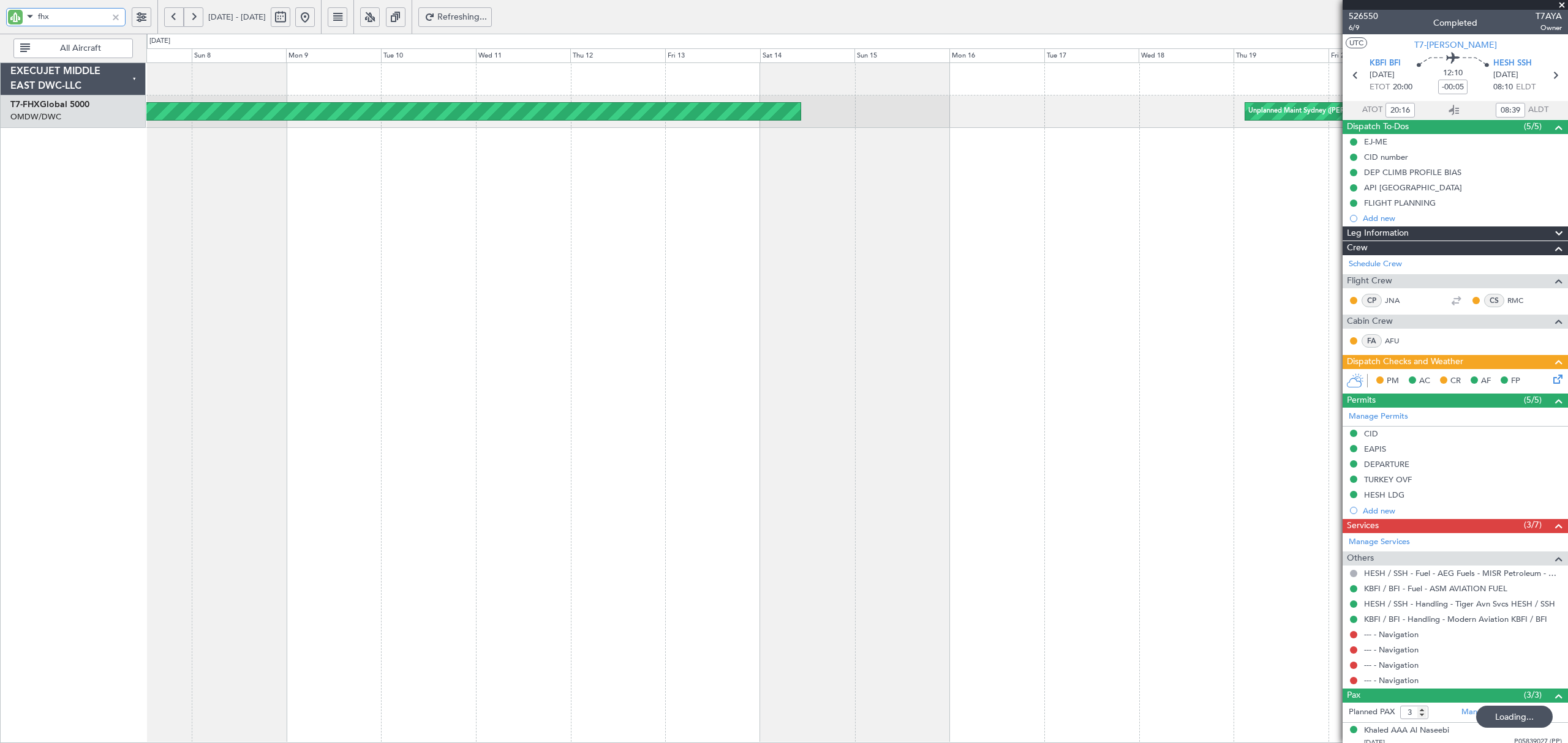
click at [223, 240] on div "Planned Maint Dubai (Al Maktoum Intl) Unplanned Maint Sydney ([PERSON_NAME] Int…" at bounding box center [856, 402] width 1421 height 681
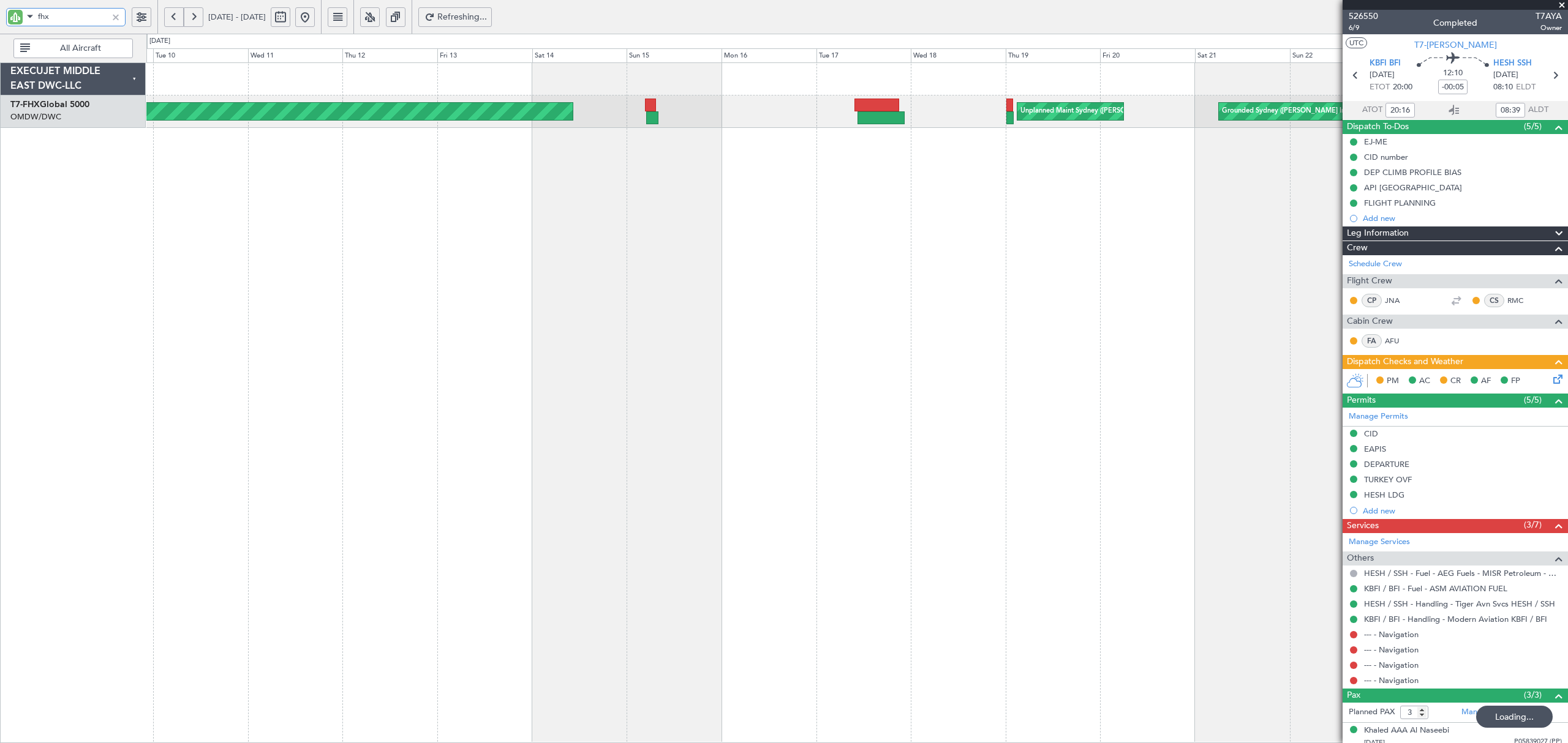
click at [253, 256] on div "Planned Maint Dubai (Al Maktoum Intl) Grounded [GEOGRAPHIC_DATA] ([PERSON_NAME]…" at bounding box center [856, 402] width 1421 height 681
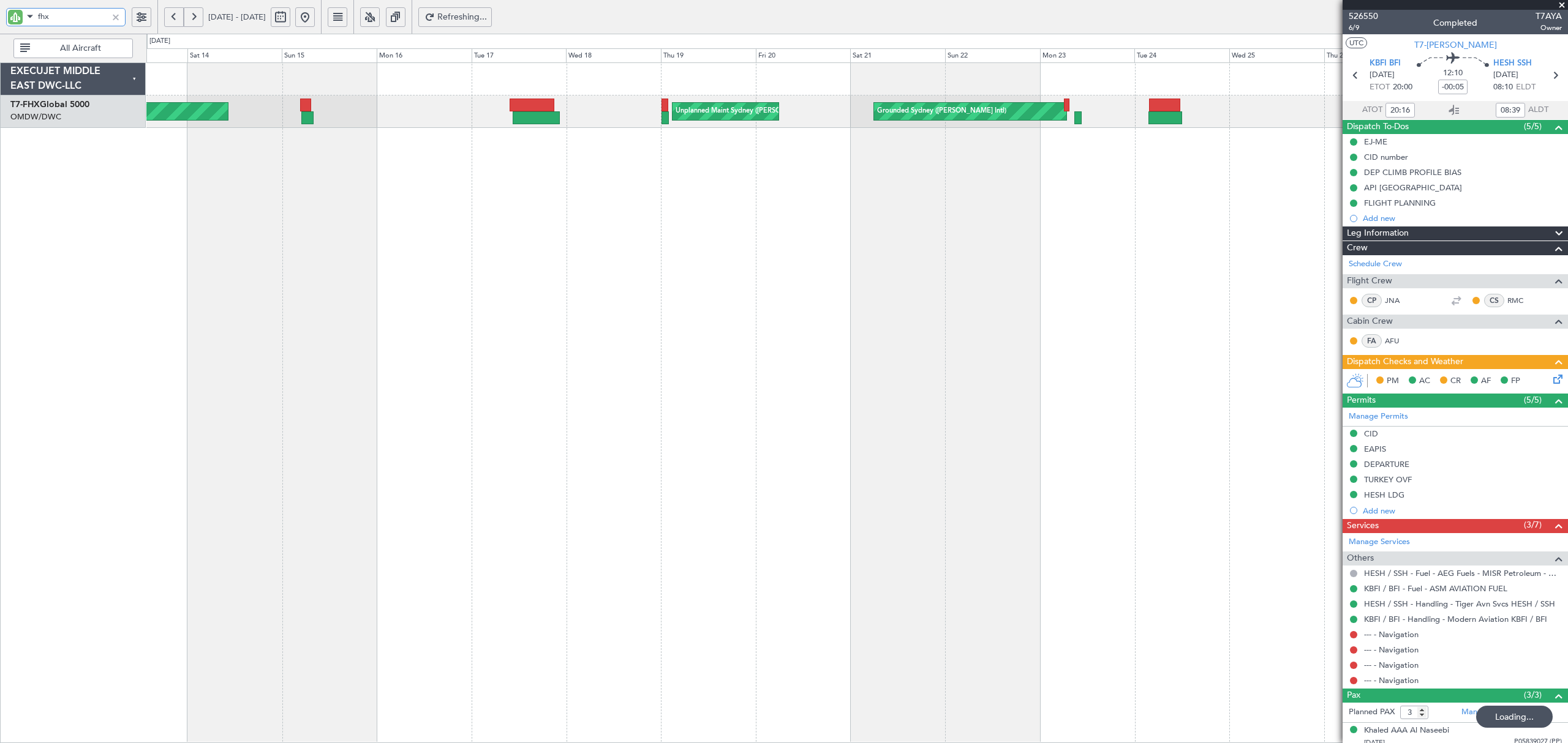
click at [311, 243] on div "Planned Maint Dubai (Al Maktoum Intl) Grounded [GEOGRAPHIC_DATA] ([PERSON_NAME]…" at bounding box center [856, 402] width 1421 height 681
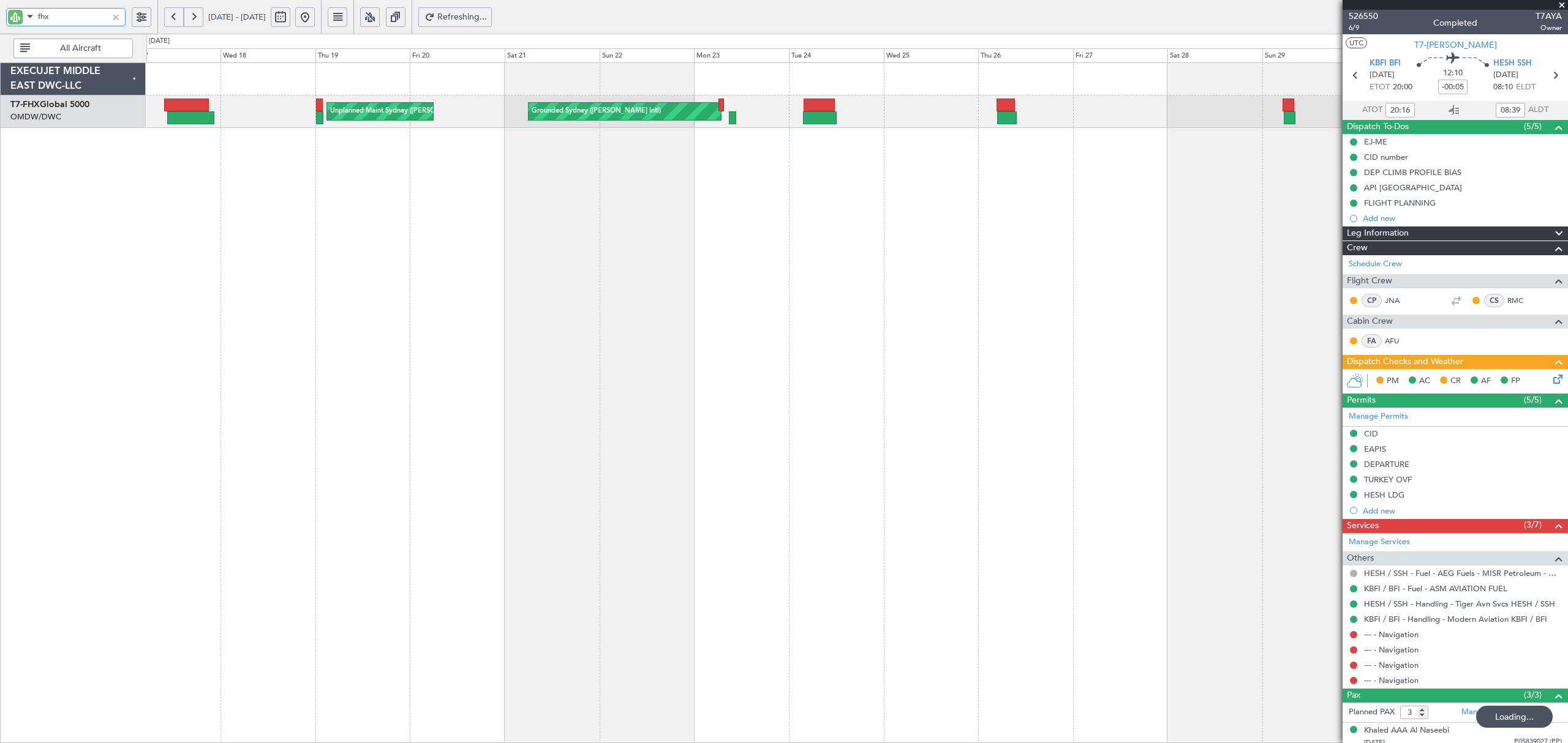
click at [543, 229] on div "Planned Maint Dubai (Al Maktoum Intl) Grounded [GEOGRAPHIC_DATA] ([PERSON_NAME]…" at bounding box center [856, 402] width 1421 height 681
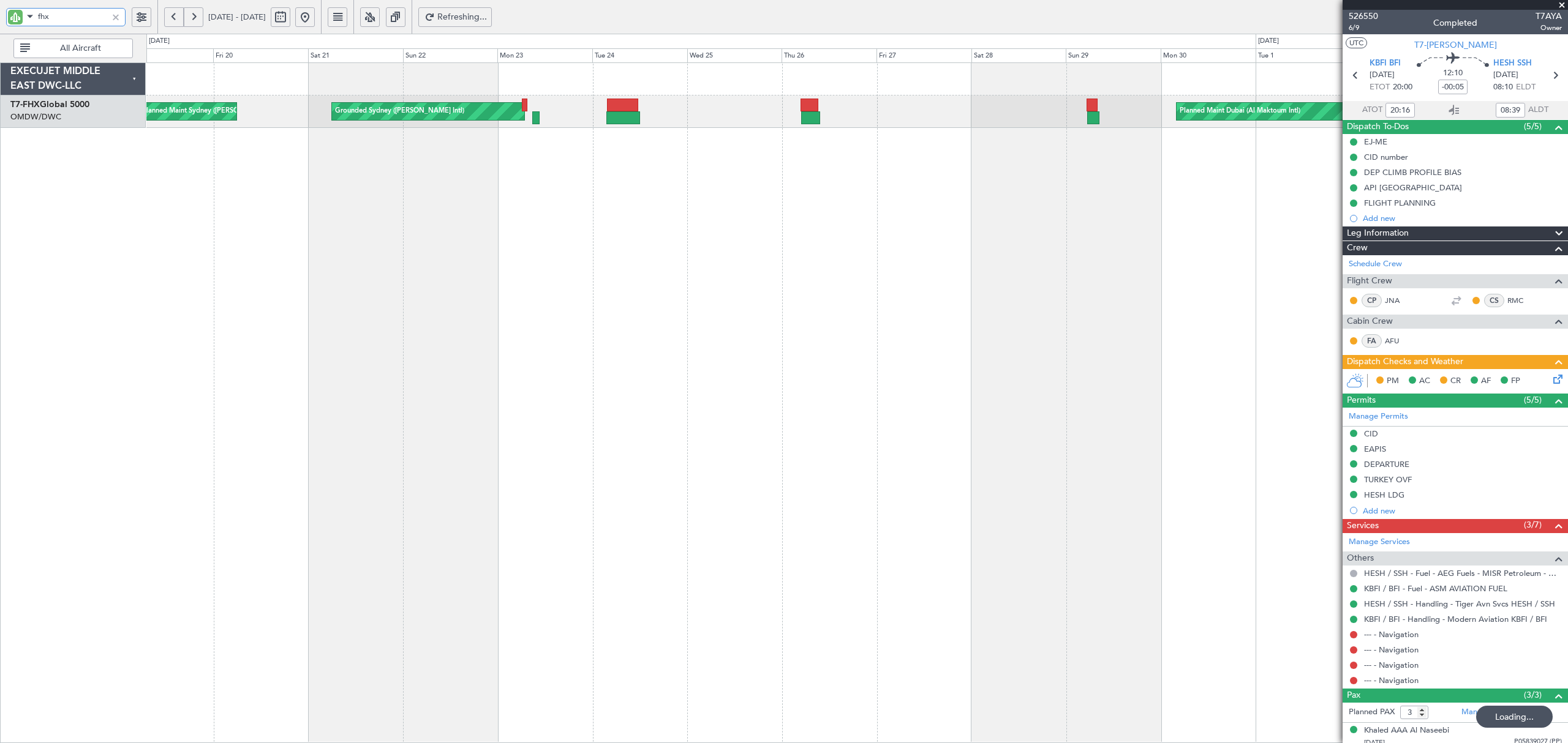
click at [827, 172] on div "Planned Maint Dubai (Al Maktoum Intl) Grounded [GEOGRAPHIC_DATA] ([PERSON_NAME]…" at bounding box center [856, 402] width 1421 height 681
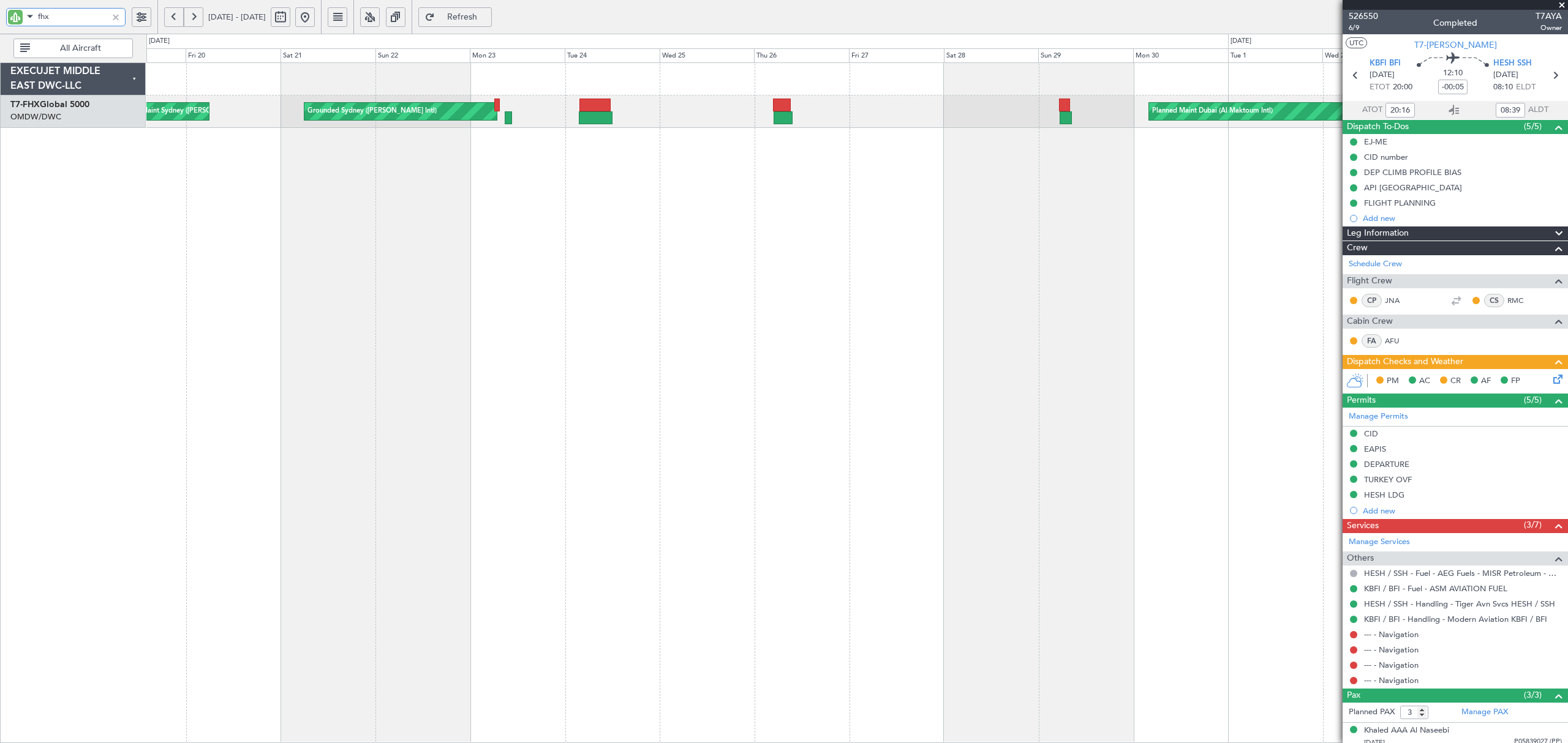
type input "fhx"
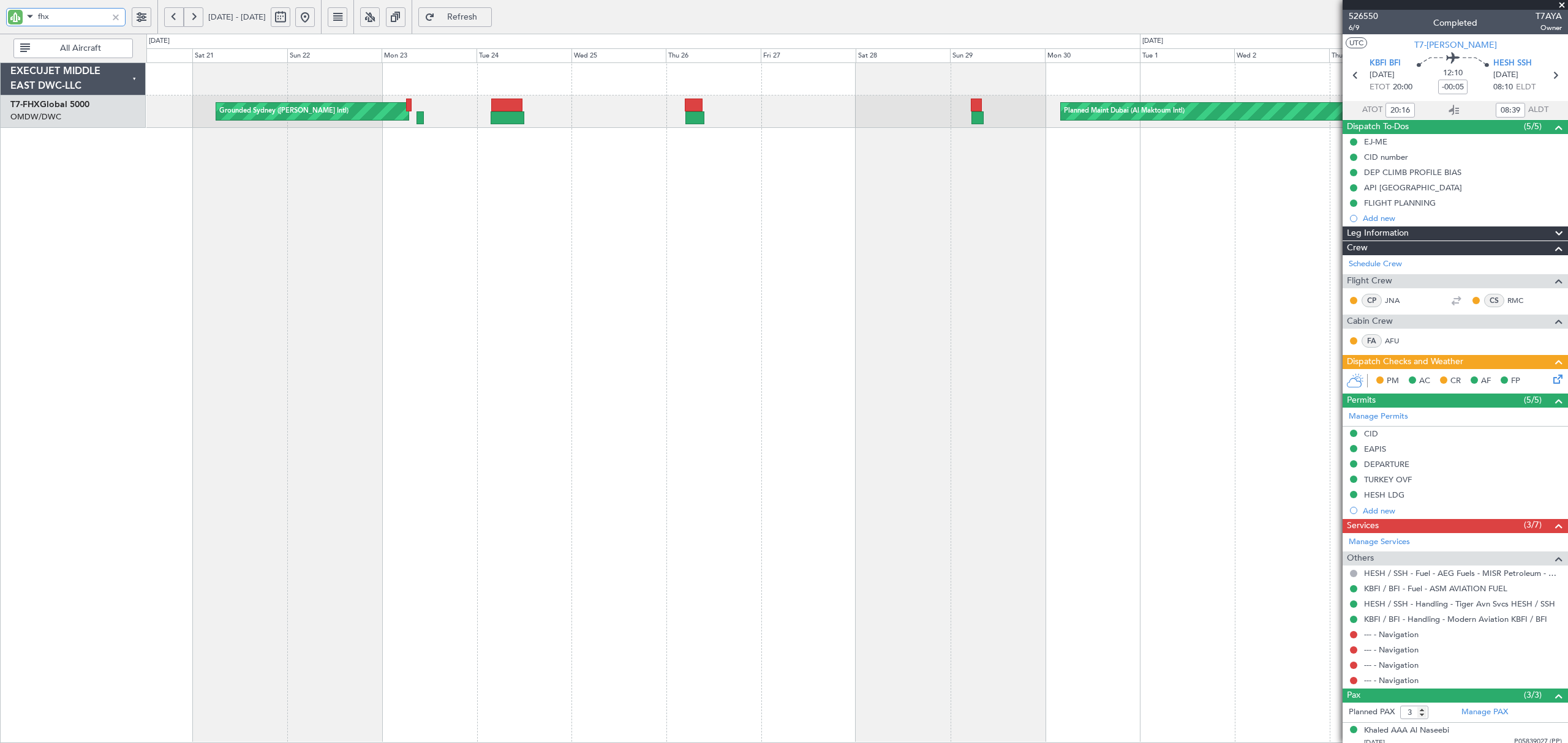
click at [741, 251] on div "Planned Maint Dubai (Al Maktoum Intl) Grounded [GEOGRAPHIC_DATA] ([PERSON_NAME]…" at bounding box center [856, 402] width 1421 height 681
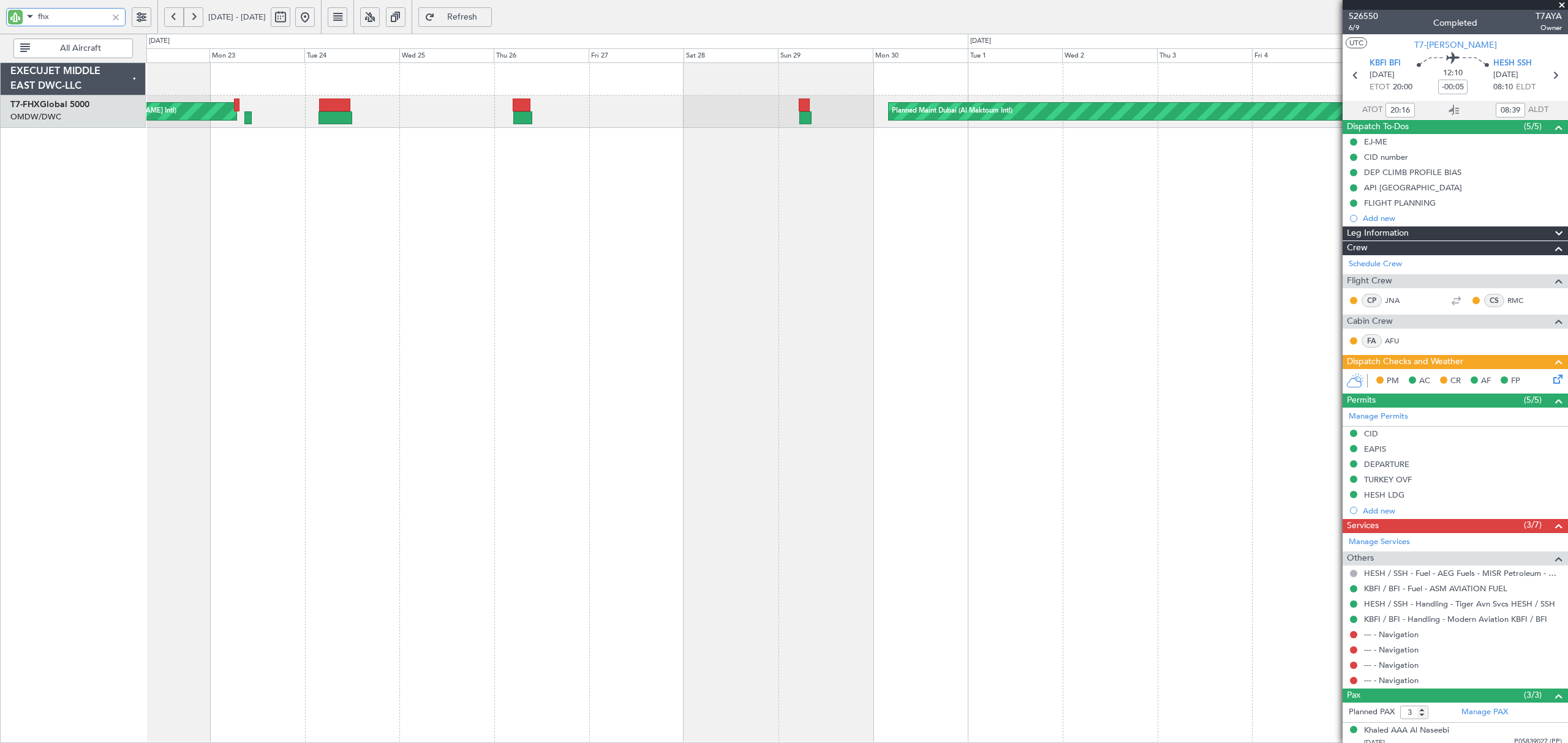
click at [523, 388] on div "Planned Maint Dubai (Al Maktoum Intl) Grounded [GEOGRAPHIC_DATA] ([PERSON_NAME]…" at bounding box center [856, 402] width 1421 height 681
click at [605, 202] on div "Planned Maint Dubai (Al Maktoum Intl) Grounded [GEOGRAPHIC_DATA] ([PERSON_NAME]…" at bounding box center [856, 402] width 1421 height 681
click at [118, 11] on div at bounding box center [116, 17] width 14 height 14
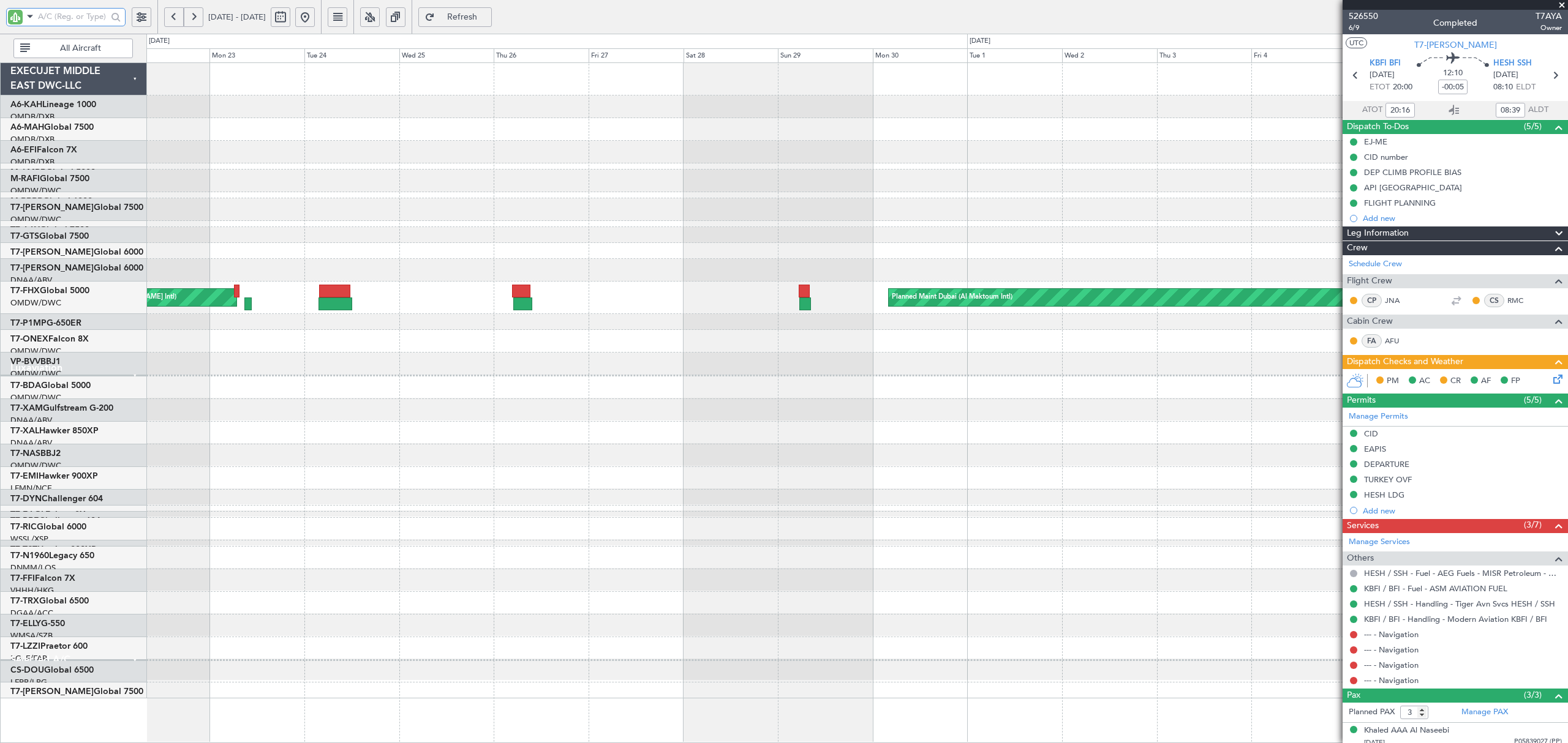
click at [295, 201] on div at bounding box center [856, 209] width 1421 height 23
click at [312, 139] on div at bounding box center [856, 129] width 1421 height 23
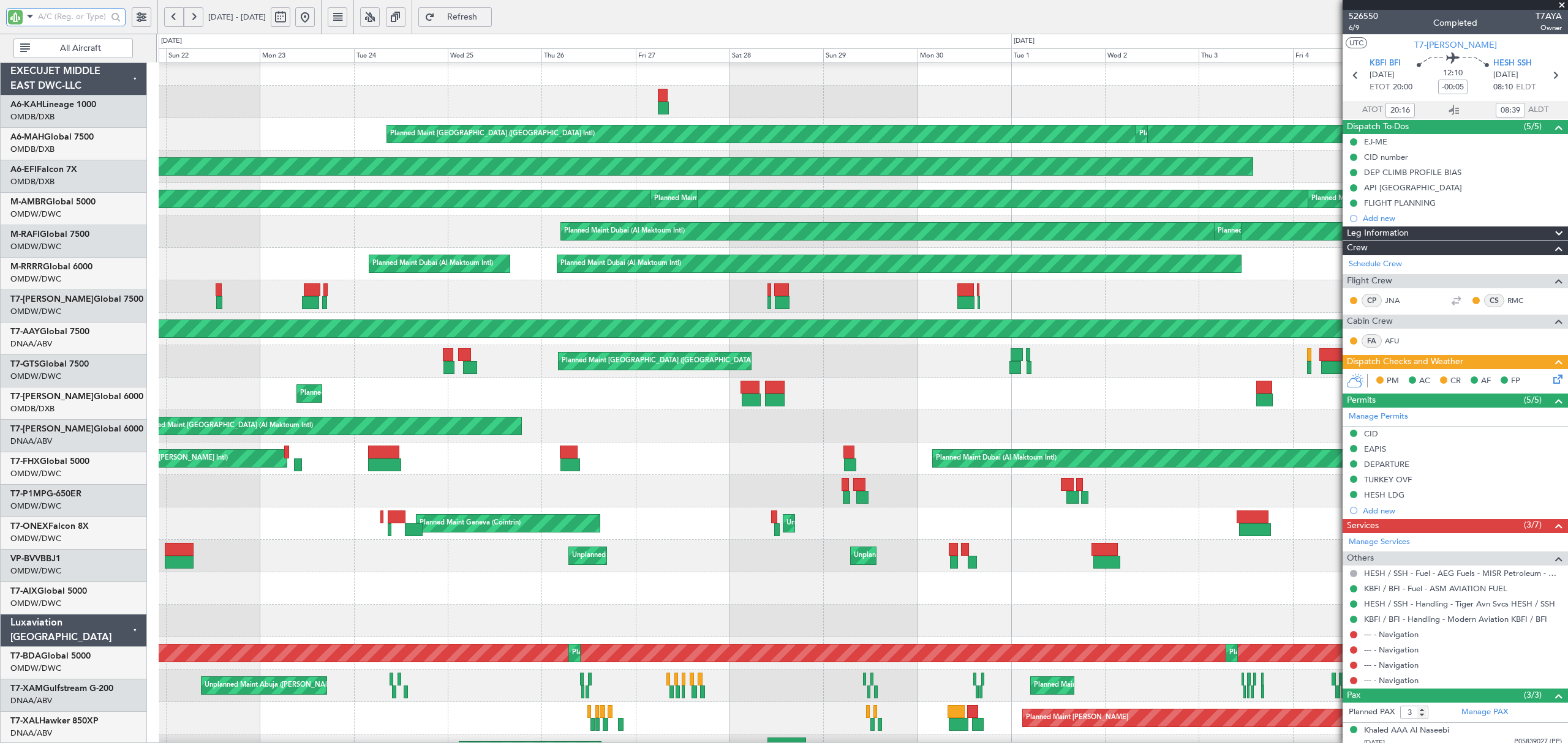
scroll to position [10, 0]
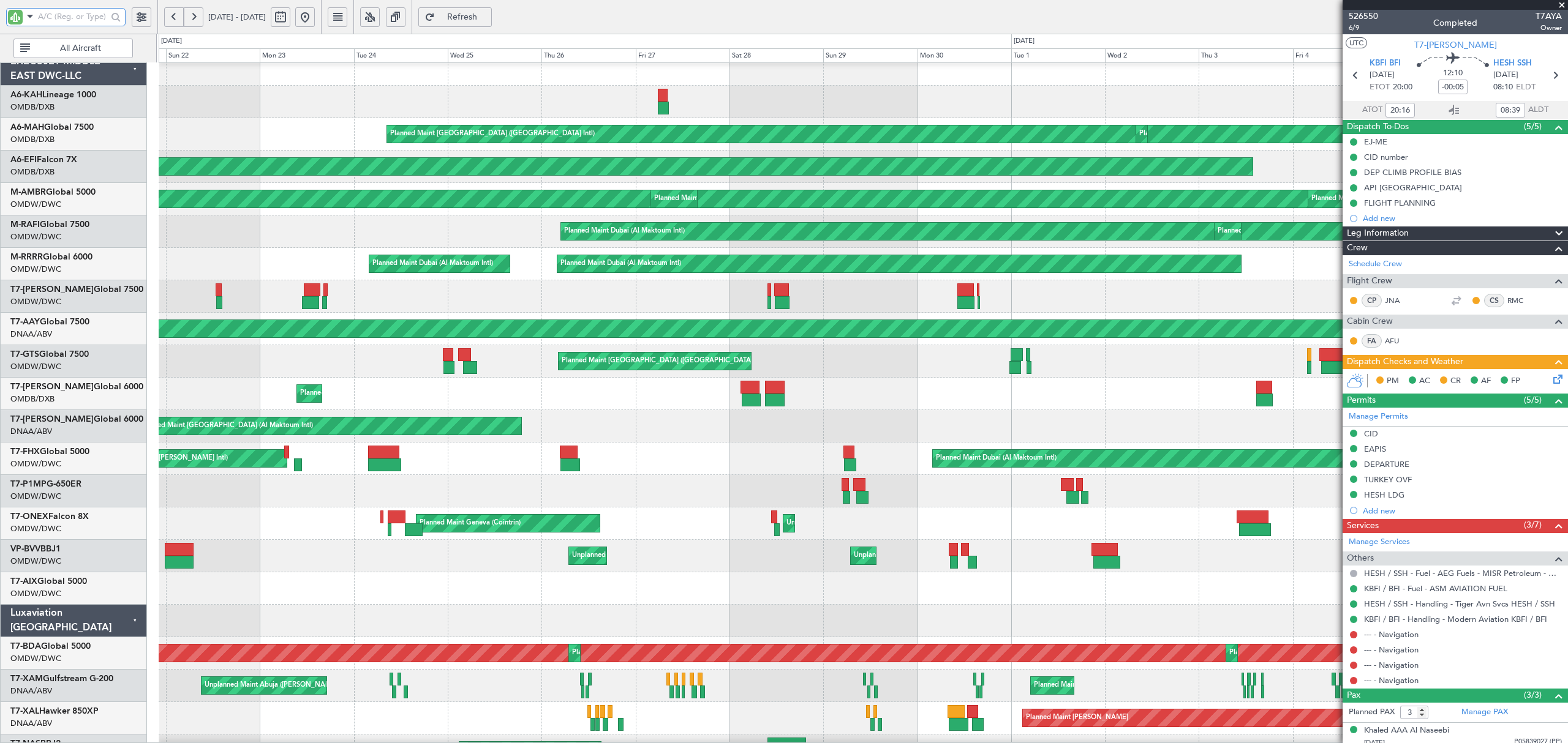
click at [439, 230] on div "Planned Maint Dubai (Al Maktoum Intl) Planned Maint [GEOGRAPHIC_DATA] (Al Makto…" at bounding box center [862, 231] width 1408 height 33
click at [315, 16] on button at bounding box center [305, 17] width 20 height 20
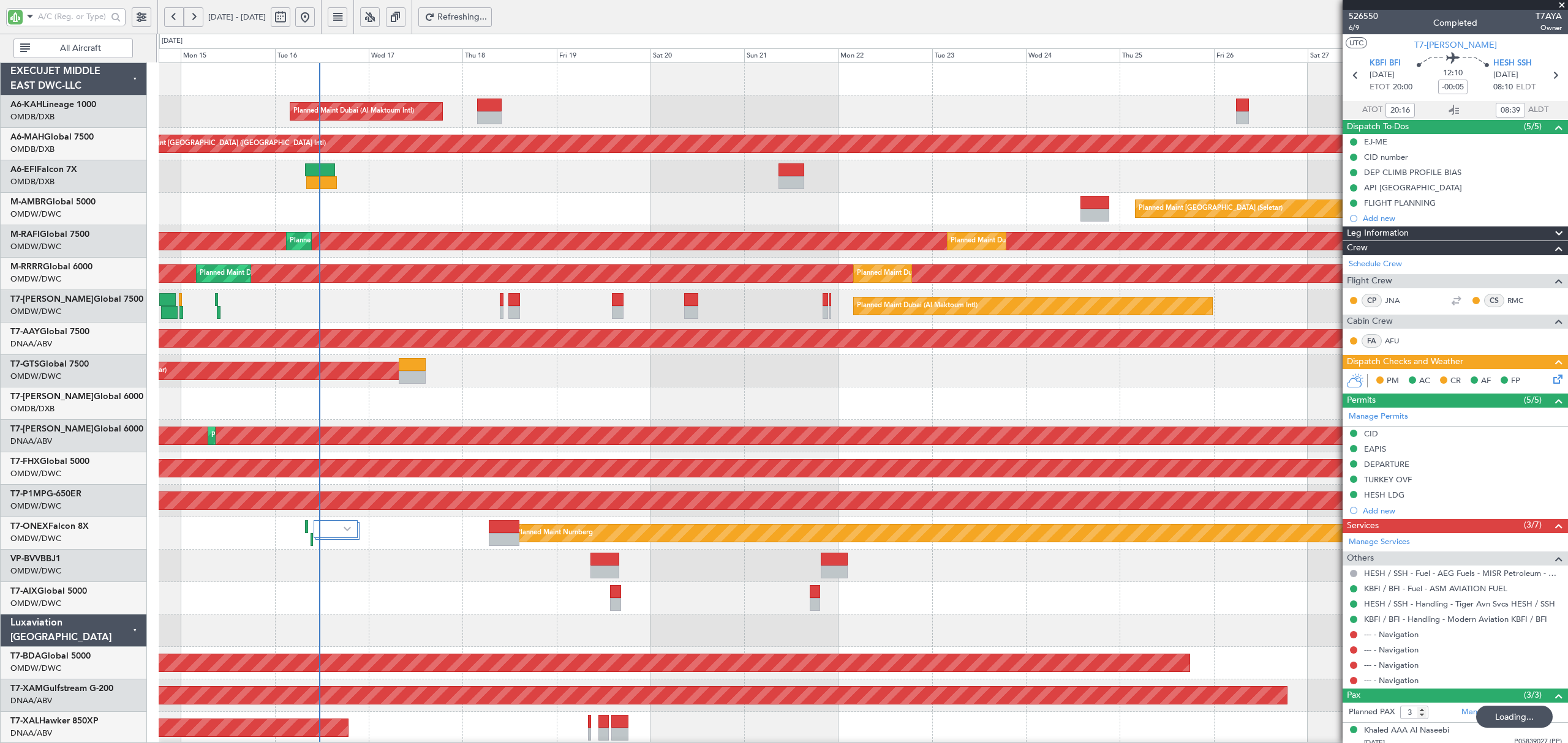
scroll to position [0, 0]
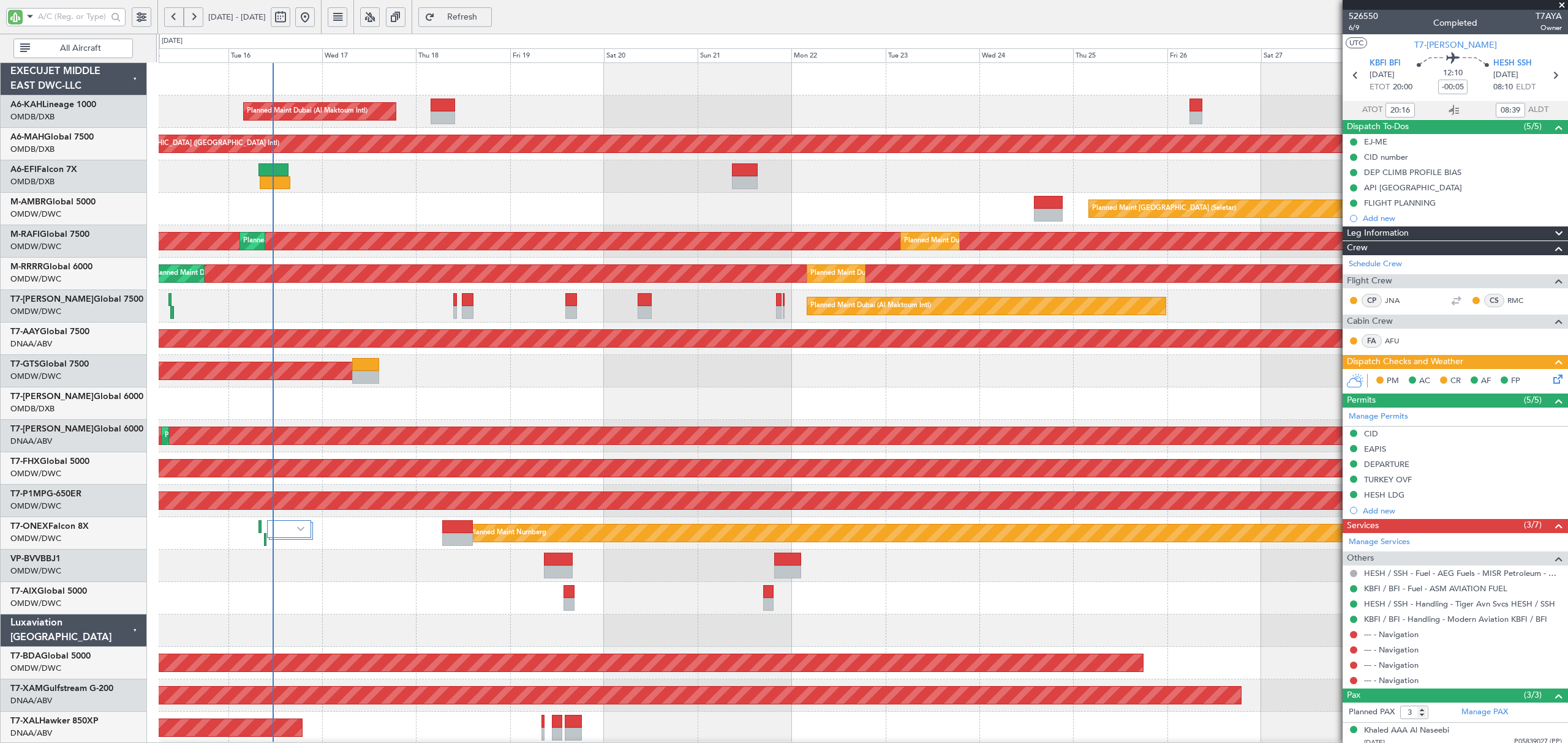
click at [232, 576] on div at bounding box center [862, 566] width 1408 height 33
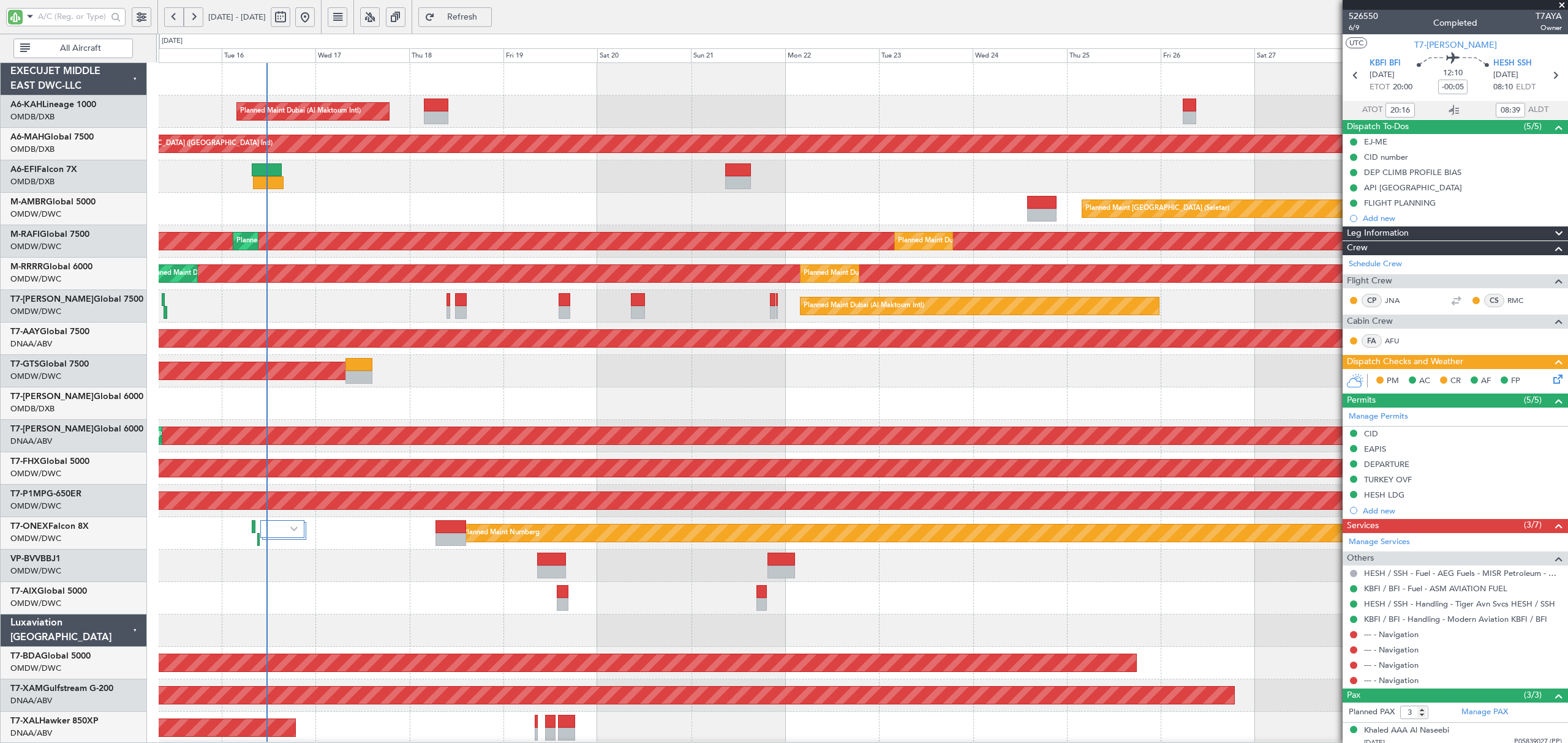
click at [493, 371] on div "AOG Maint [GEOGRAPHIC_DATA] (Seletar)" at bounding box center [862, 372] width 1408 height 33
type input "[PERSON_NAME] ([PERSON_NAME])"
type input "6158"
click at [411, 201] on div "Planned Maint [GEOGRAPHIC_DATA] (Seletar)" at bounding box center [862, 209] width 1408 height 33
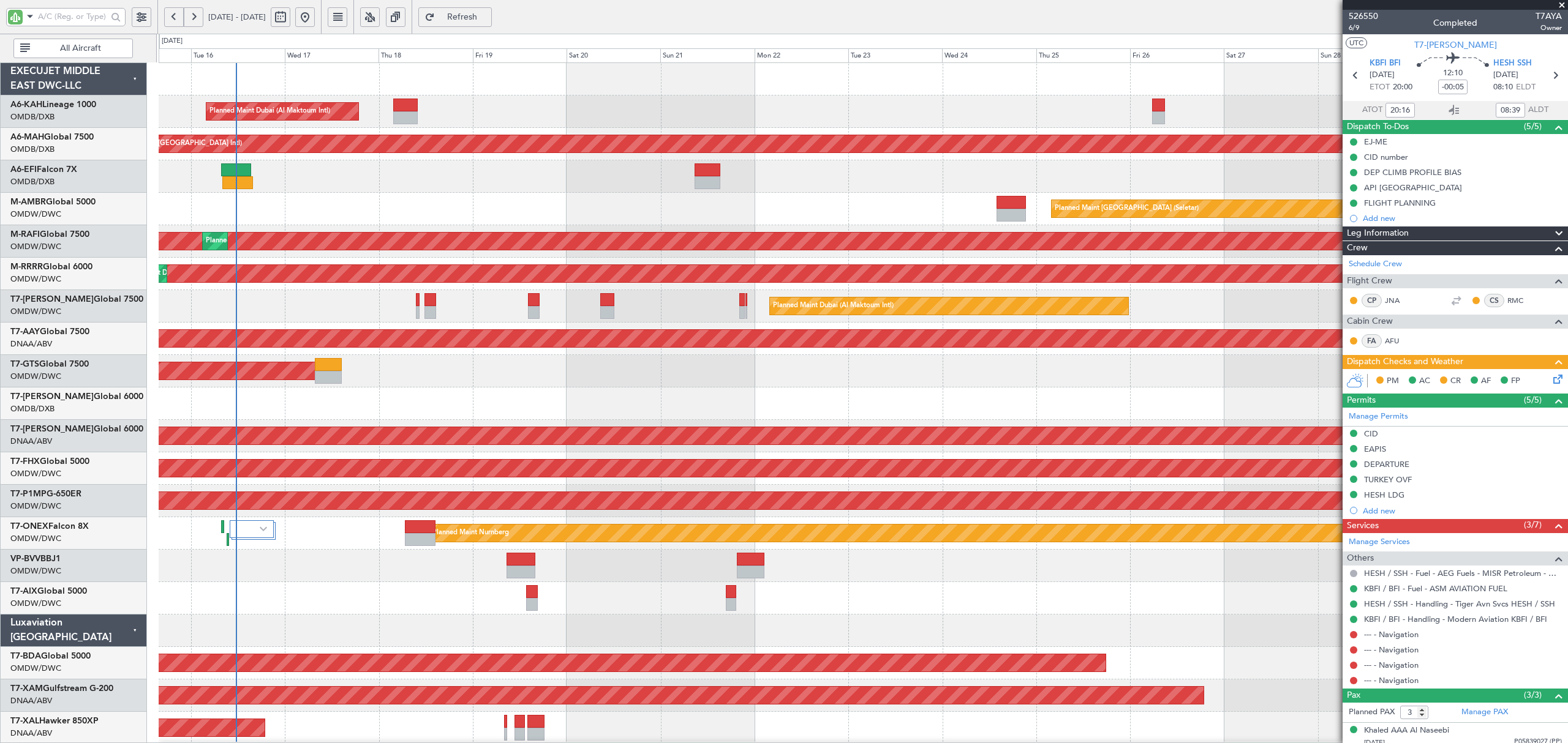
click at [298, 308] on div "Planned Maint Dubai (Al Maktoum Intl)" at bounding box center [862, 306] width 1408 height 33
click at [70, 58] on button "All Aircraft" at bounding box center [73, 49] width 119 height 20
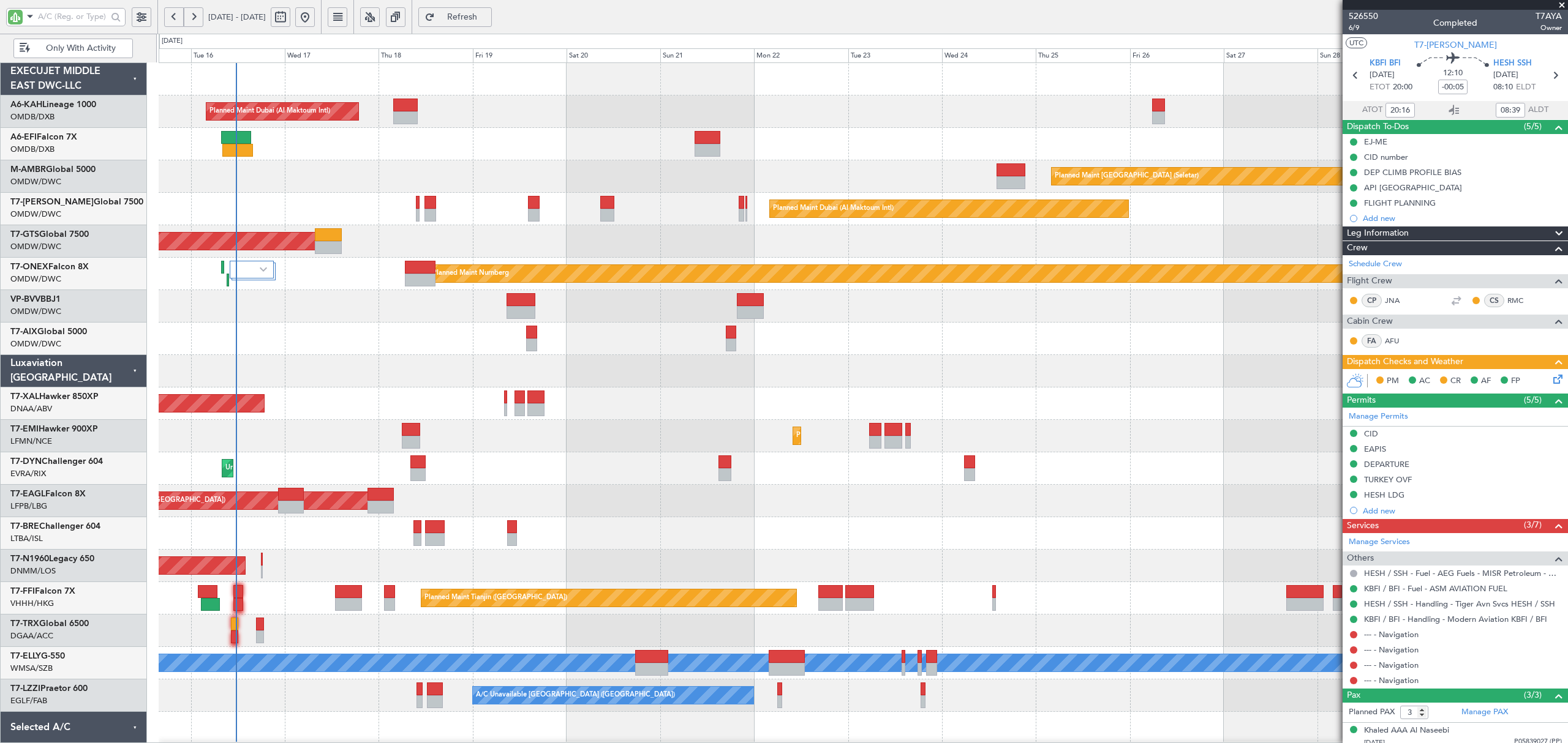
click at [70, 55] on button "Only With Activity" at bounding box center [73, 49] width 119 height 20
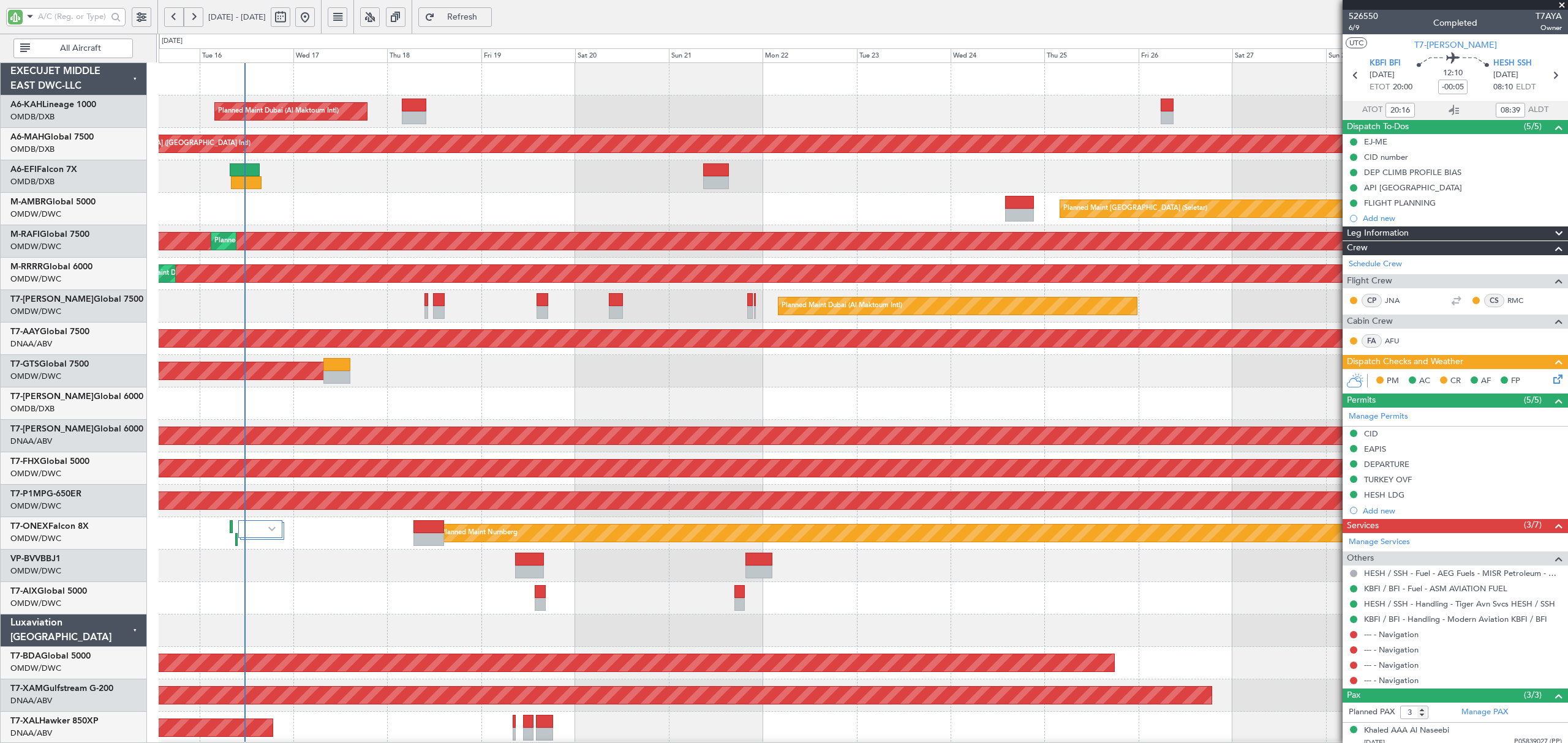
click at [227, 260] on div "Planned Maint Dubai (Al Maktoum Intl) Planned Maint [GEOGRAPHIC_DATA] (Al Makto…" at bounding box center [862, 274] width 1408 height 33
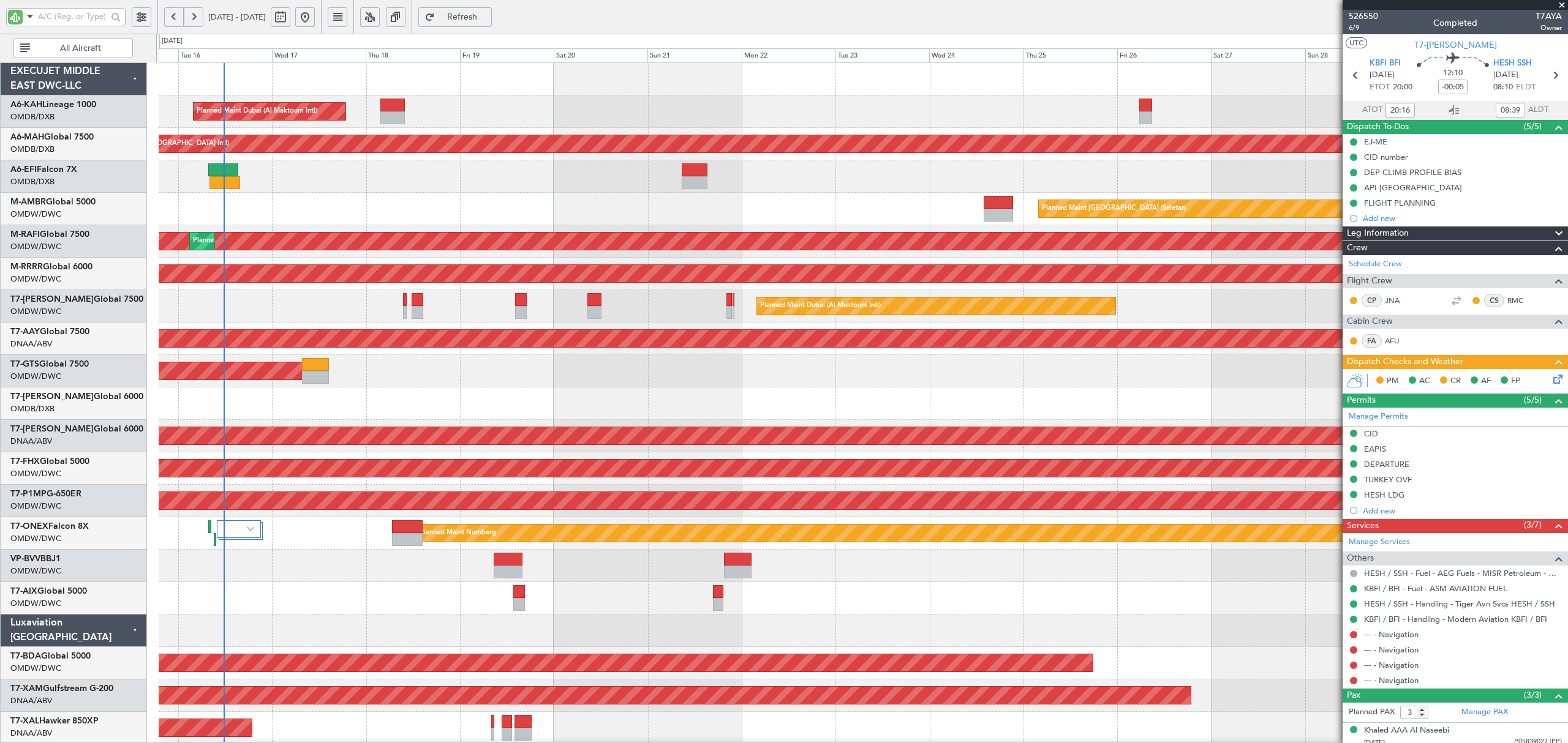
type input "[PERSON_NAME] ([PERSON_NAME])"
type input "6158"
click at [74, 20] on input "text" at bounding box center [72, 16] width 70 height 18
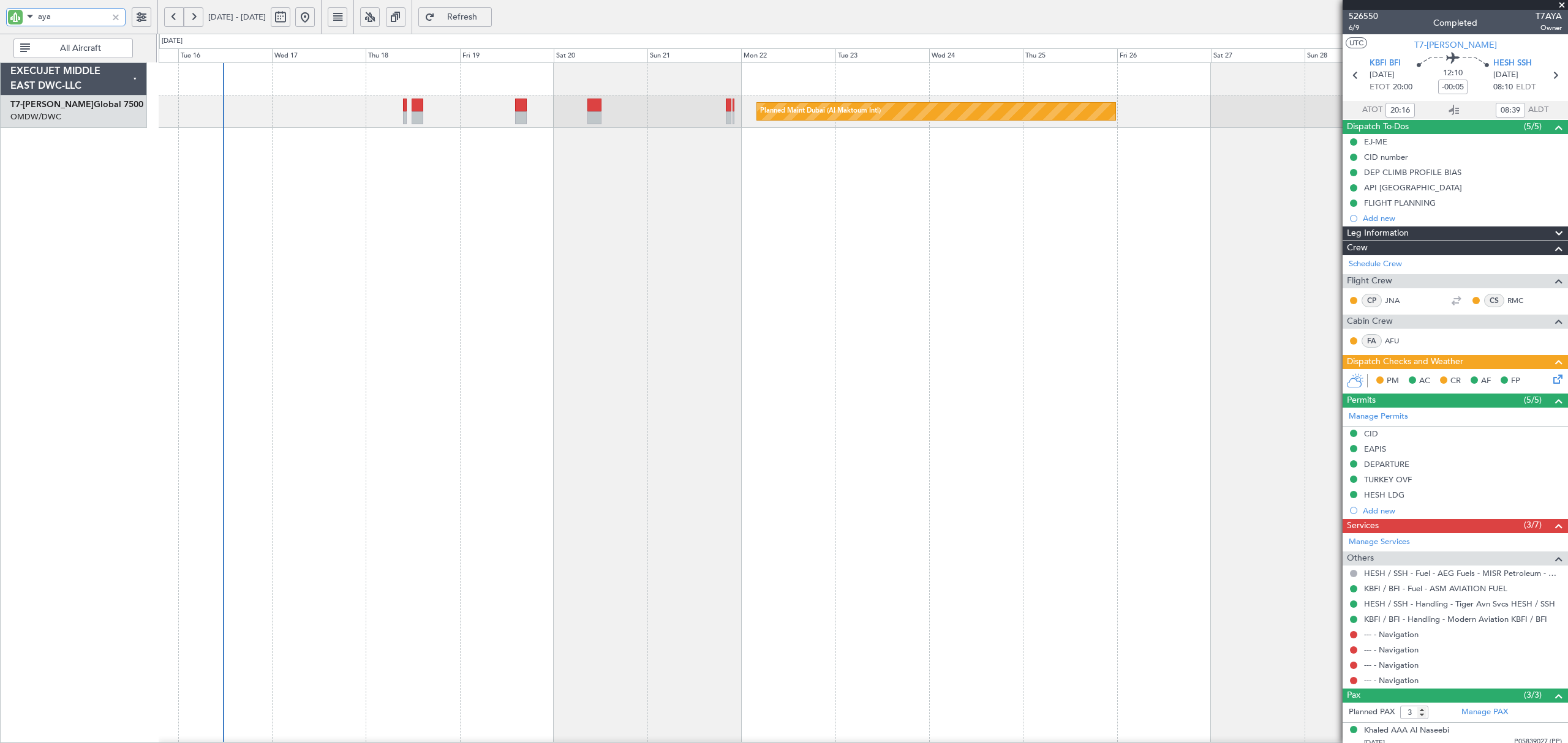
click at [723, 341] on div "Planned Maint Dubai (Al Maktoum Intl)" at bounding box center [863, 402] width 1409 height 681
click at [741, 348] on div "Planned Maint Dubai (Al Maktoum Intl)" at bounding box center [856, 402] width 1421 height 681
type input "aya"
click at [176, 21] on button at bounding box center [175, 17] width 20 height 20
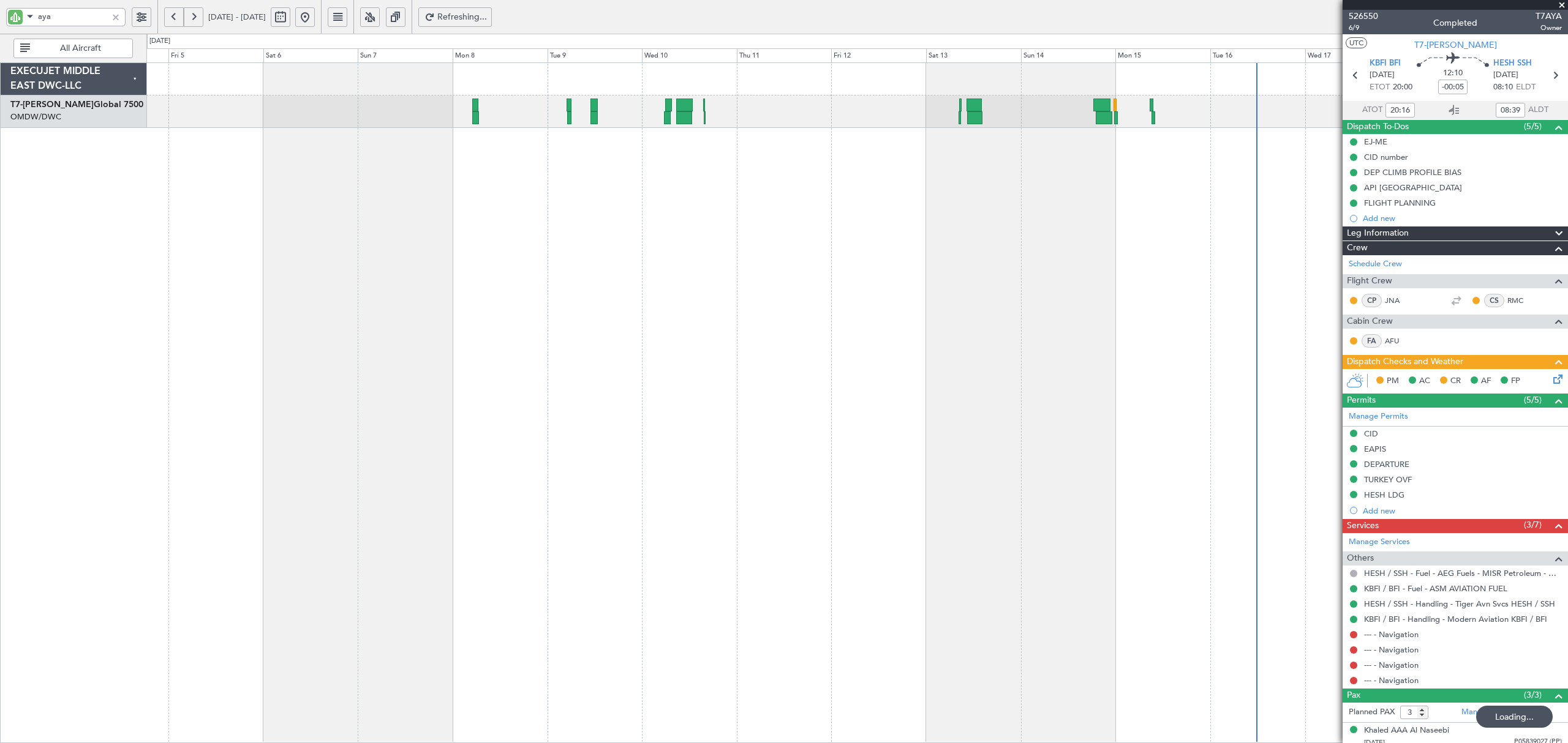
click at [176, 21] on button at bounding box center [175, 17] width 20 height 20
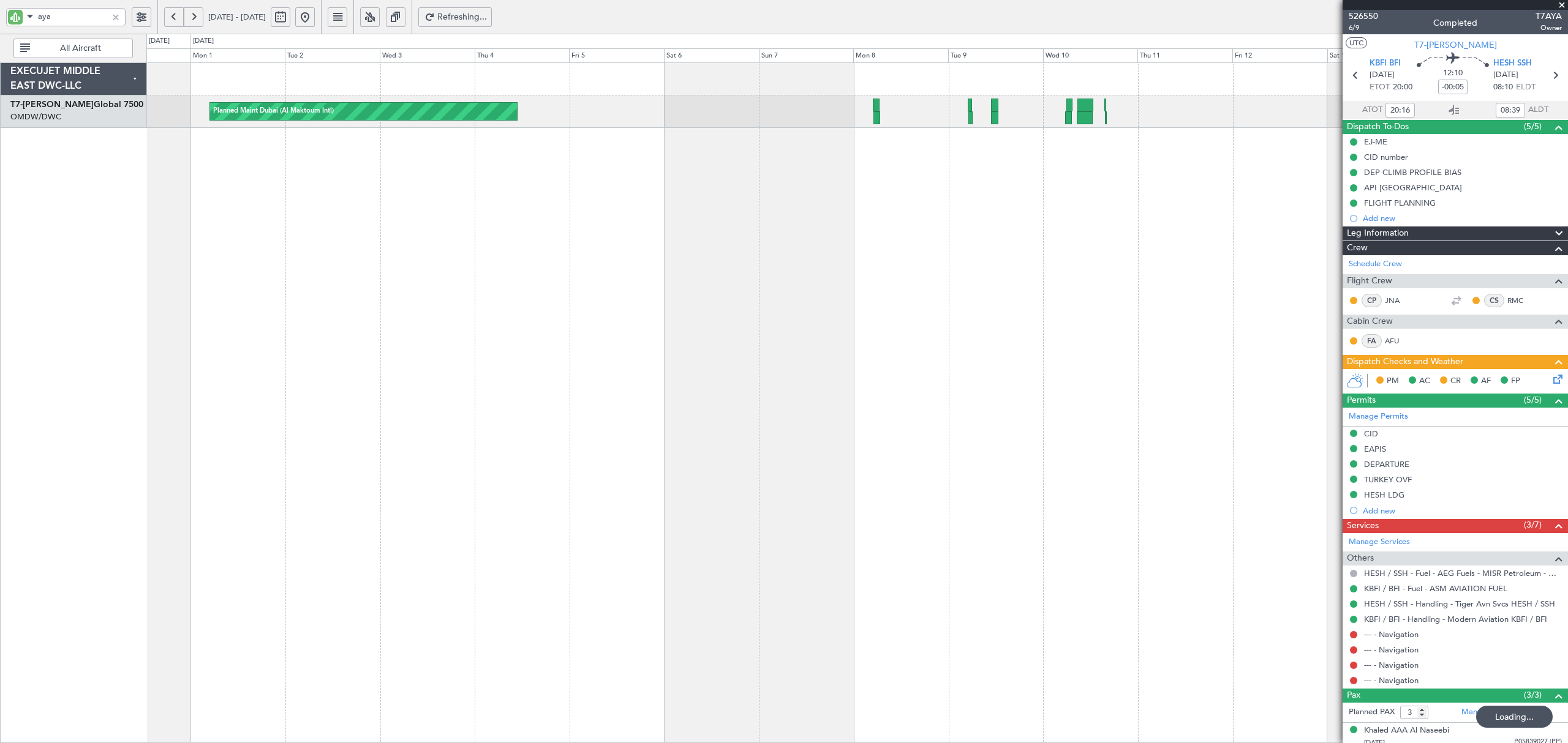
click at [176, 21] on button at bounding box center [175, 17] width 20 height 20
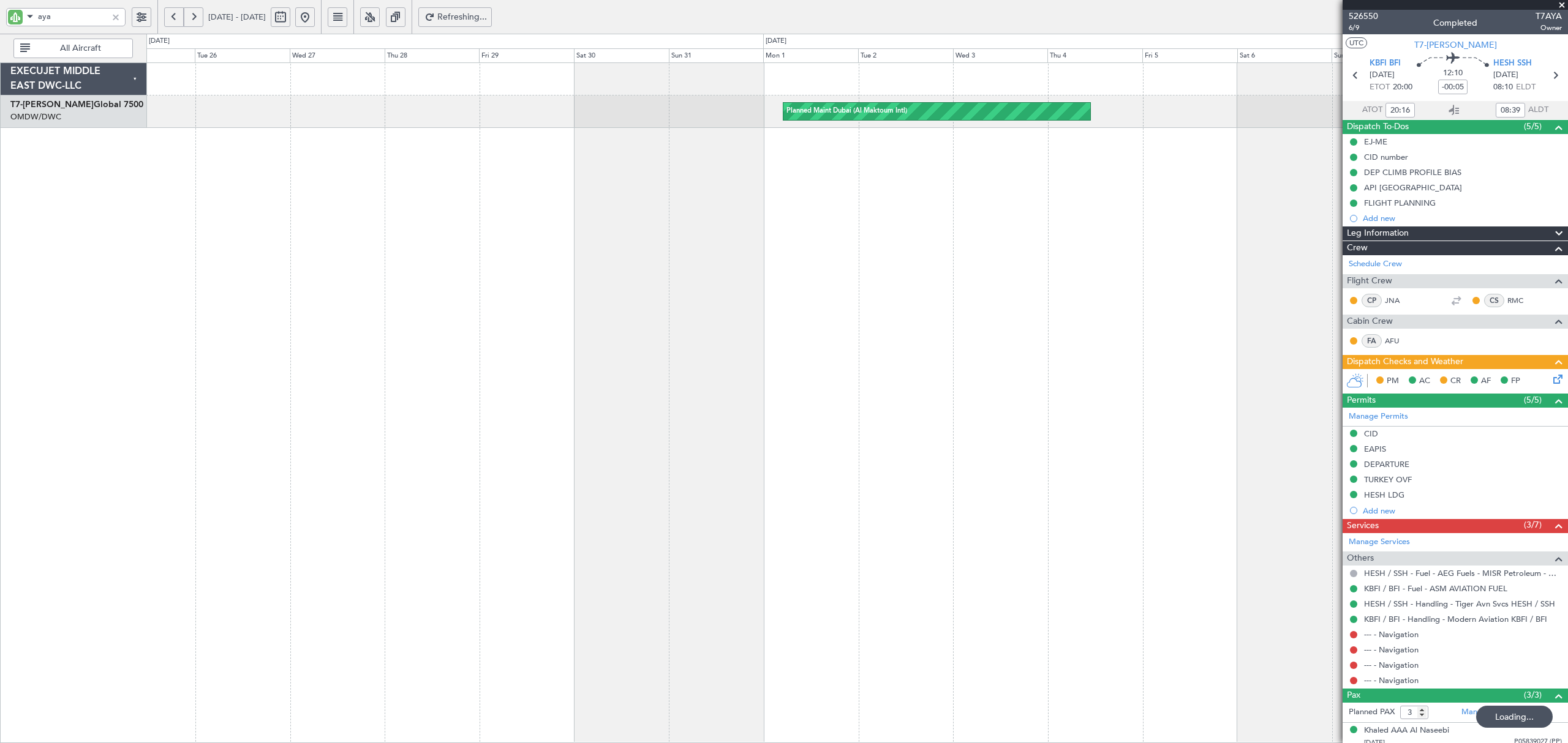
click at [176, 21] on button at bounding box center [175, 17] width 20 height 20
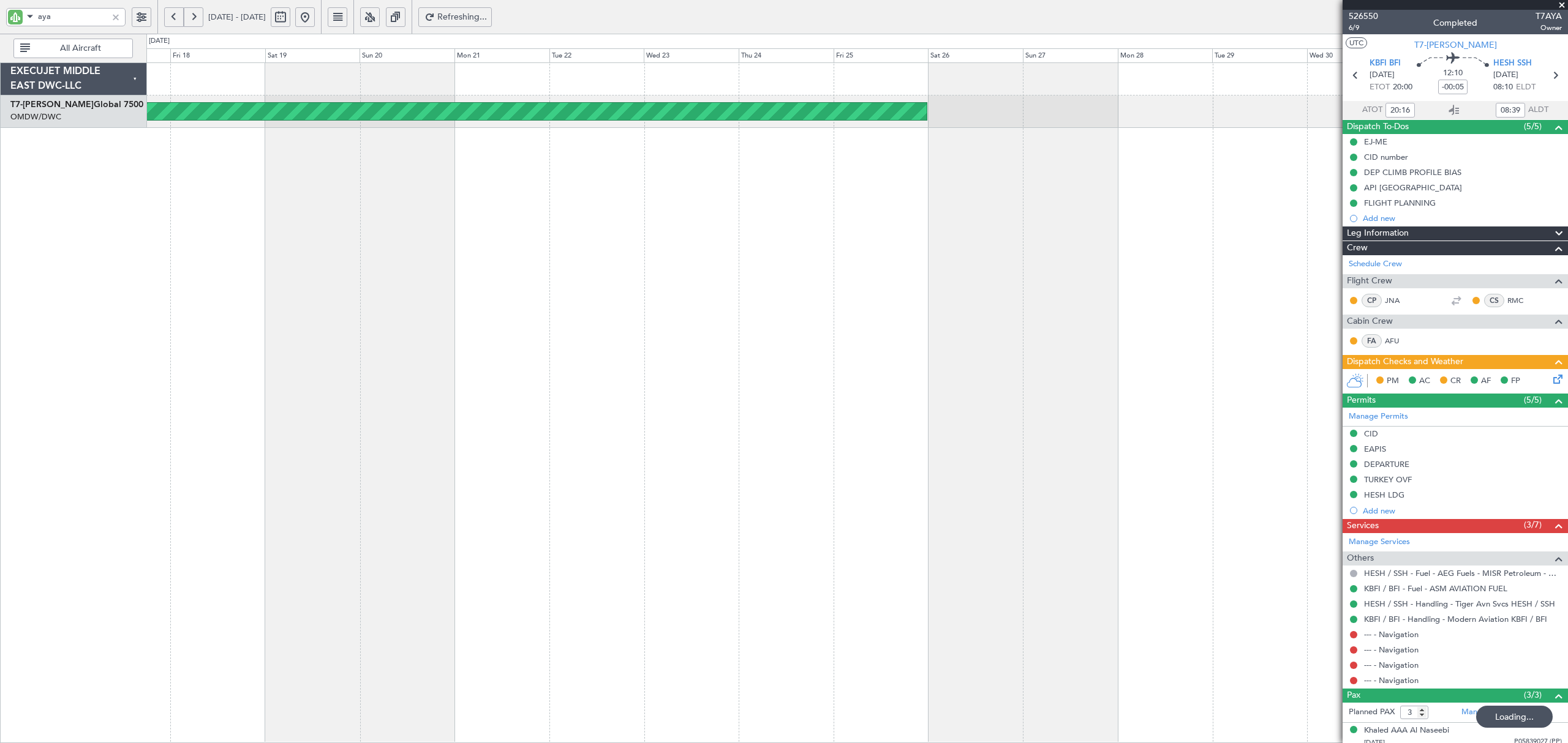
click at [176, 21] on button at bounding box center [175, 17] width 20 height 20
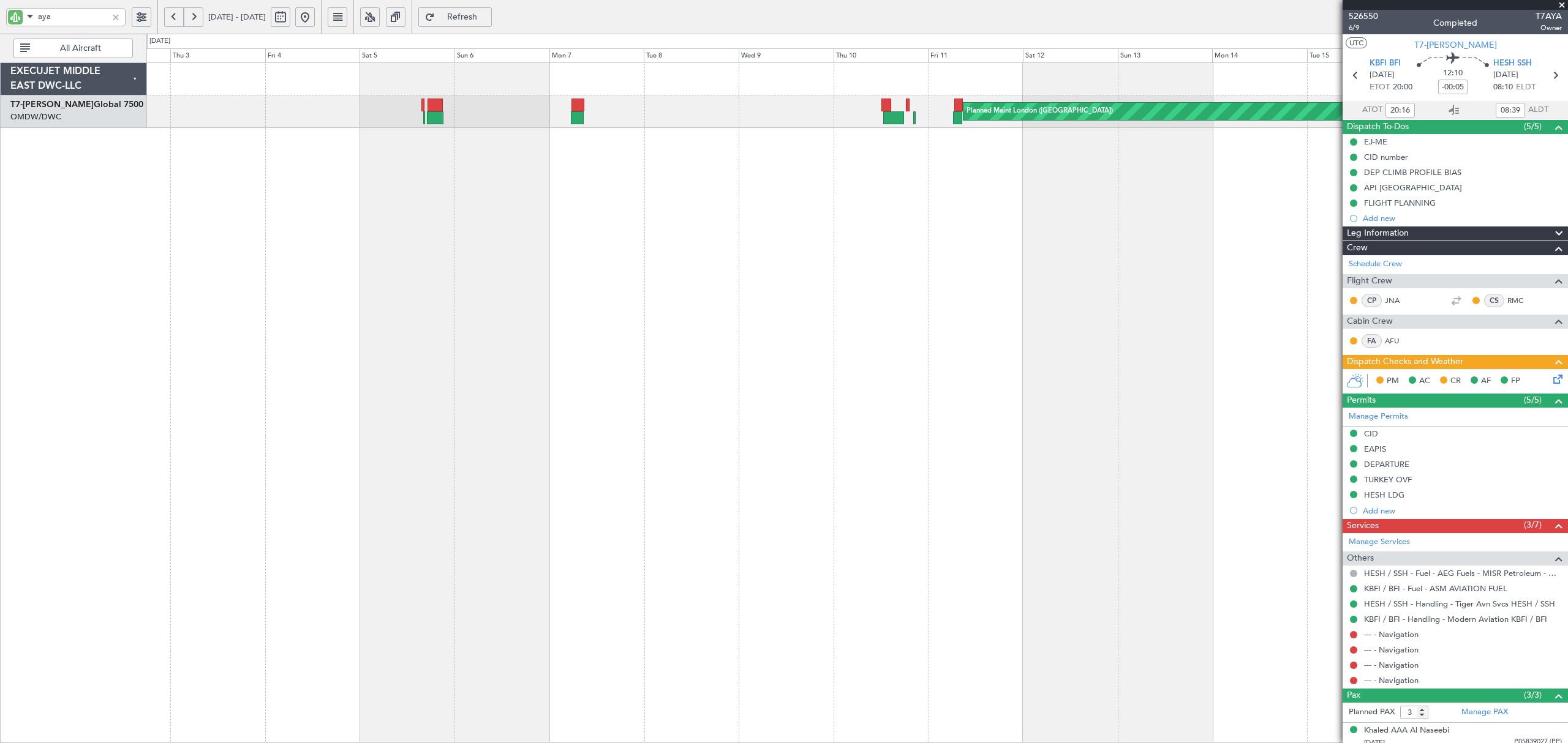
click at [27, 20] on span at bounding box center [30, 15] width 14 height 15
click at [61, 37] on span "Trip Number" at bounding box center [52, 38] width 45 height 13
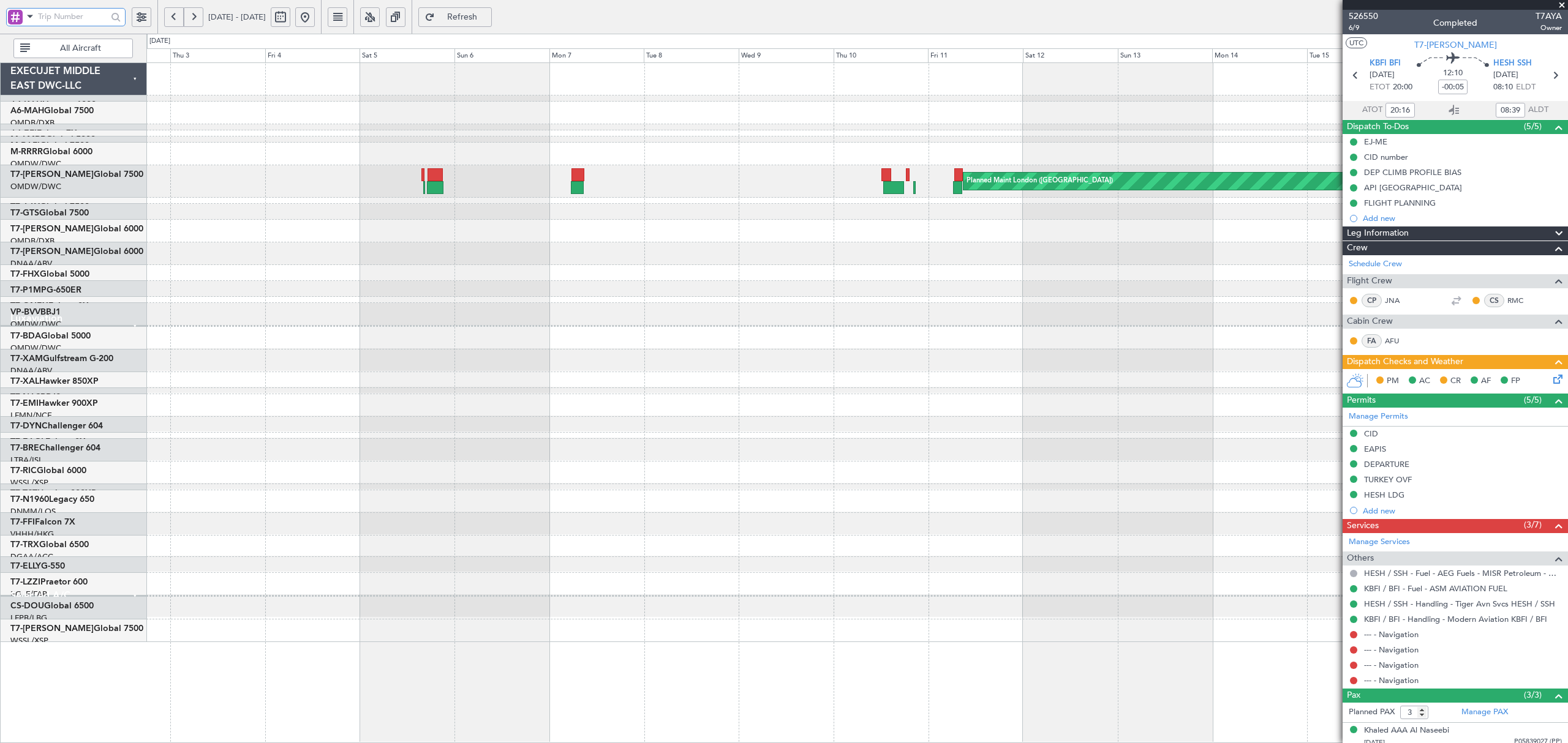
click at [62, 15] on input "text" at bounding box center [72, 16] width 70 height 18
type input "529092"
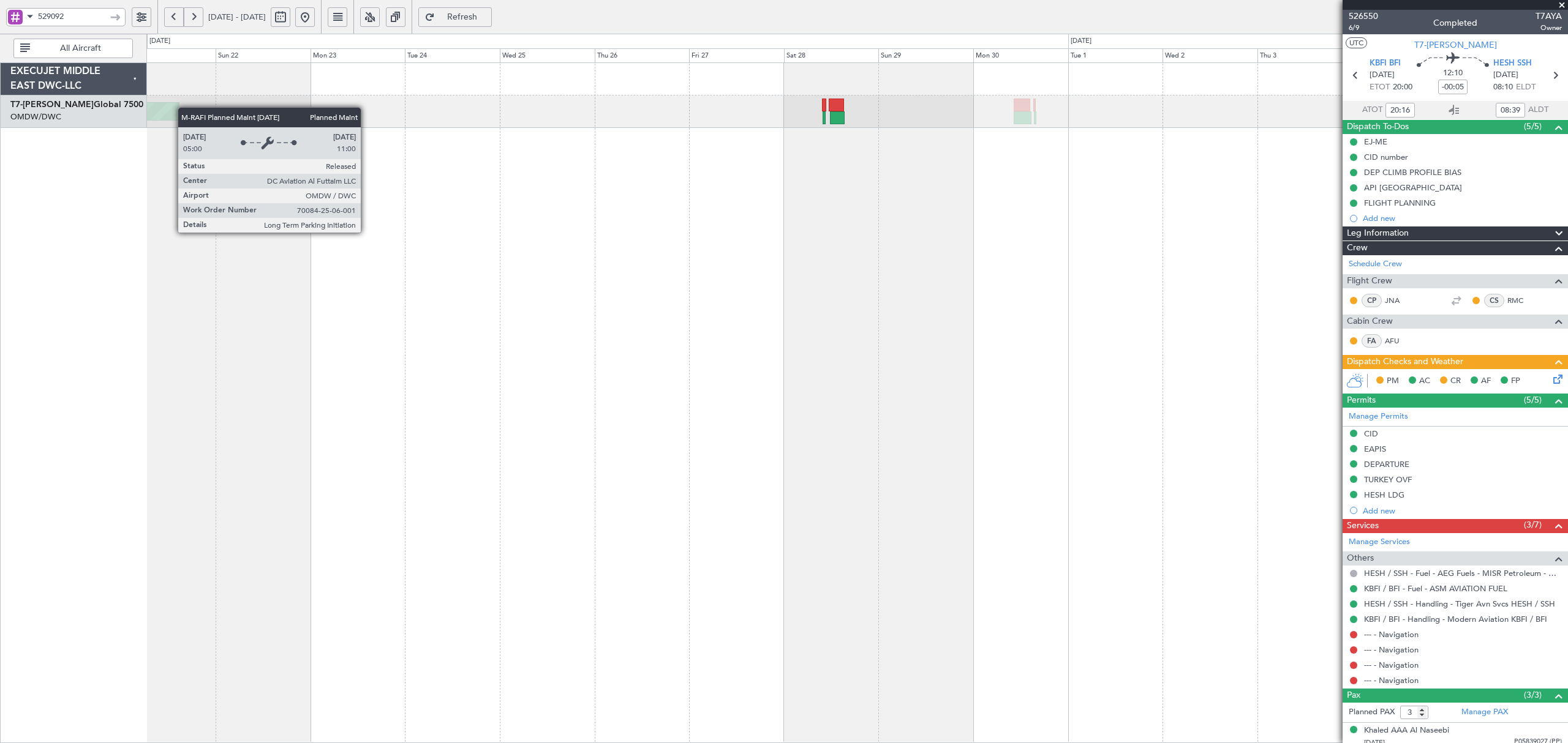
click at [851, 165] on div "Planned Maint Dubai (Al Maktoum Intl)" at bounding box center [856, 402] width 1421 height 681
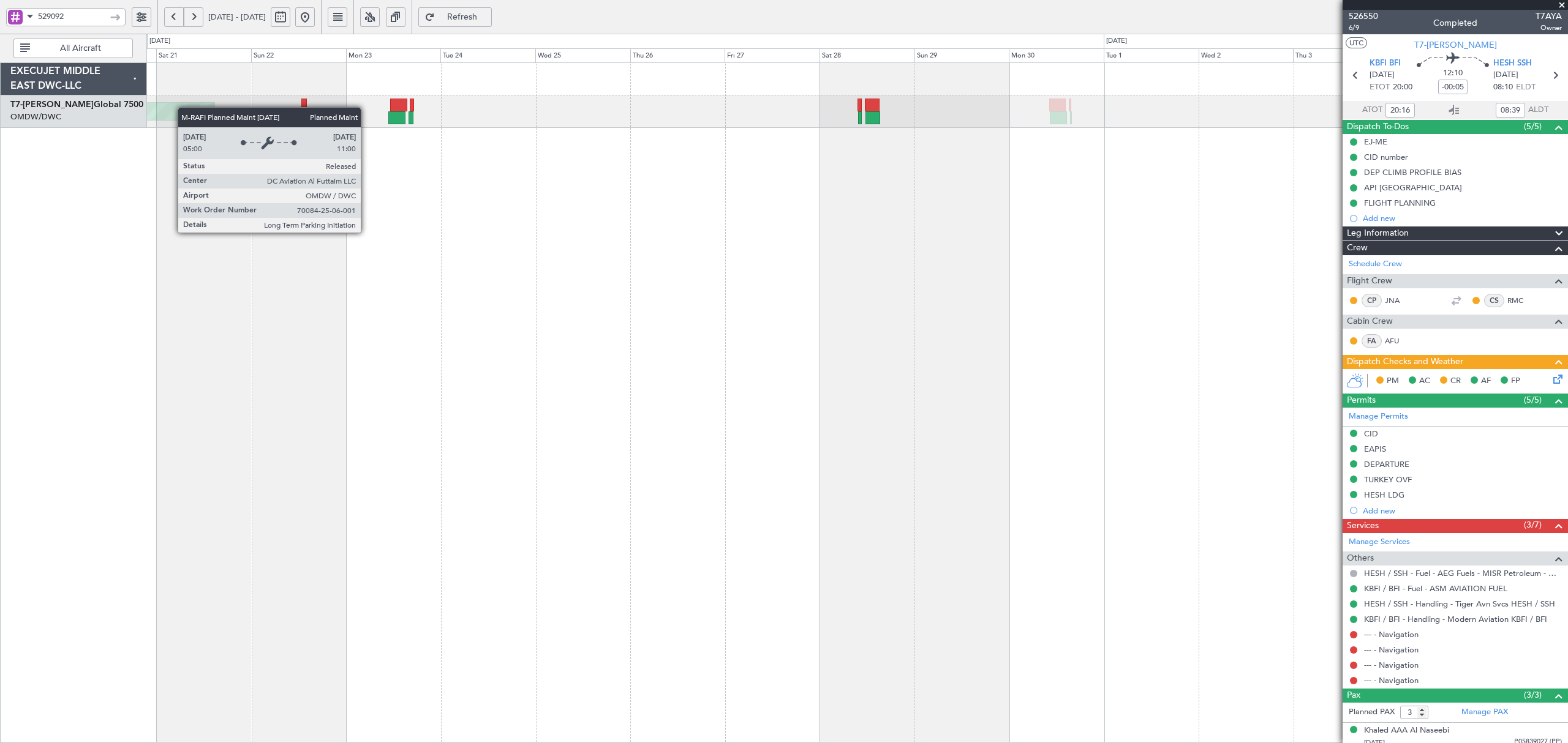
click at [773, 221] on div "Planned Maint Dubai (Al Maktoum Intl)" at bounding box center [856, 402] width 1421 height 681
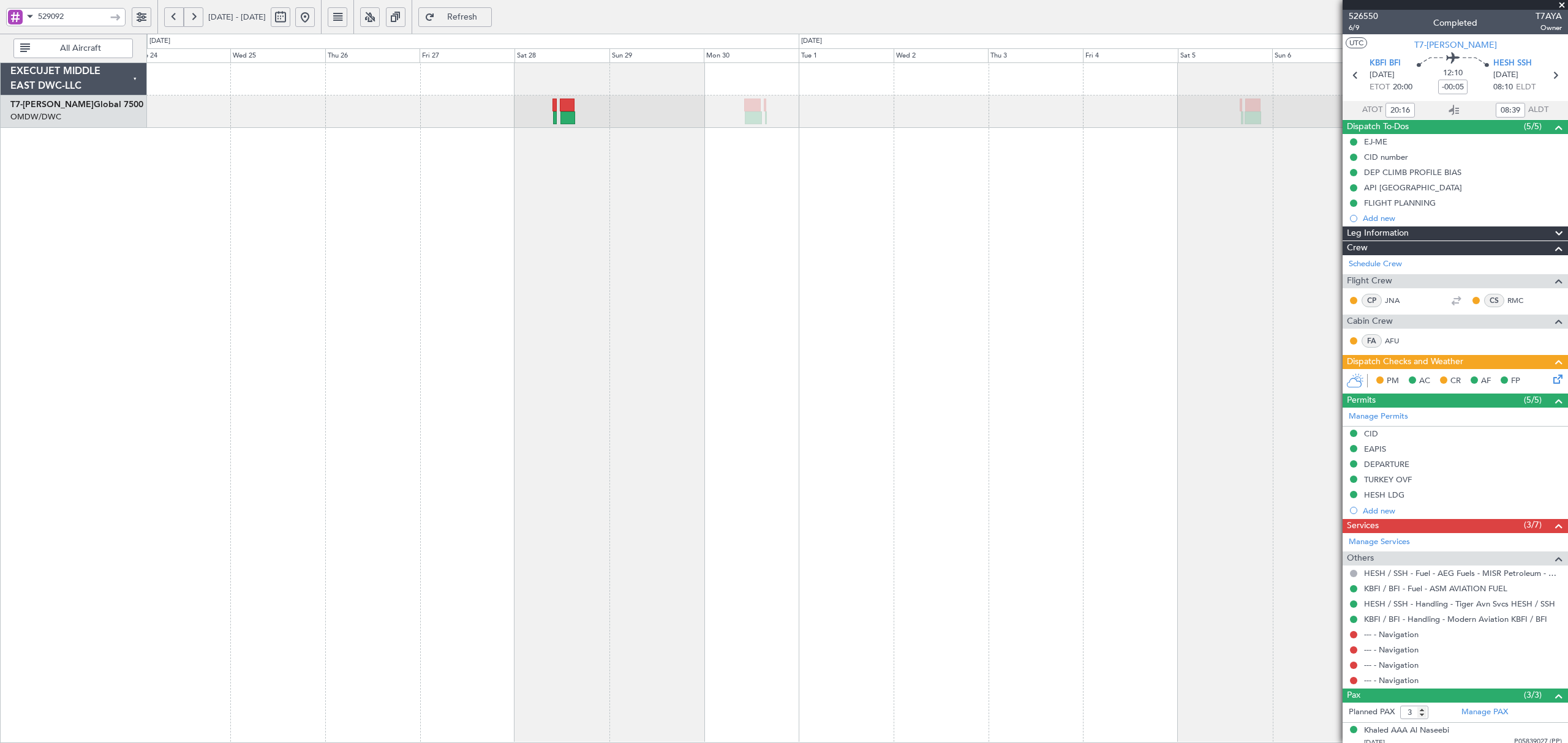
click at [689, 239] on div "Planned Maint London ([GEOGRAPHIC_DATA]) Planned Maint [GEOGRAPHIC_DATA] (Al Ma…" at bounding box center [856, 402] width 1421 height 681
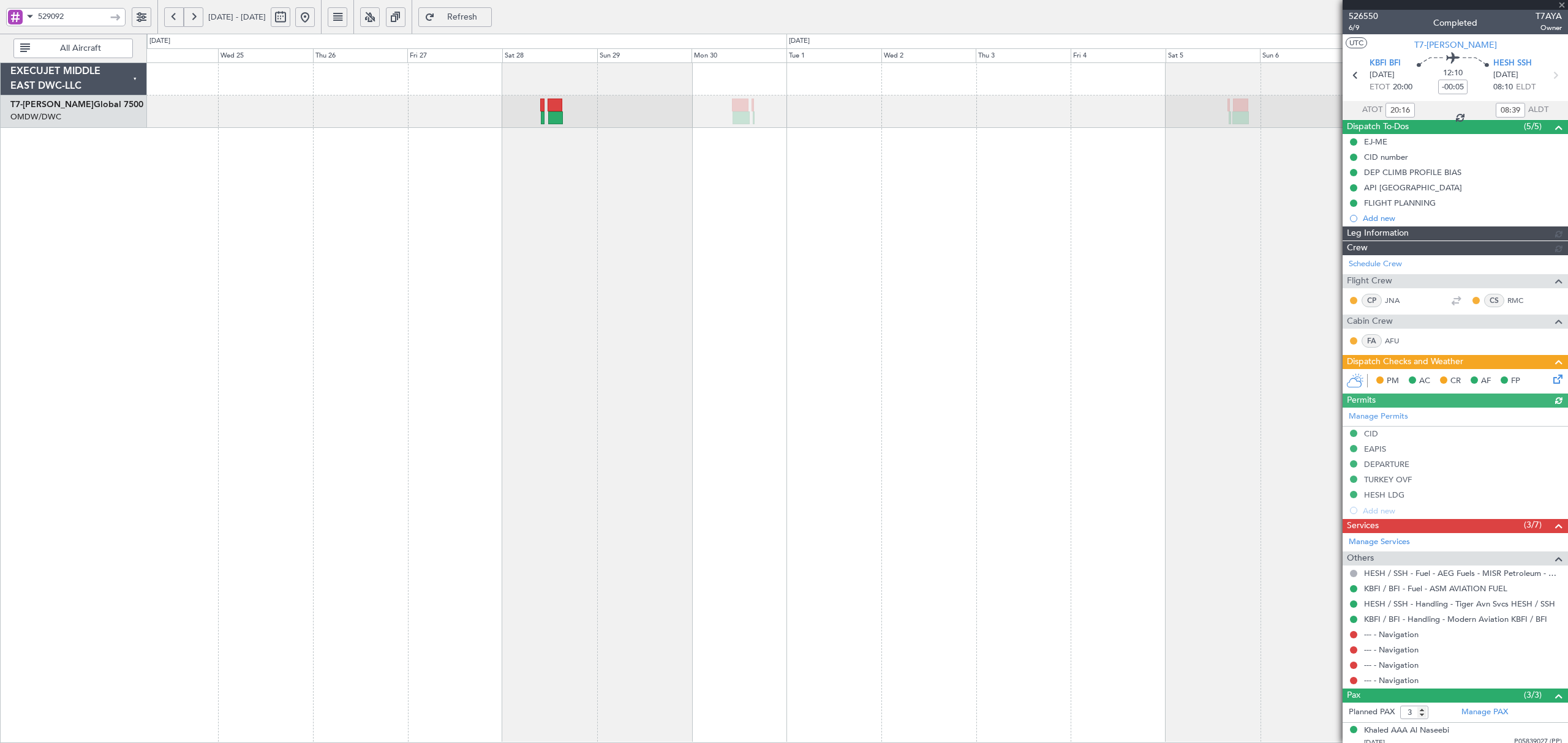
type input "[PERSON_NAME] ([PERSON_NAME])"
type input "6158"
click at [27, 22] on span at bounding box center [30, 15] width 14 height 15
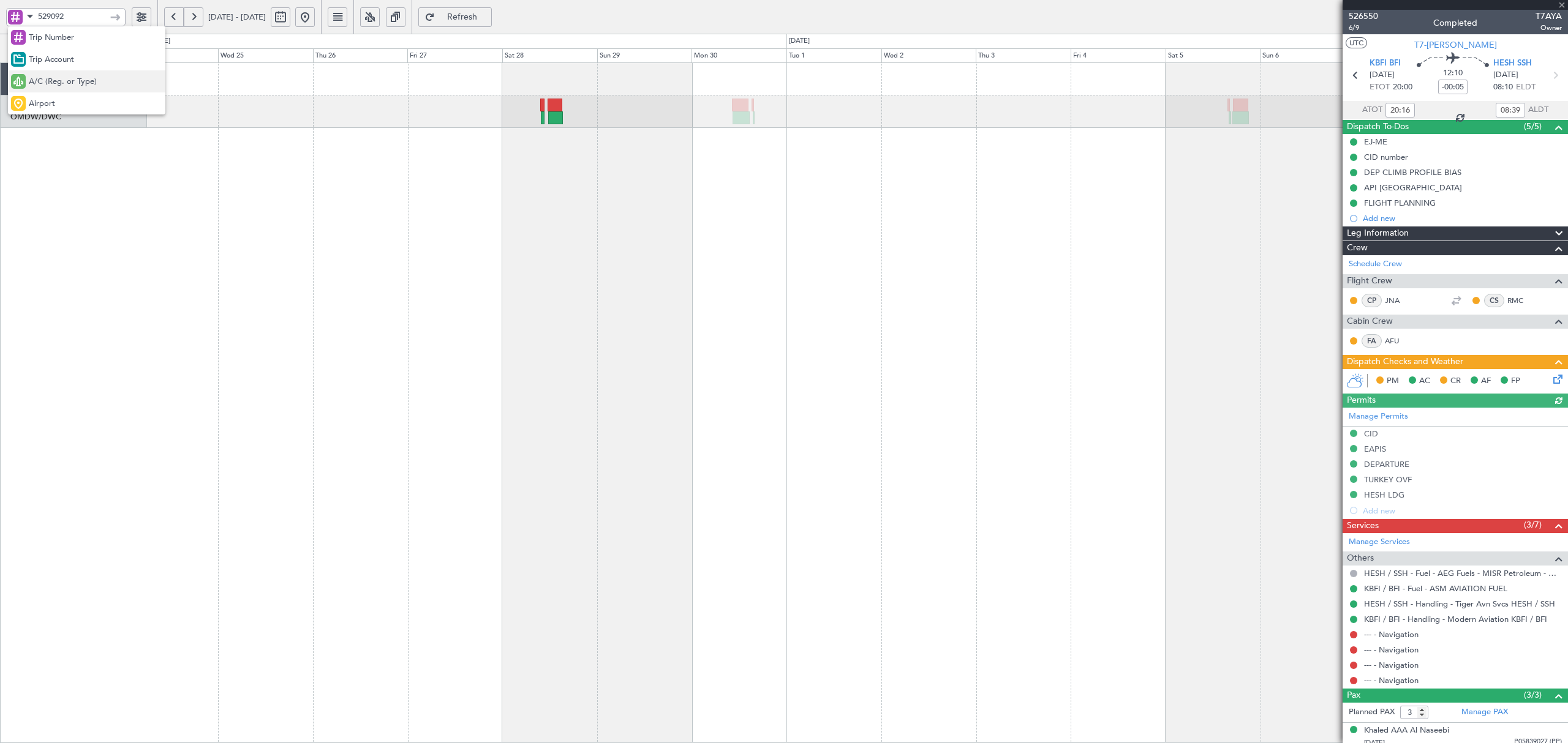
click at [61, 83] on span "A/C (Reg. or Type)" at bounding box center [62, 82] width 68 height 13
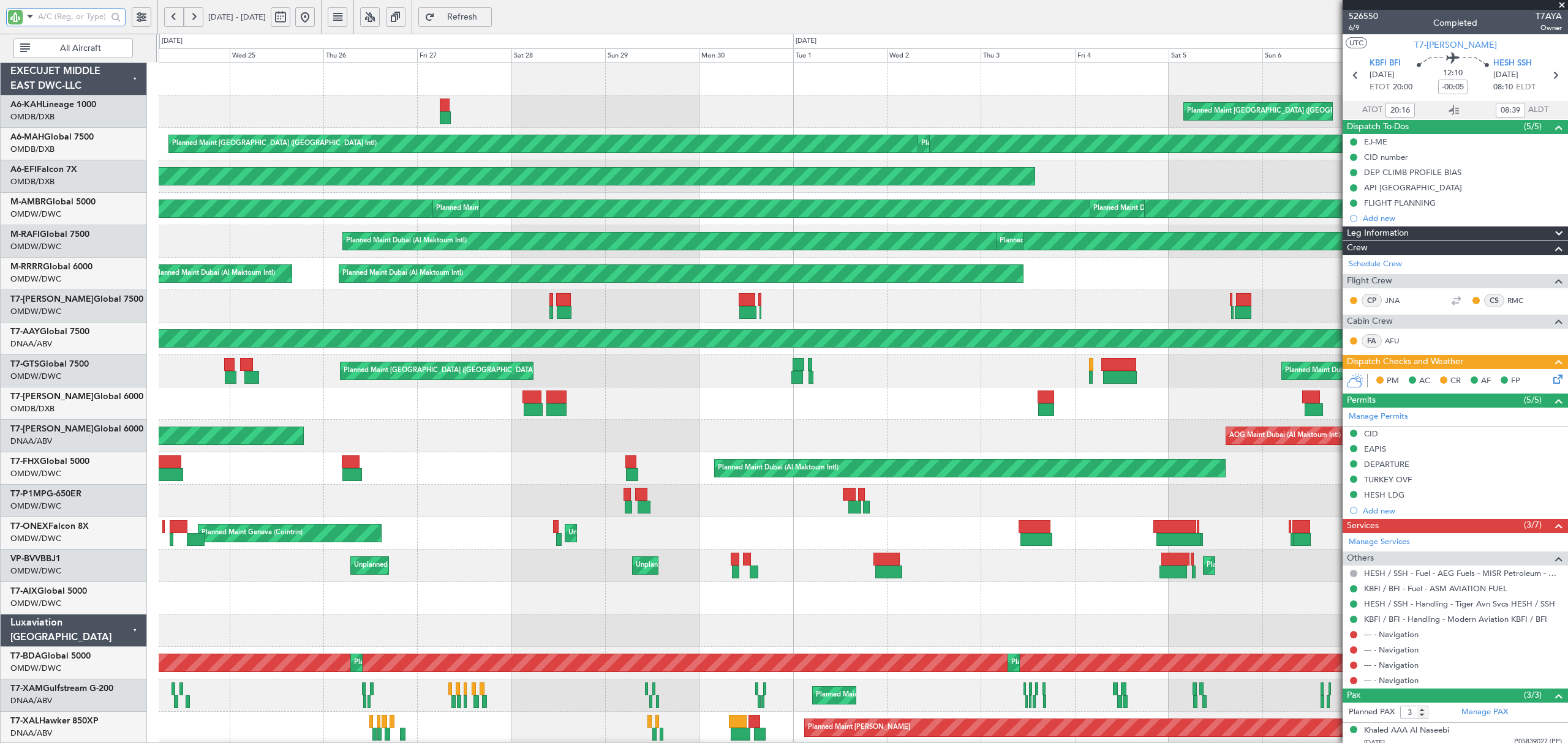
click at [62, 18] on input "text" at bounding box center [72, 16] width 70 height 18
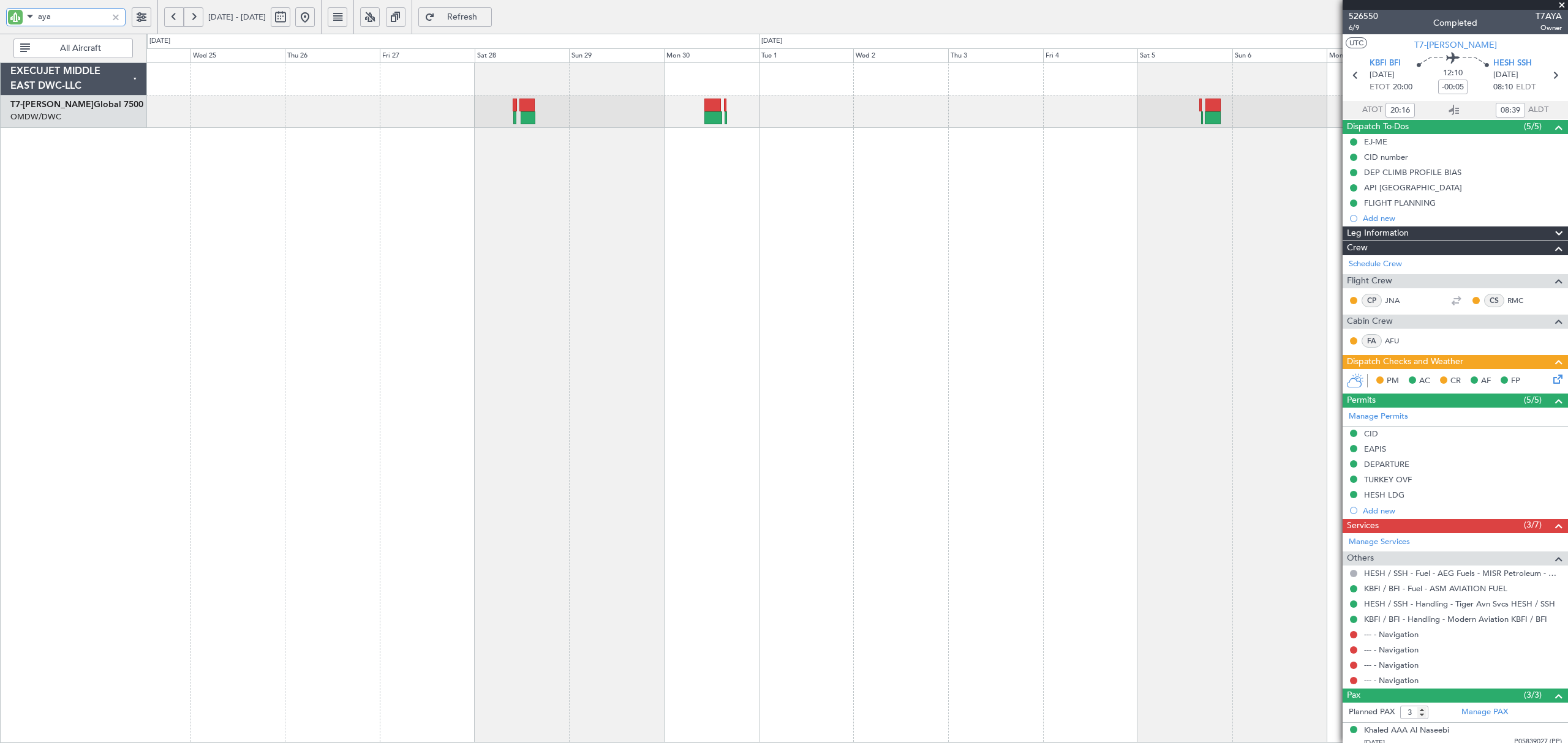
click at [590, 202] on div "Planned Maint London ([GEOGRAPHIC_DATA]) Planned Maint [GEOGRAPHIC_DATA] (Al Ma…" at bounding box center [856, 402] width 1421 height 681
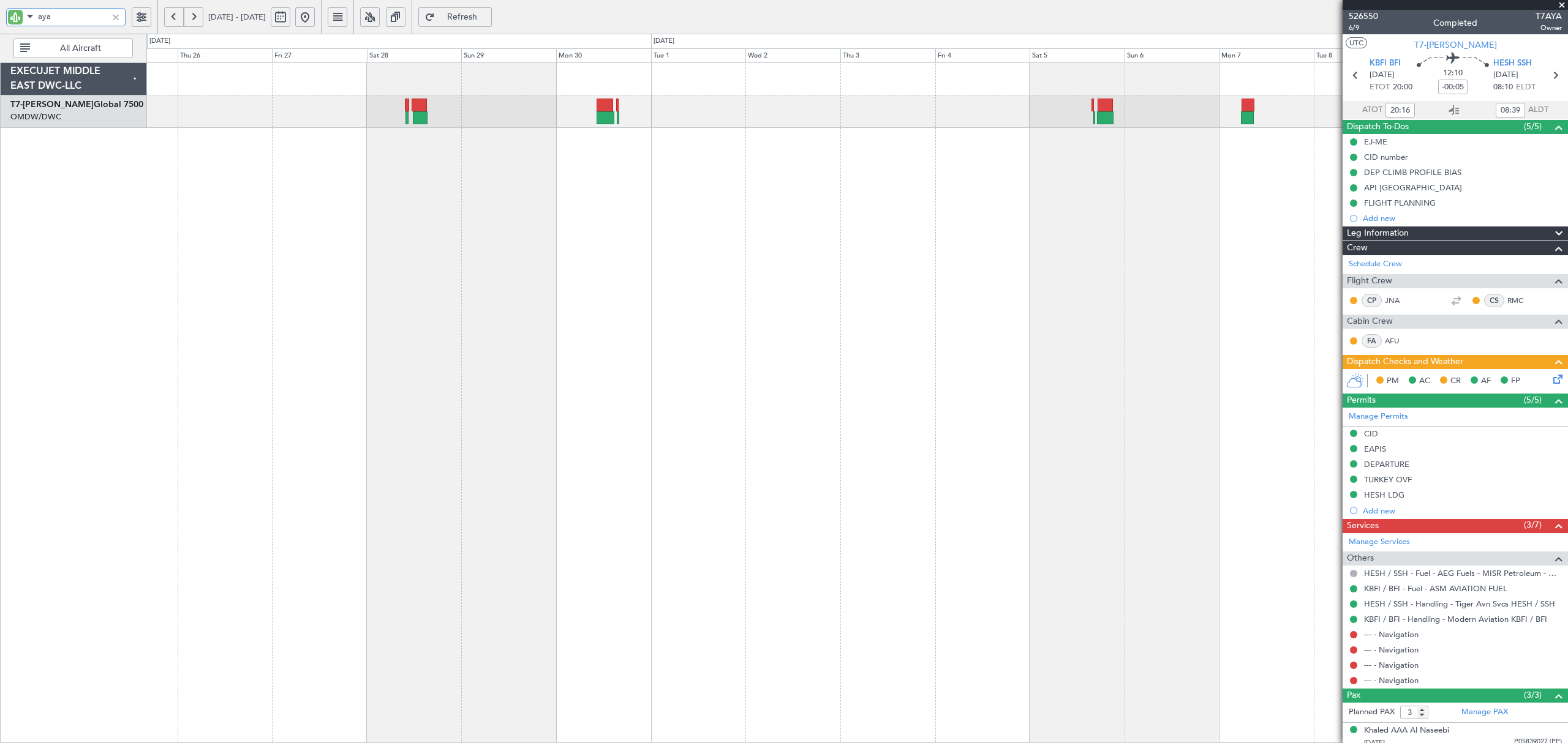
type input "aya"
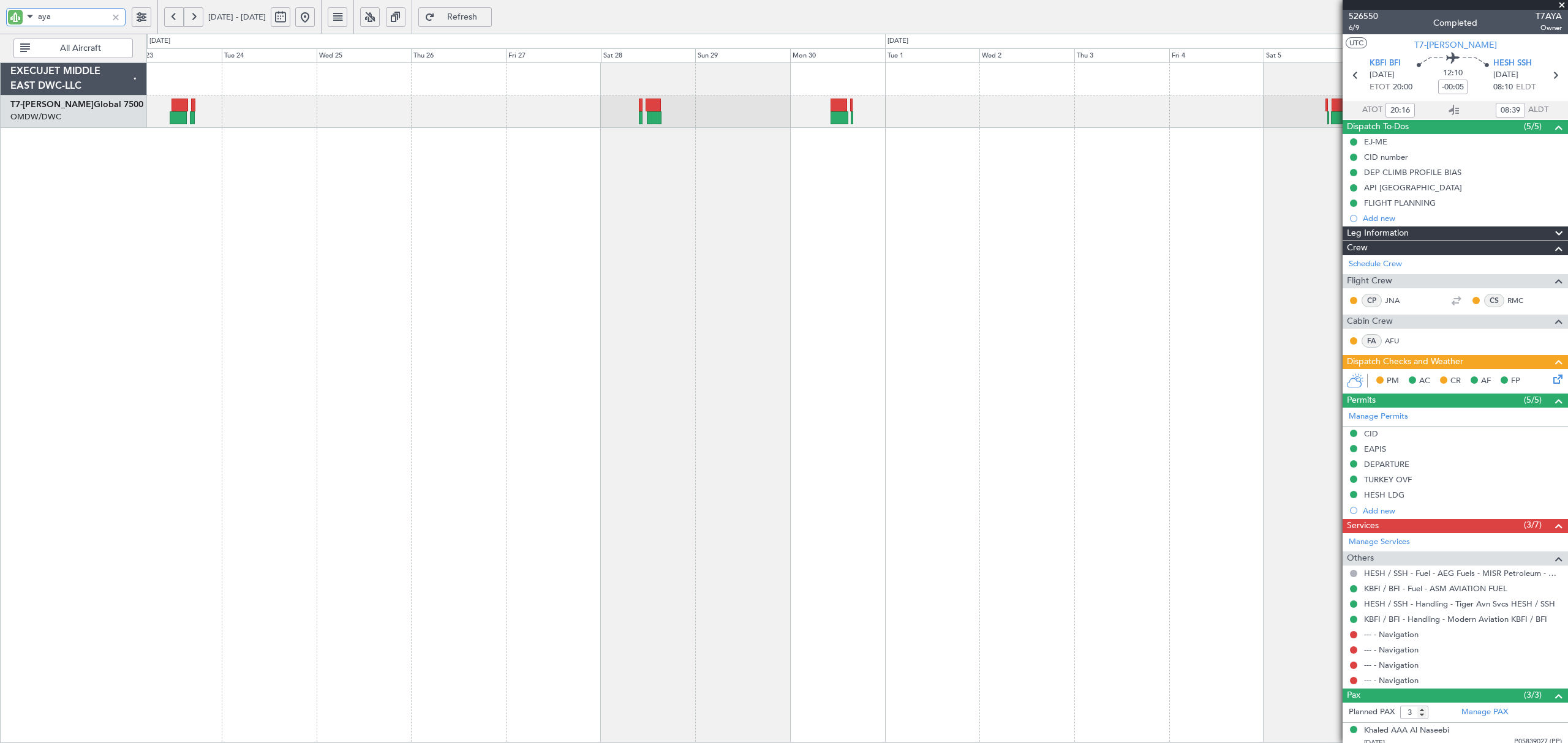
click at [790, 163] on div "Planned Maint London ([GEOGRAPHIC_DATA]) Planned Maint [GEOGRAPHIC_DATA] (Al Ma…" at bounding box center [856, 402] width 1421 height 681
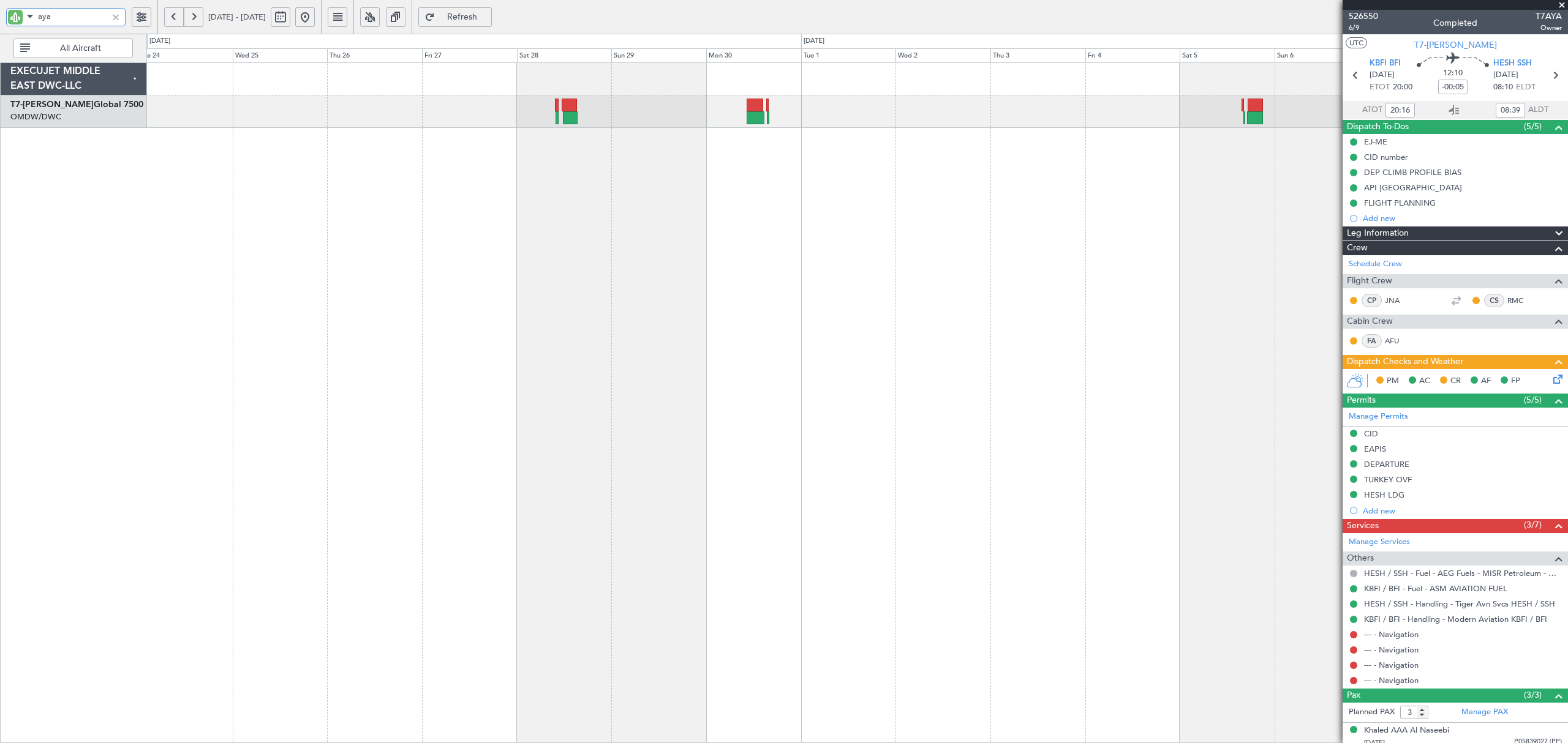
click at [380, 289] on div "Planned Maint London ([GEOGRAPHIC_DATA]) Planned Maint [GEOGRAPHIC_DATA] (Al Ma…" at bounding box center [856, 402] width 1421 height 681
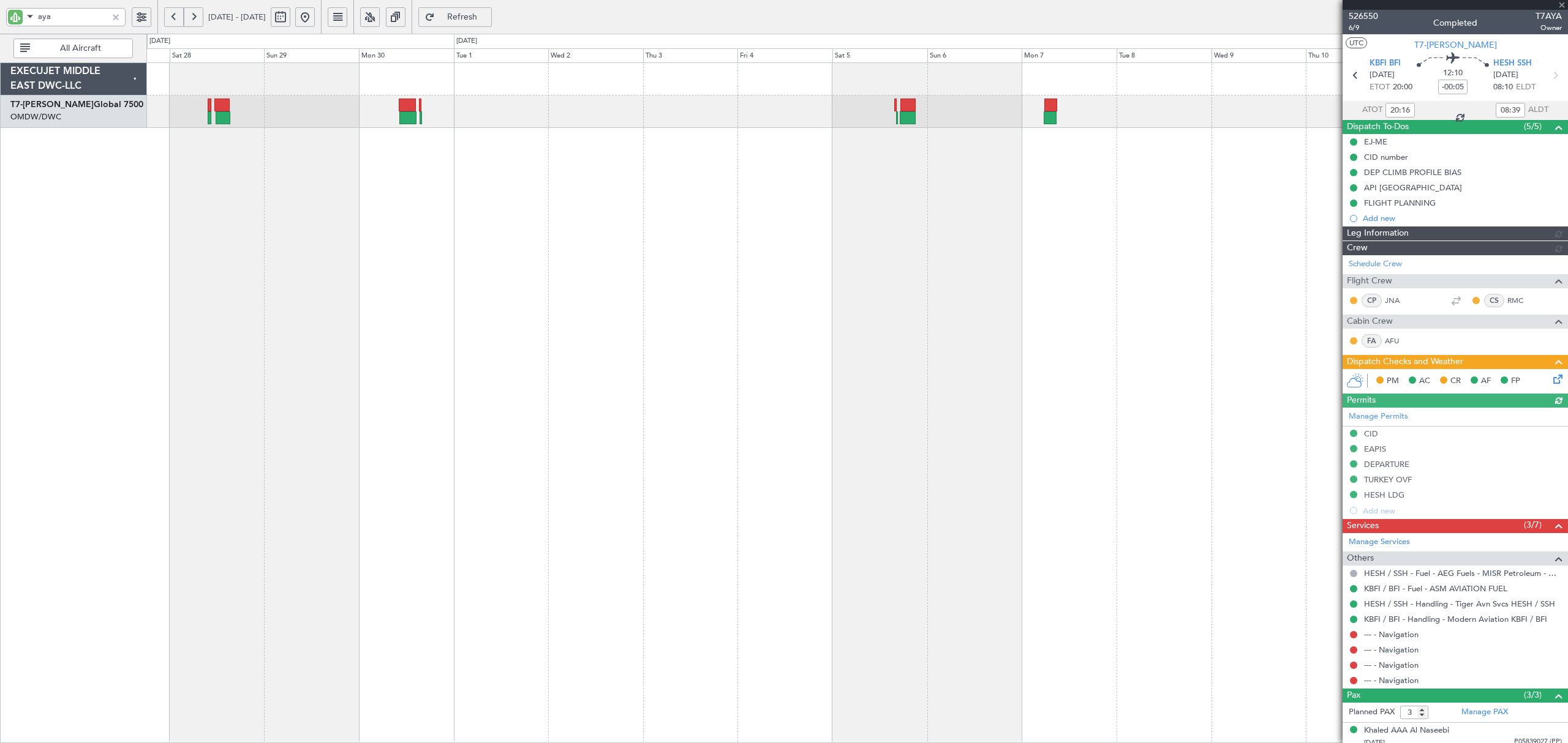
type input "[PERSON_NAME] ([PERSON_NAME])"
type input "6158"
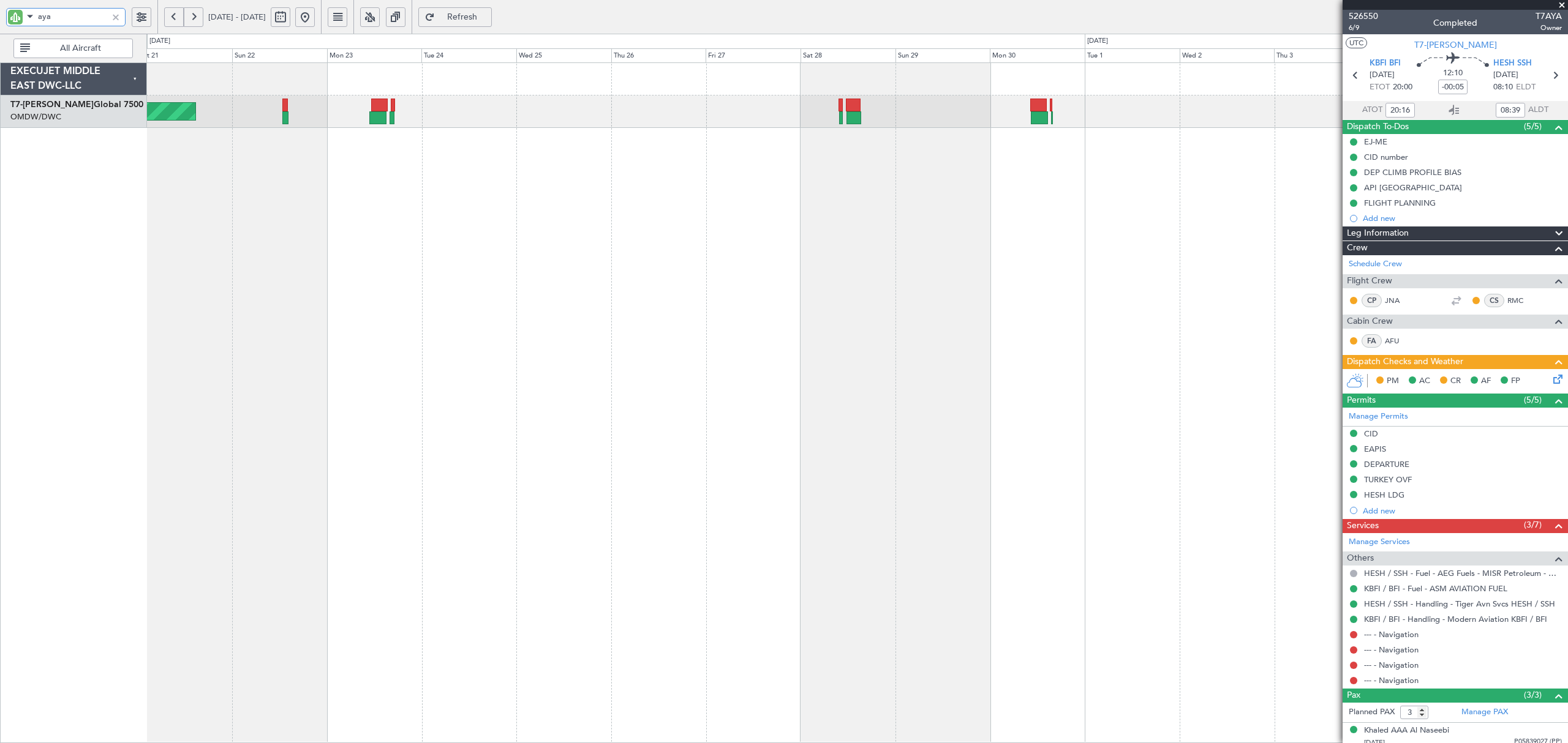
click at [937, 194] on div "Planned Maint Dubai (Al Maktoum Intl)" at bounding box center [856, 402] width 1421 height 681
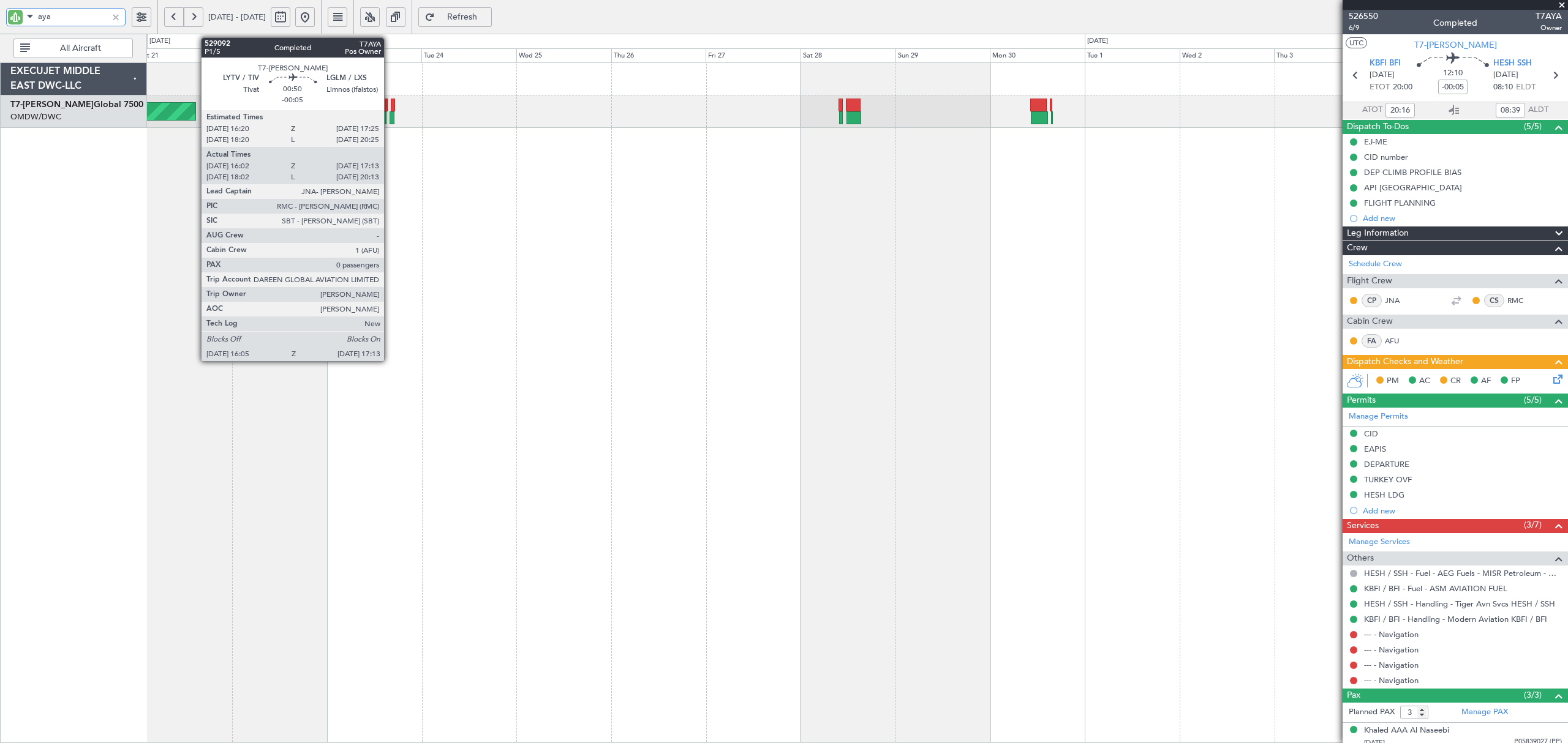
click at [390, 117] on div at bounding box center [392, 118] width 5 height 13
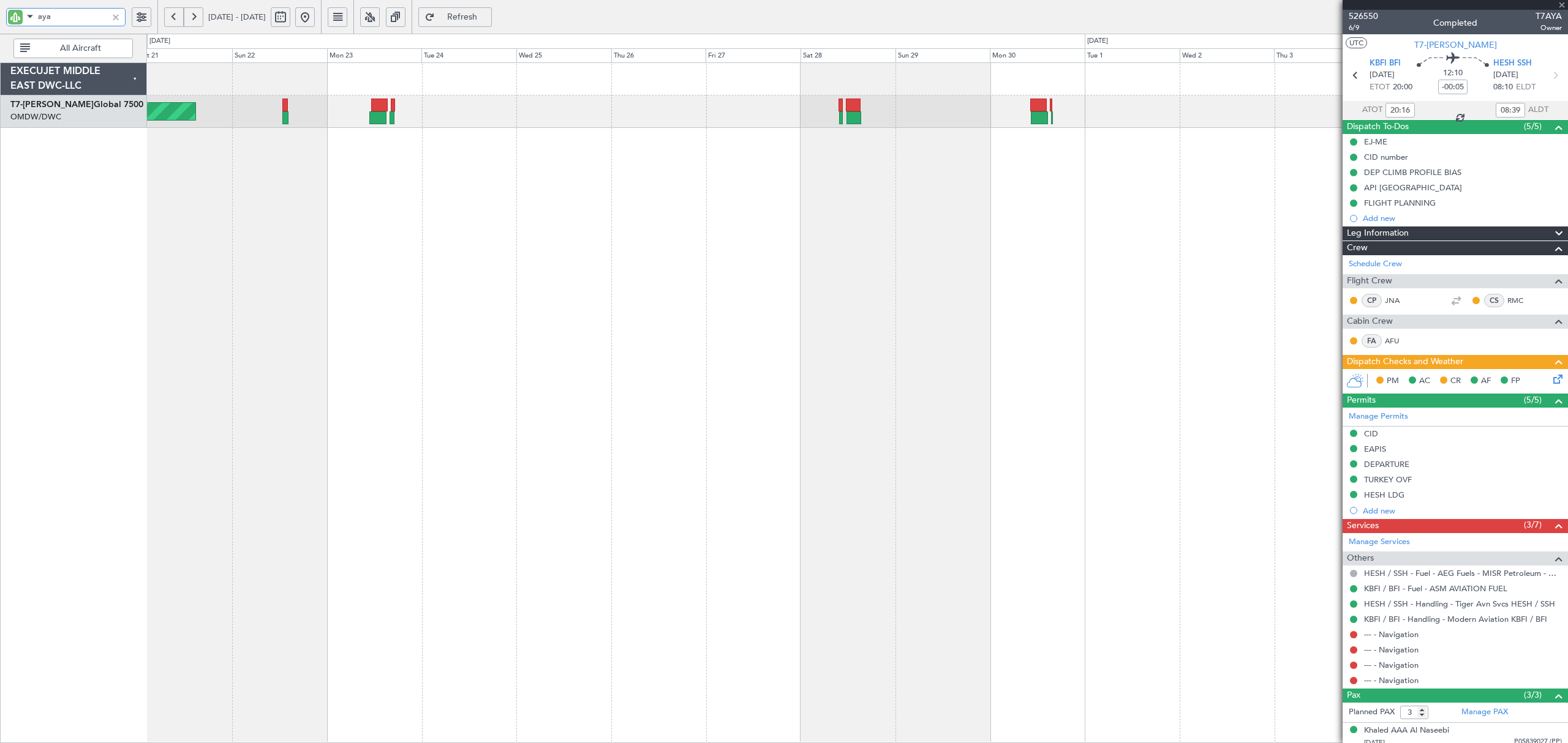
type input "16:12"
type input "17:08"
type input "0"
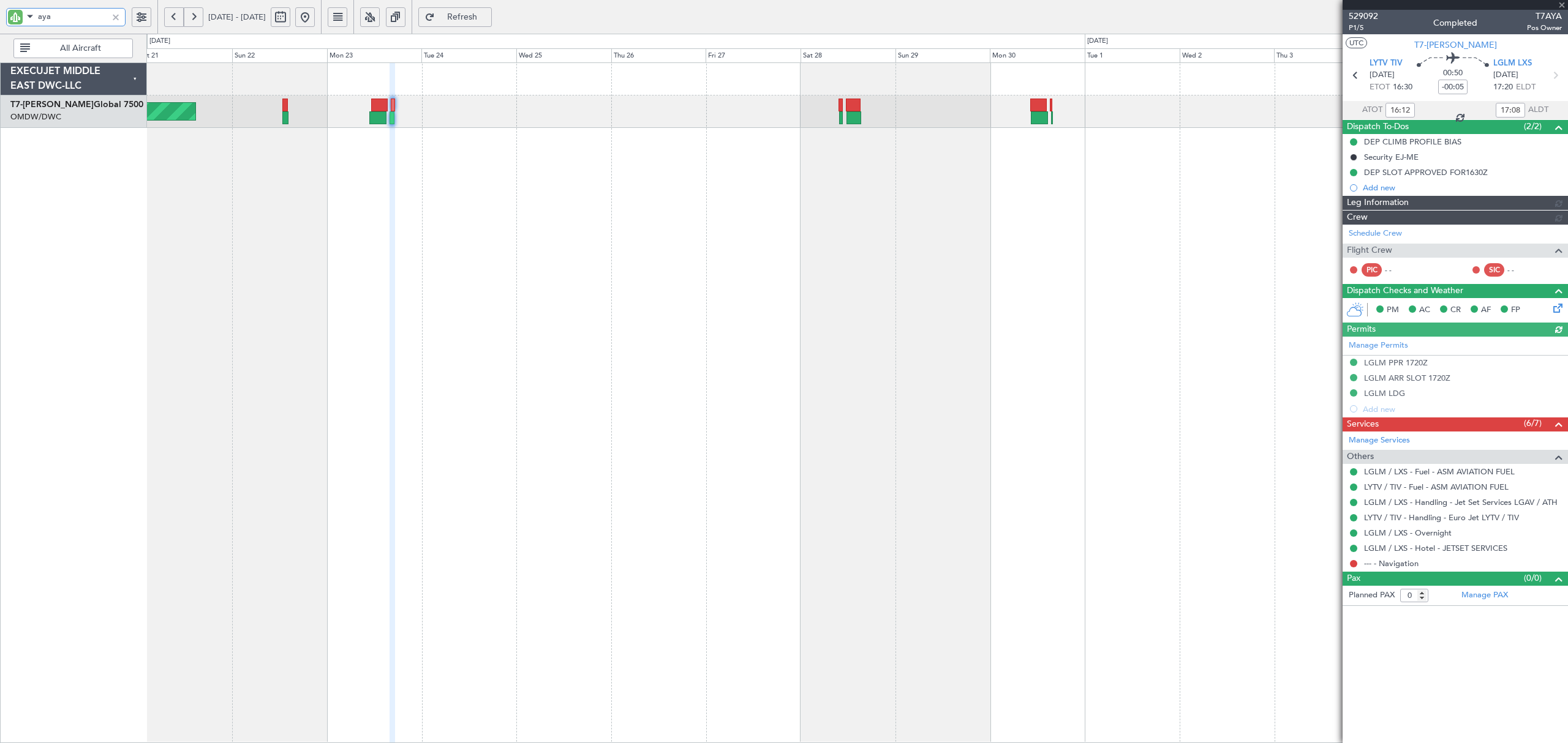
type input "[PERSON_NAME] (ANI)"
type input "6515"
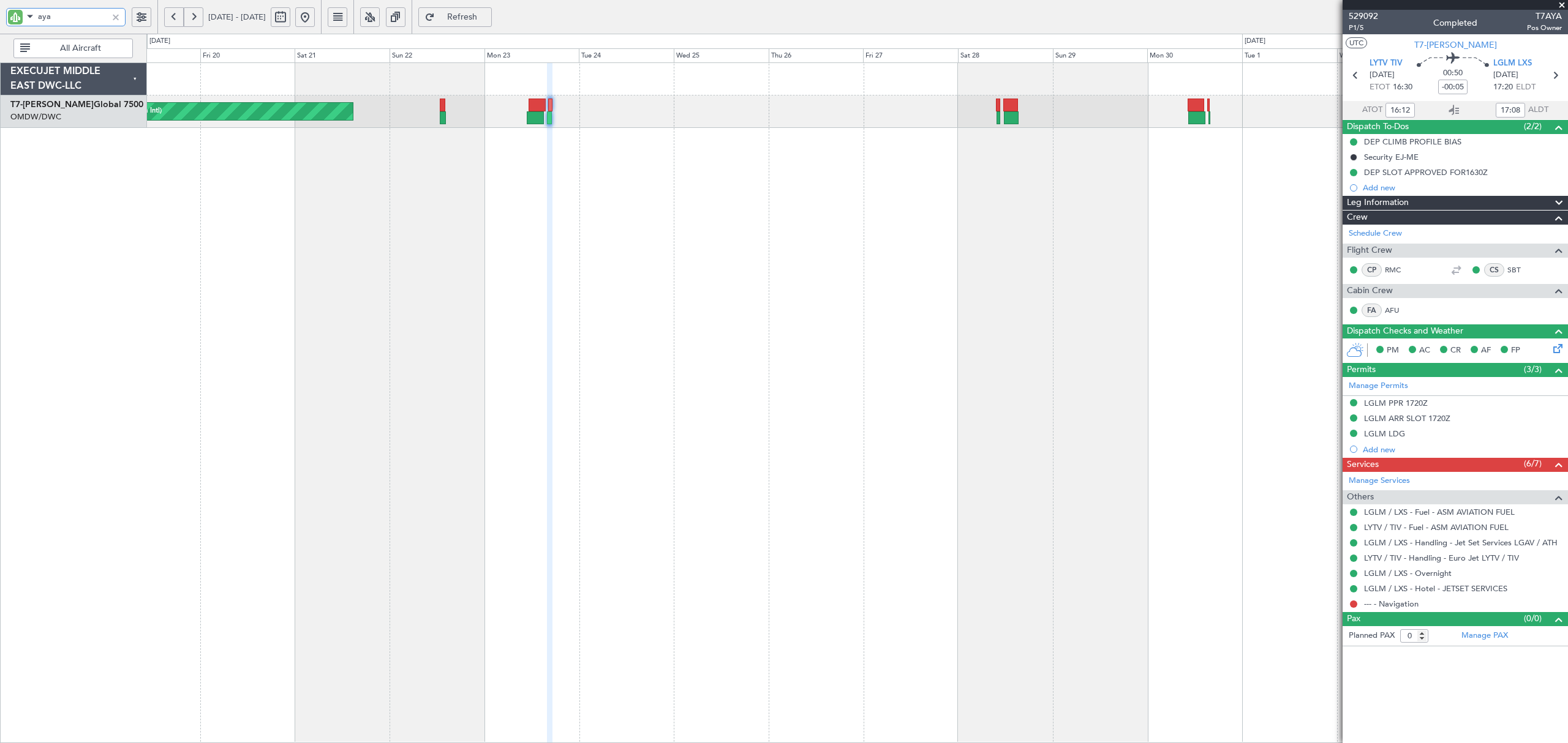
click at [980, 170] on div "Planned Maint Dubai (Al Maktoum Intl)" at bounding box center [856, 402] width 1421 height 681
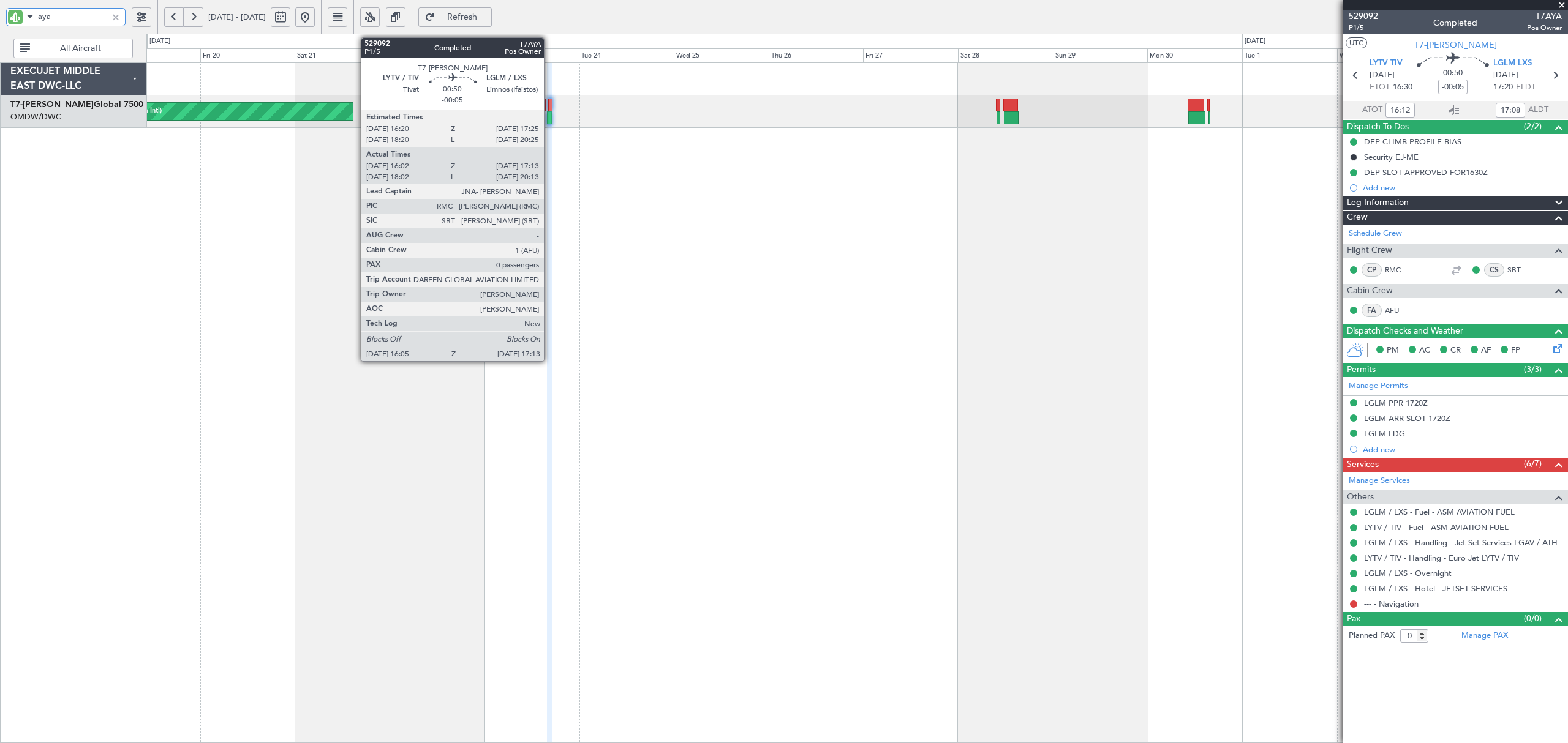
click at [550, 118] on div at bounding box center [549, 118] width 5 height 13
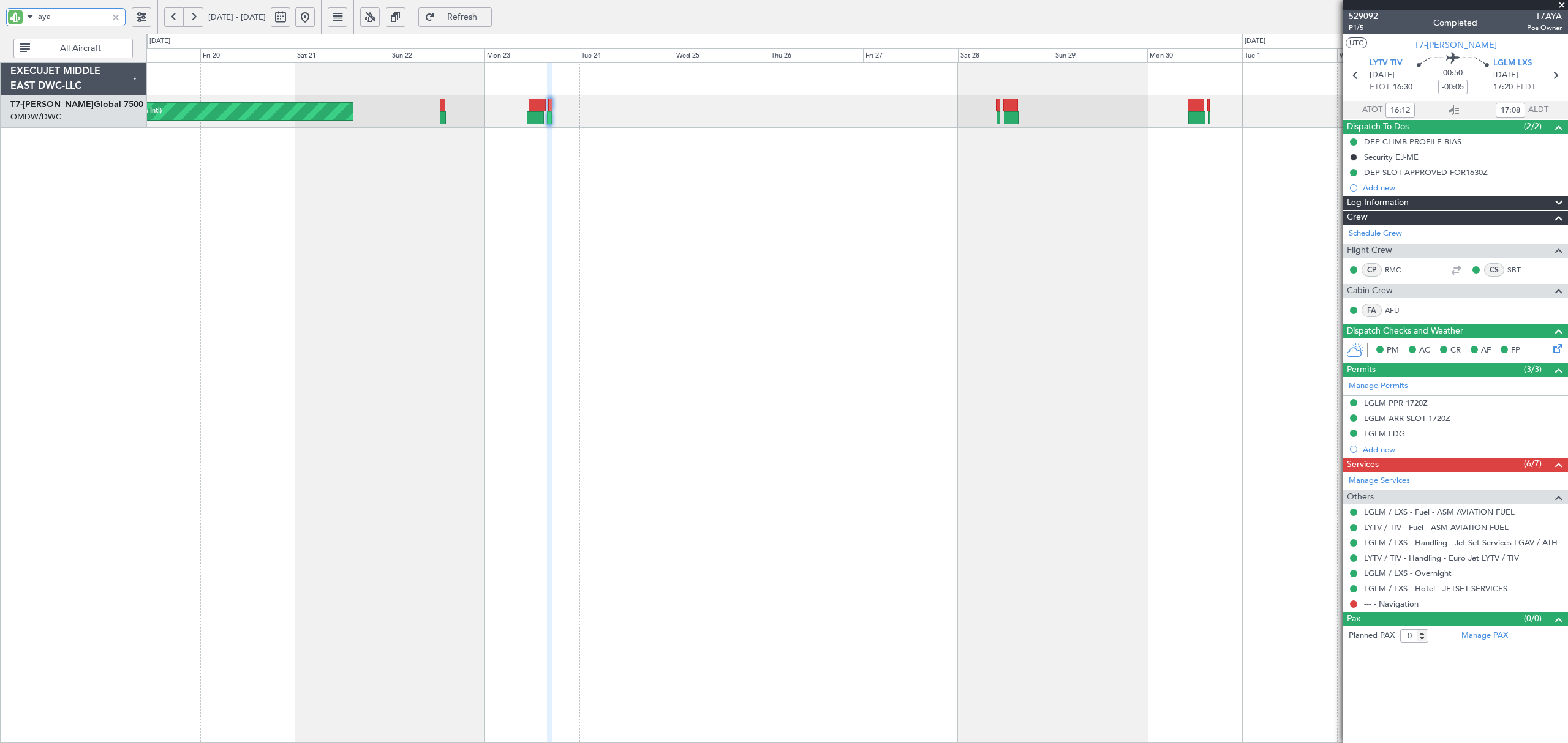
click at [851, 290] on div "Planned Maint Dubai (Al Maktoum Intl)" at bounding box center [856, 402] width 1421 height 681
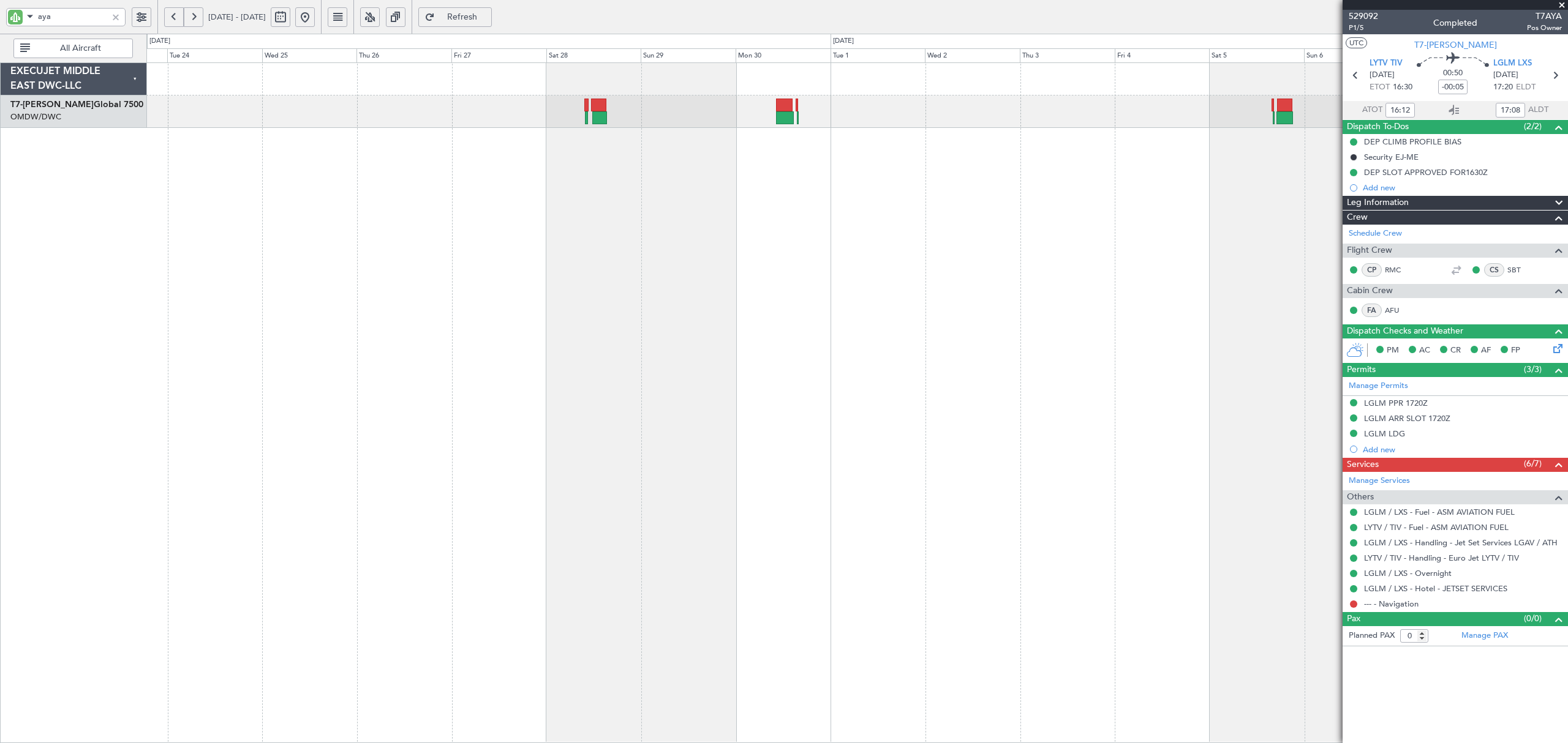
click at [315, 16] on button at bounding box center [305, 17] width 20 height 20
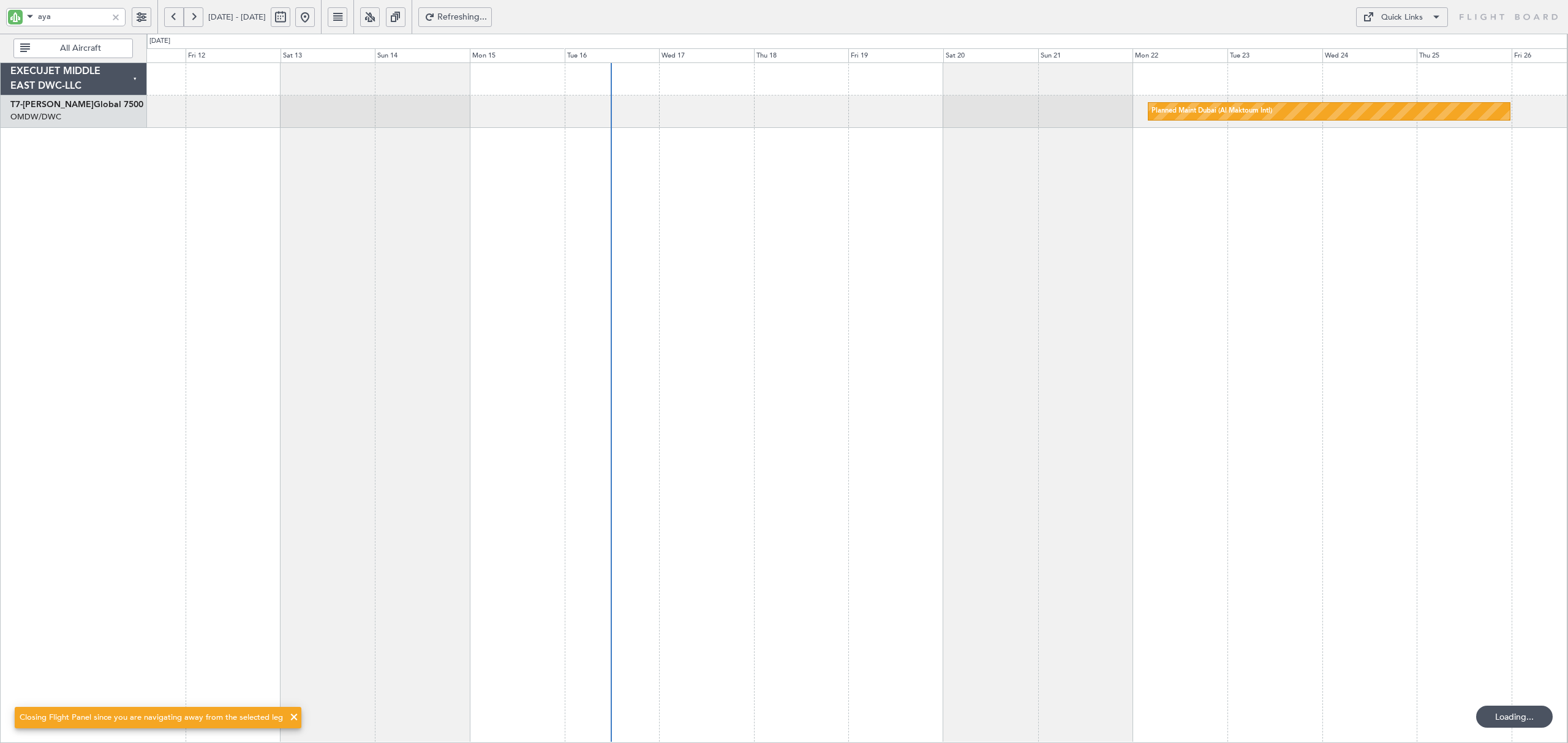
click at [822, 212] on div "Planned Maint Dubai (Al Maktoum Intl)" at bounding box center [856, 402] width 1421 height 681
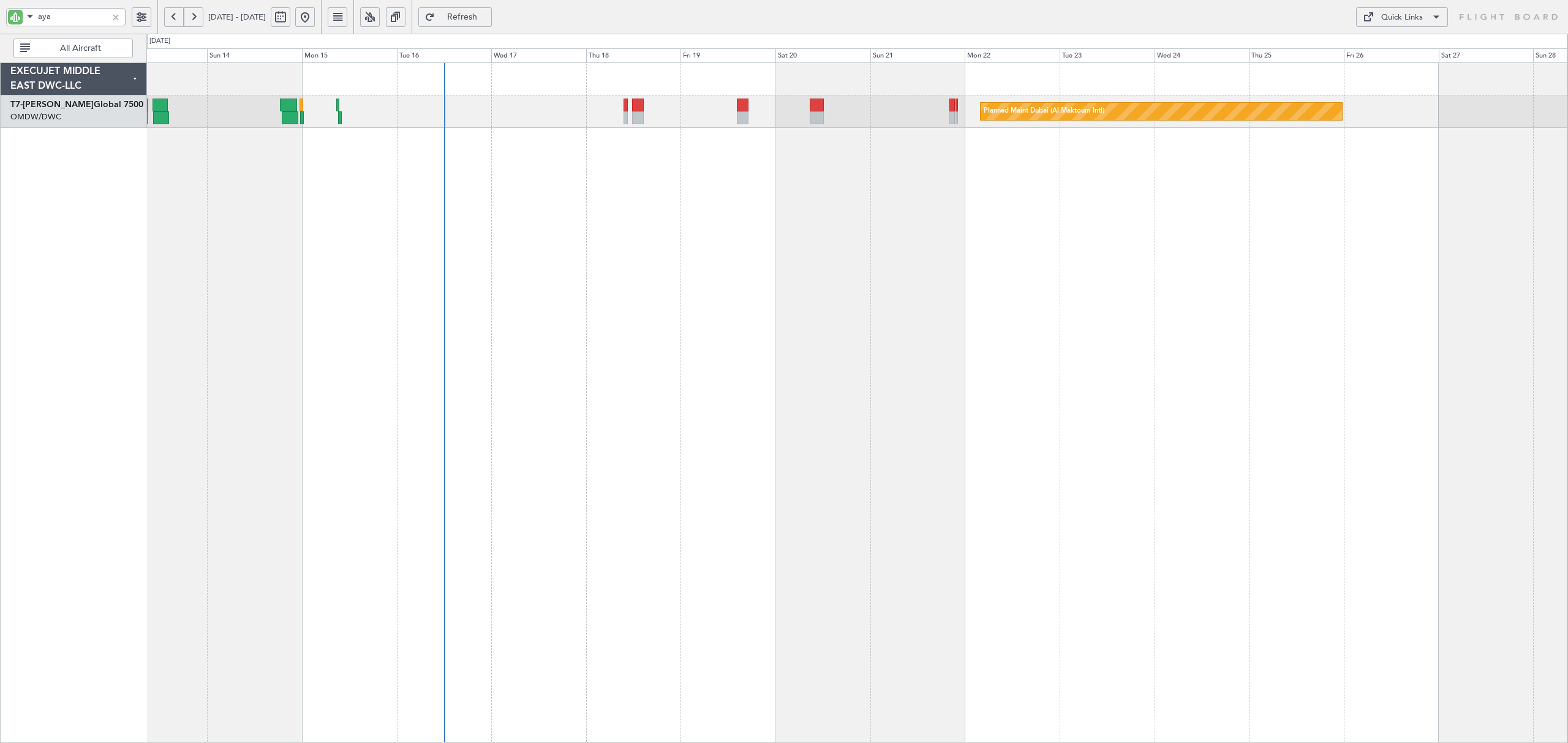
click at [175, 23] on button at bounding box center [175, 17] width 20 height 20
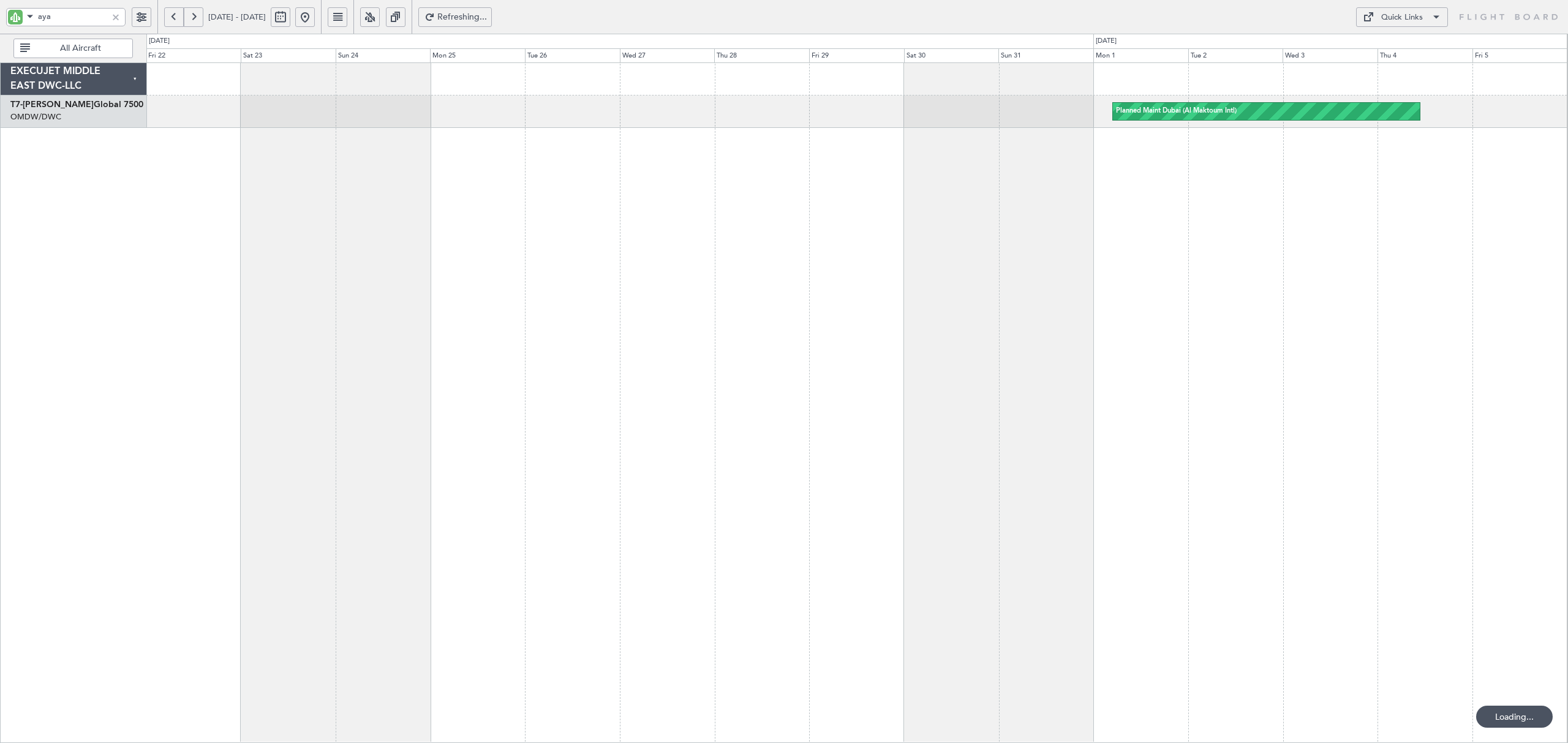
click at [911, 198] on div "Planned Maint Dubai (Al Maktoum Intl)" at bounding box center [856, 402] width 1421 height 681
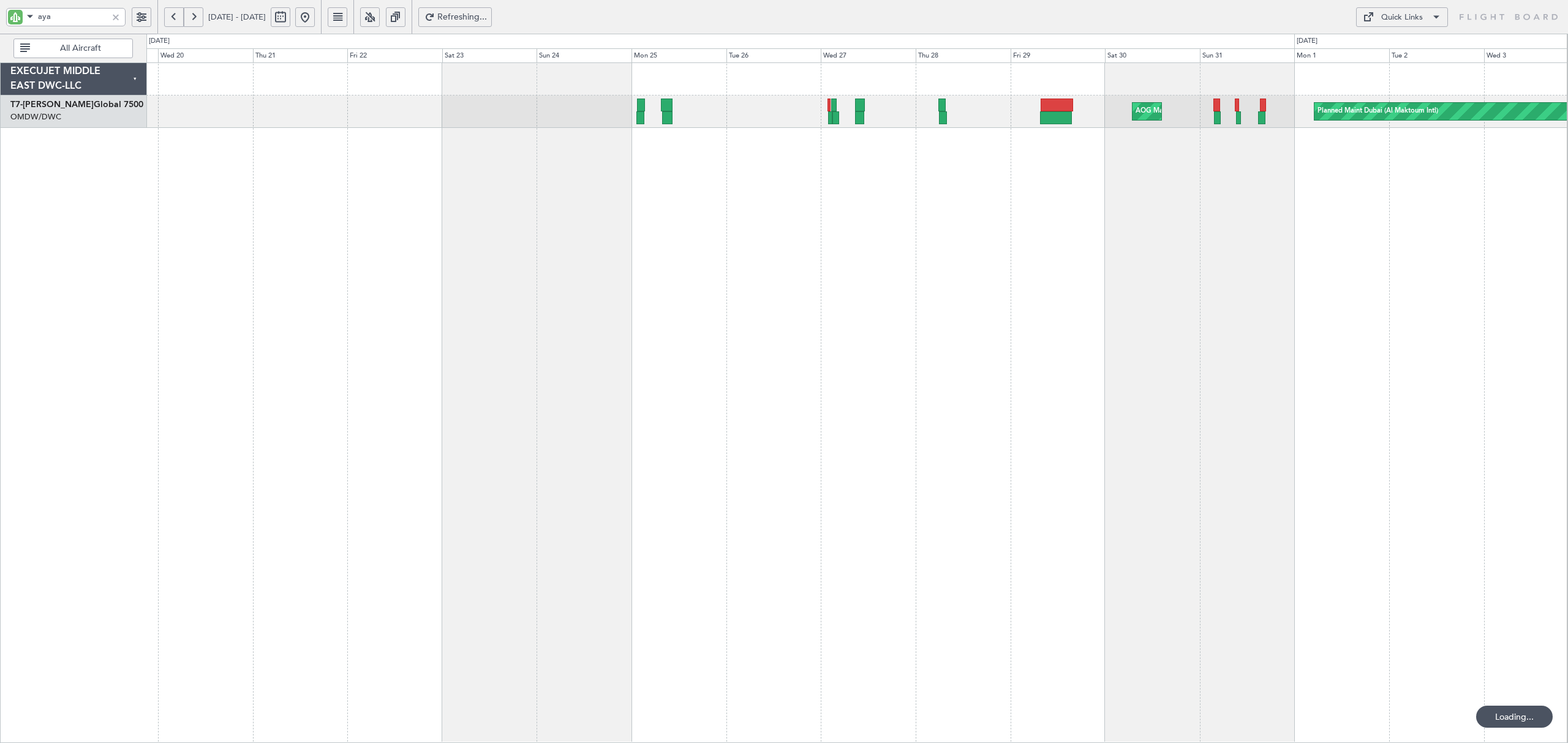
click at [581, 236] on div "Planned Maint Dubai (Al Maktoum Intl) AOG Maint [GEOGRAPHIC_DATA] (Al Maktoum I…" at bounding box center [856, 402] width 1421 height 681
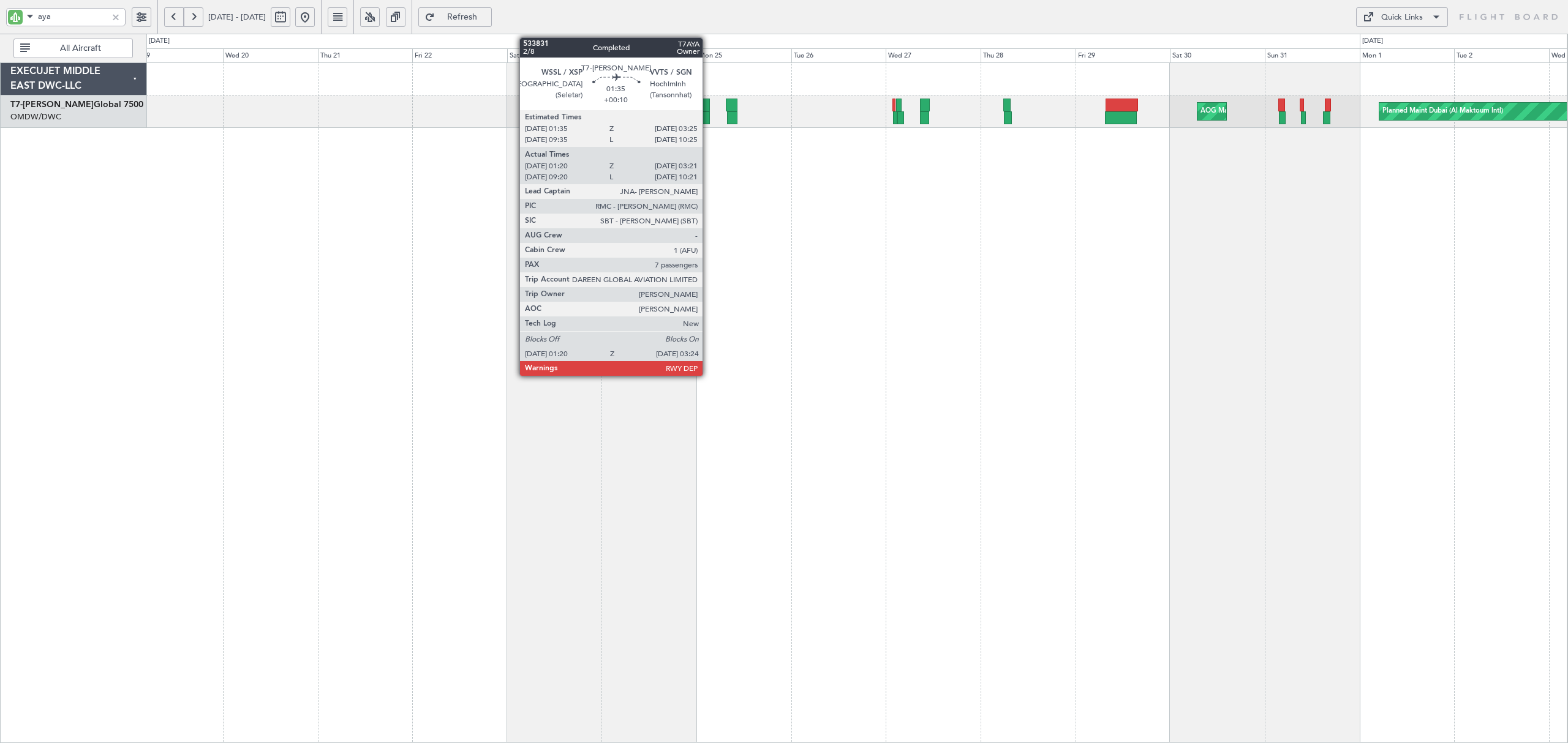
click at [708, 118] on div at bounding box center [705, 118] width 8 height 13
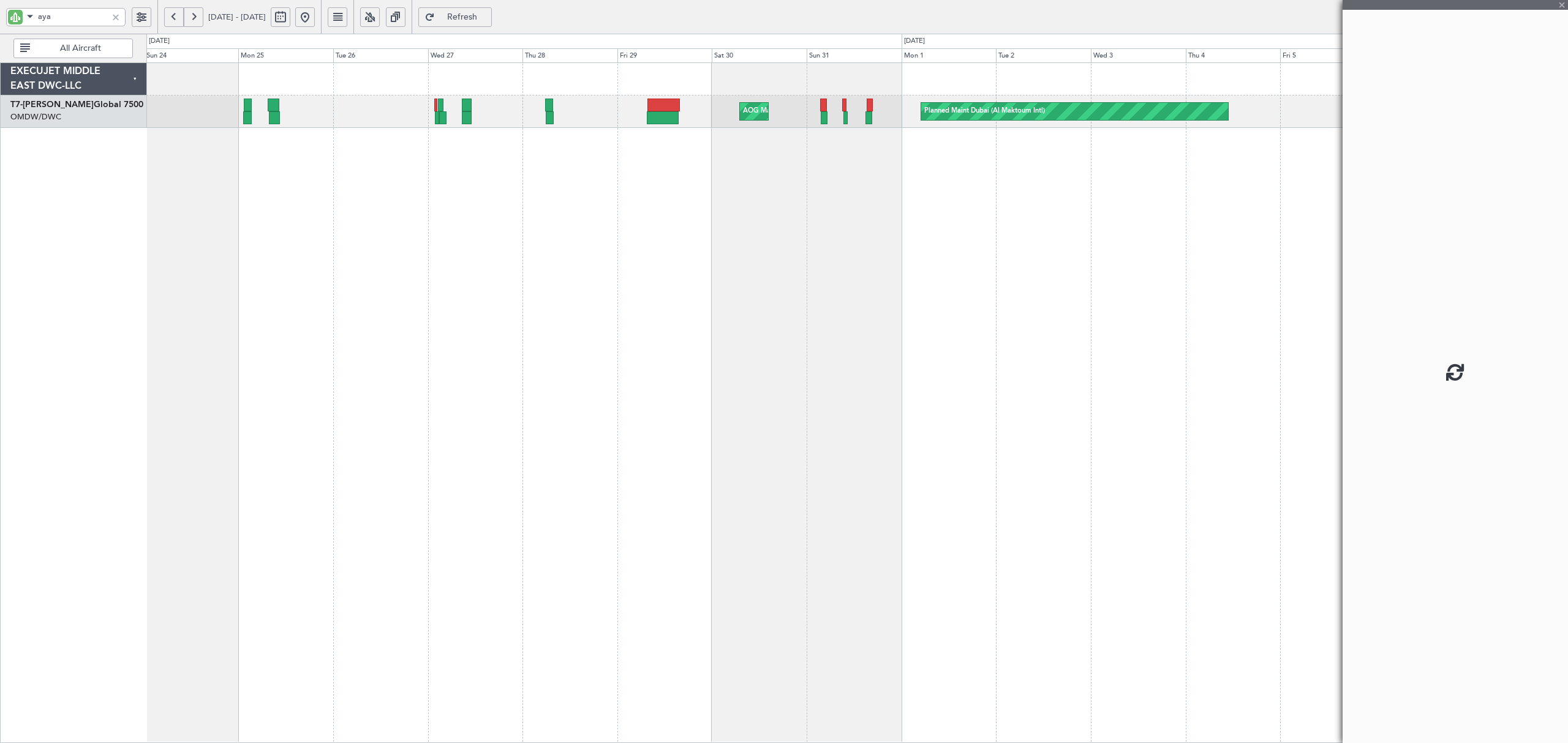
click at [562, 248] on div "Planned Maint Dubai (Al Maktoum Intl) AOG Maint [GEOGRAPHIC_DATA] (Al Maktoum I…" at bounding box center [856, 402] width 1421 height 681
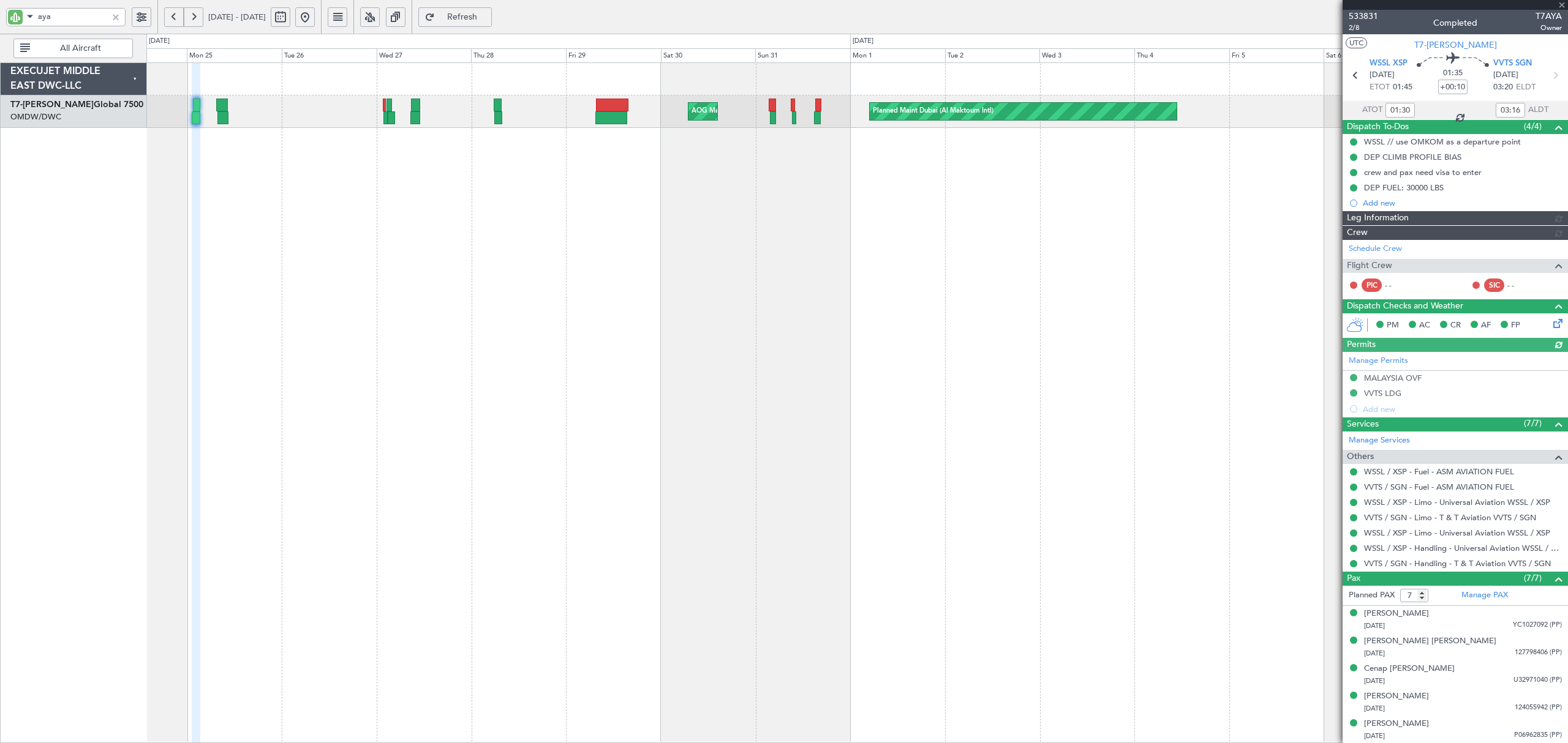
type input "[PERSON_NAME] (ANI)"
type input "6915"
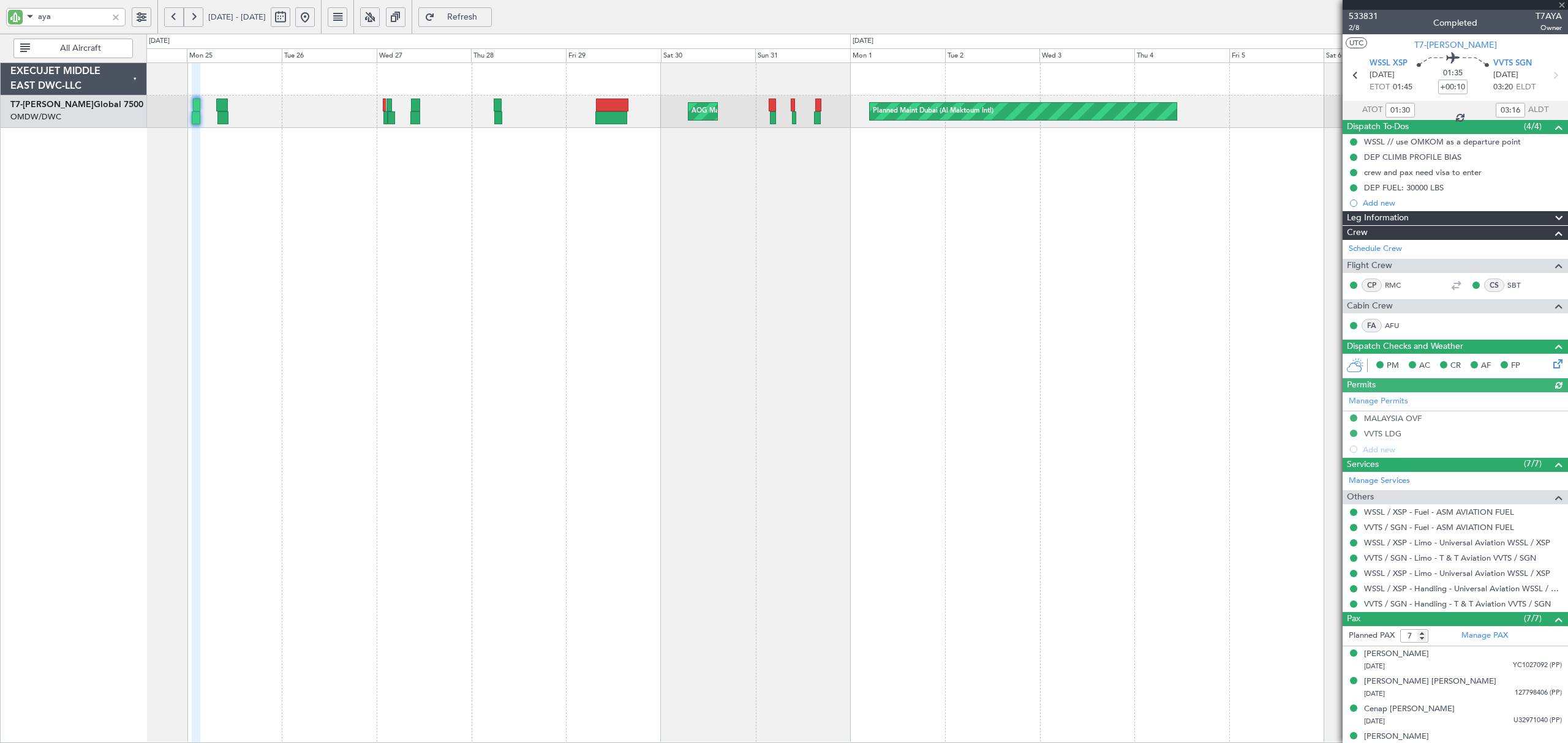
type input "09:30"
type input "10:16"
type input "01:30"
type input "03:16"
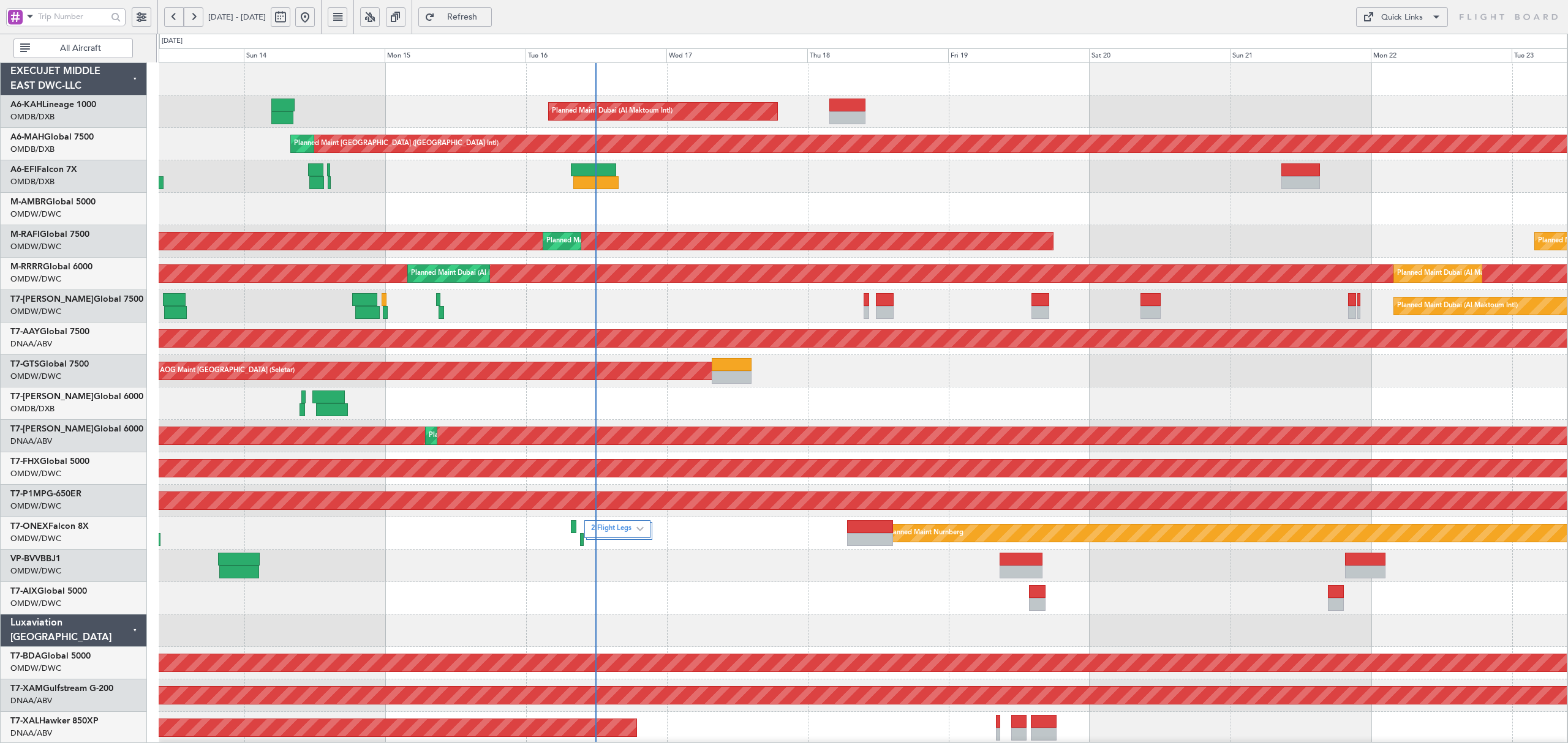
click at [27, 23] on span at bounding box center [30, 15] width 14 height 15
click at [37, 81] on span "A/C (Reg. or Type)" at bounding box center [62, 82] width 68 height 13
click at [77, 14] on input "text" at bounding box center [72, 16] width 70 height 18
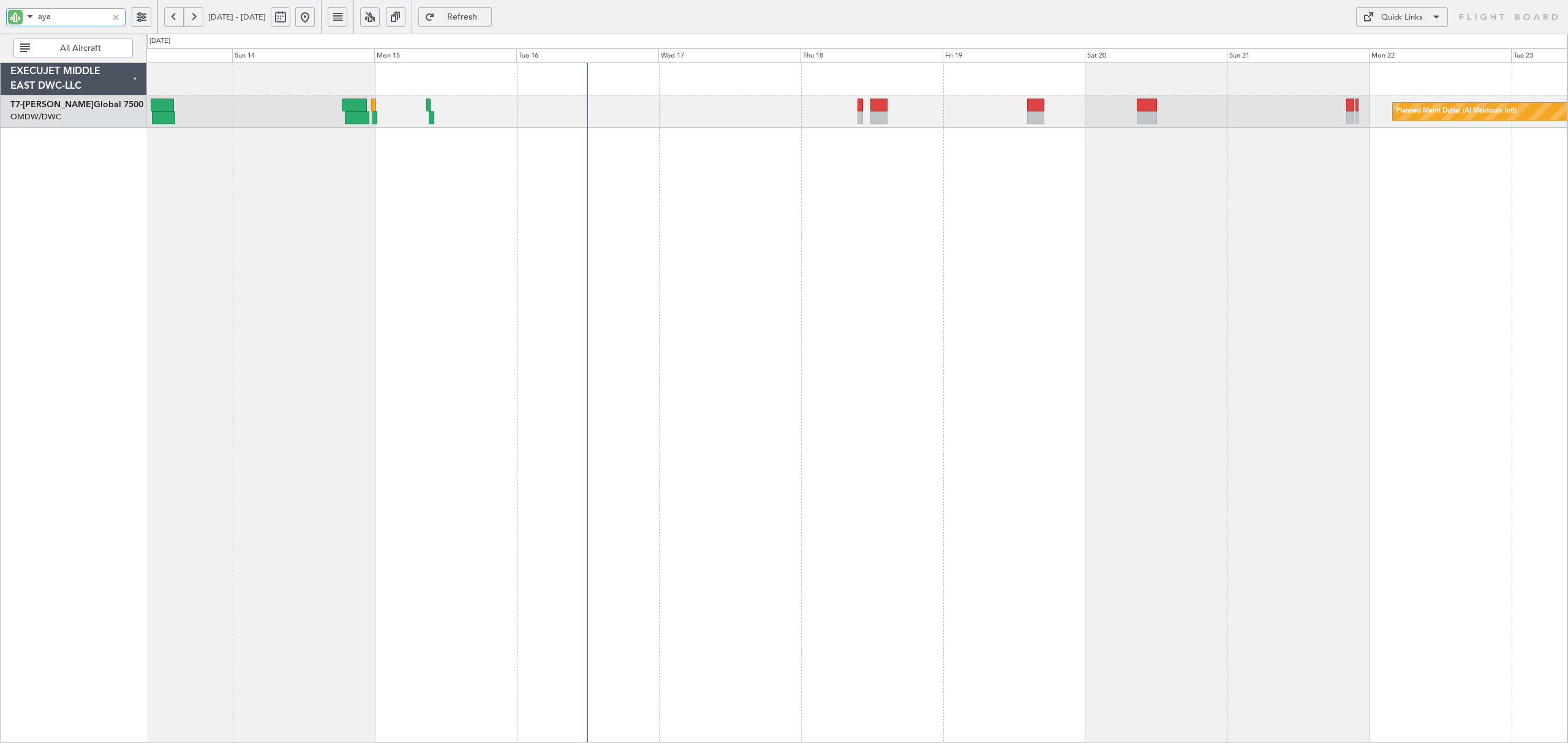
type input "aya"
click at [170, 16] on button at bounding box center [175, 17] width 20 height 20
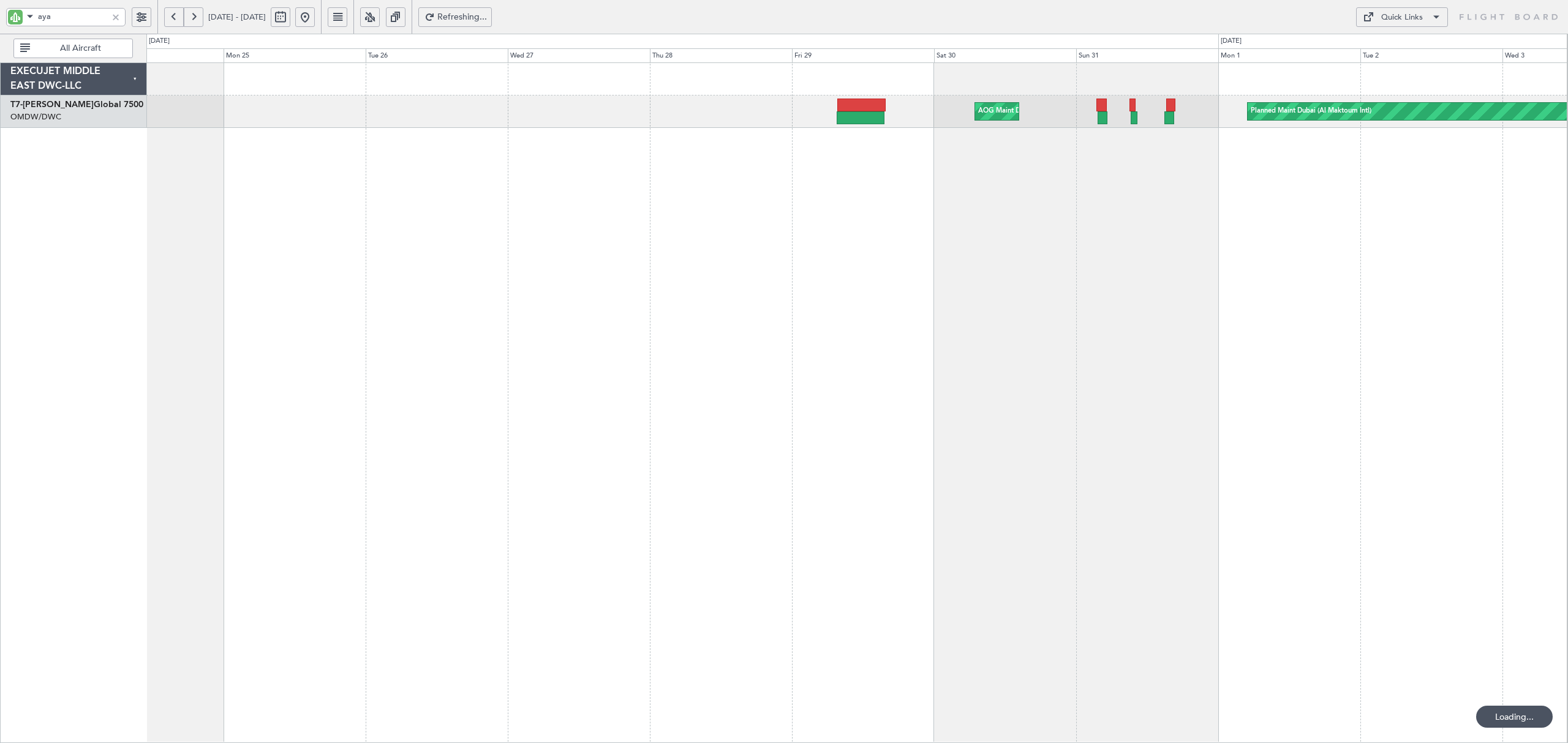
click at [922, 170] on div "Planned Maint Dubai (Al Maktoum Intl) AOG Maint [GEOGRAPHIC_DATA] (Al Maktoum I…" at bounding box center [856, 402] width 1421 height 681
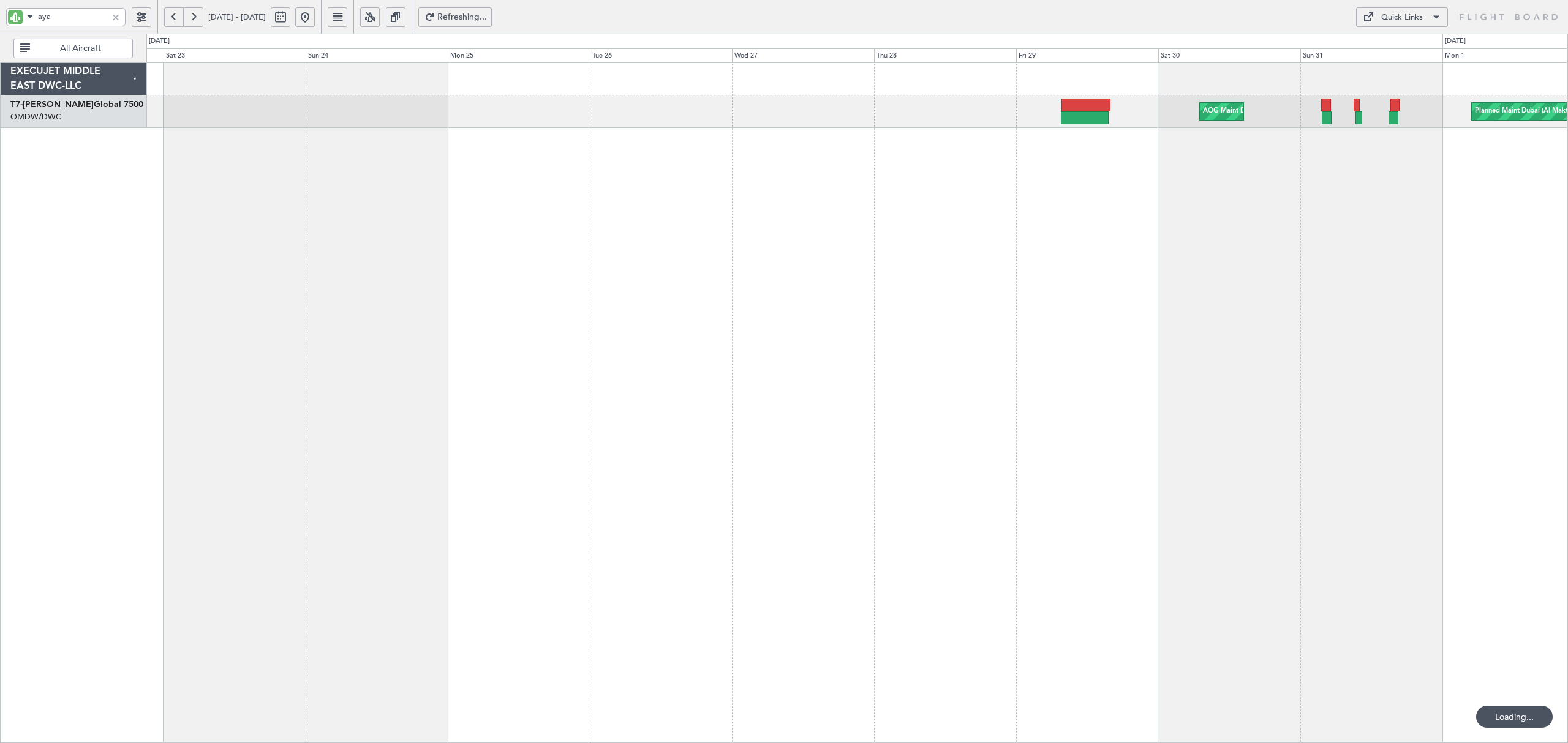
click at [671, 163] on div "Planned Maint Dubai (Al Maktoum Intl) AOG Maint [GEOGRAPHIC_DATA] (Al Maktoum I…" at bounding box center [856, 402] width 1421 height 681
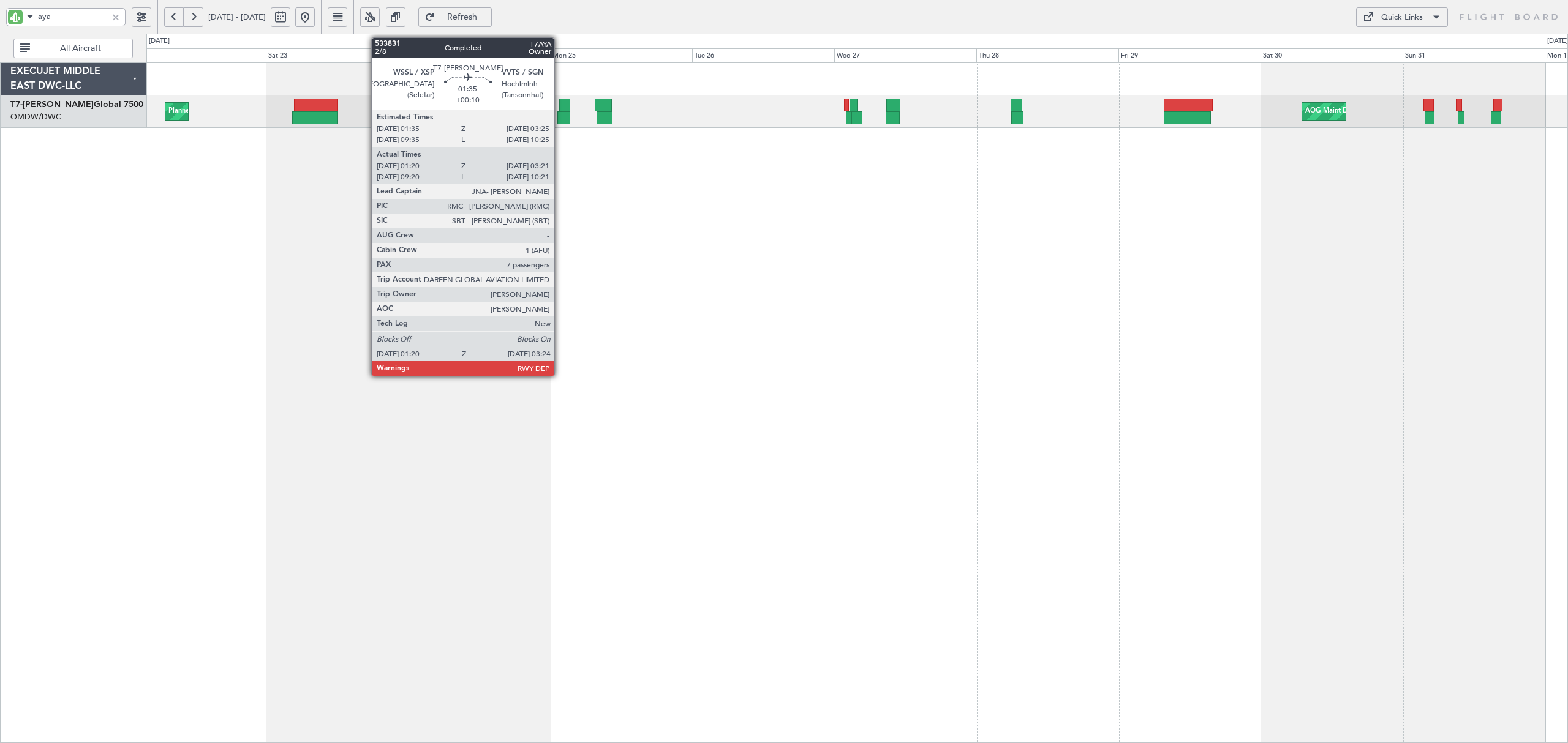
click at [560, 111] on div at bounding box center [564, 105] width 11 height 13
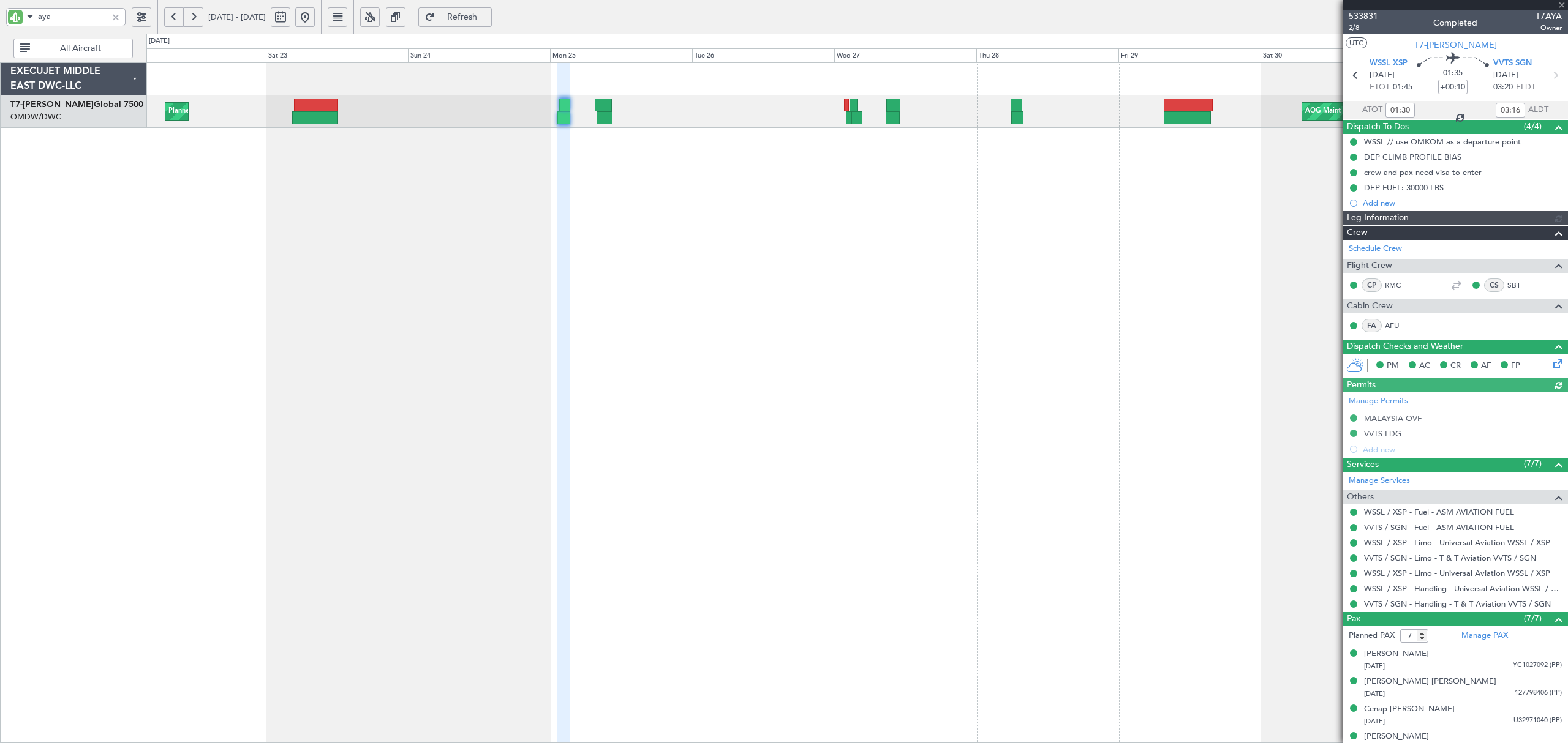
type input "[PERSON_NAME] (ANI)"
type input "6915"
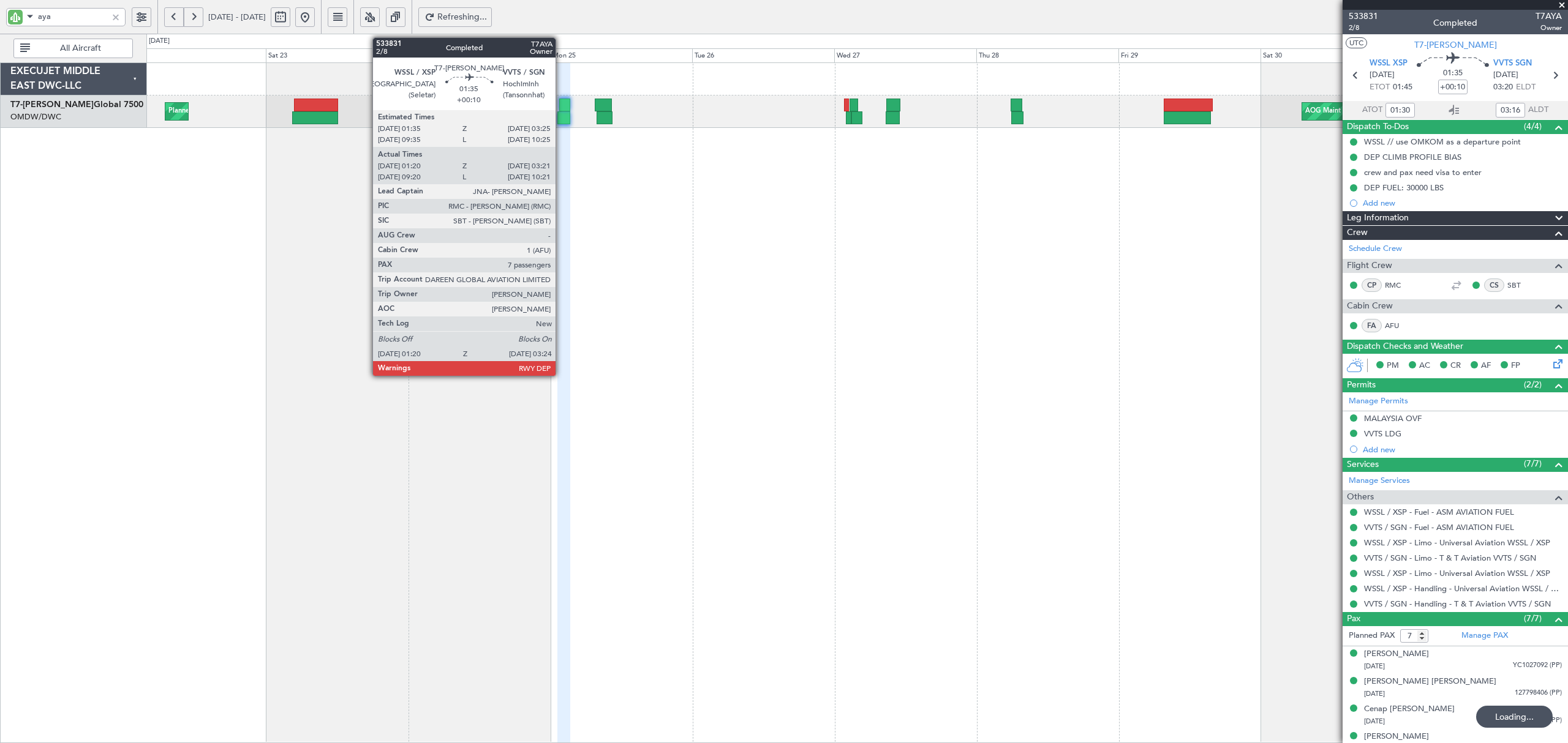
click at [562, 115] on div at bounding box center [563, 118] width 13 height 13
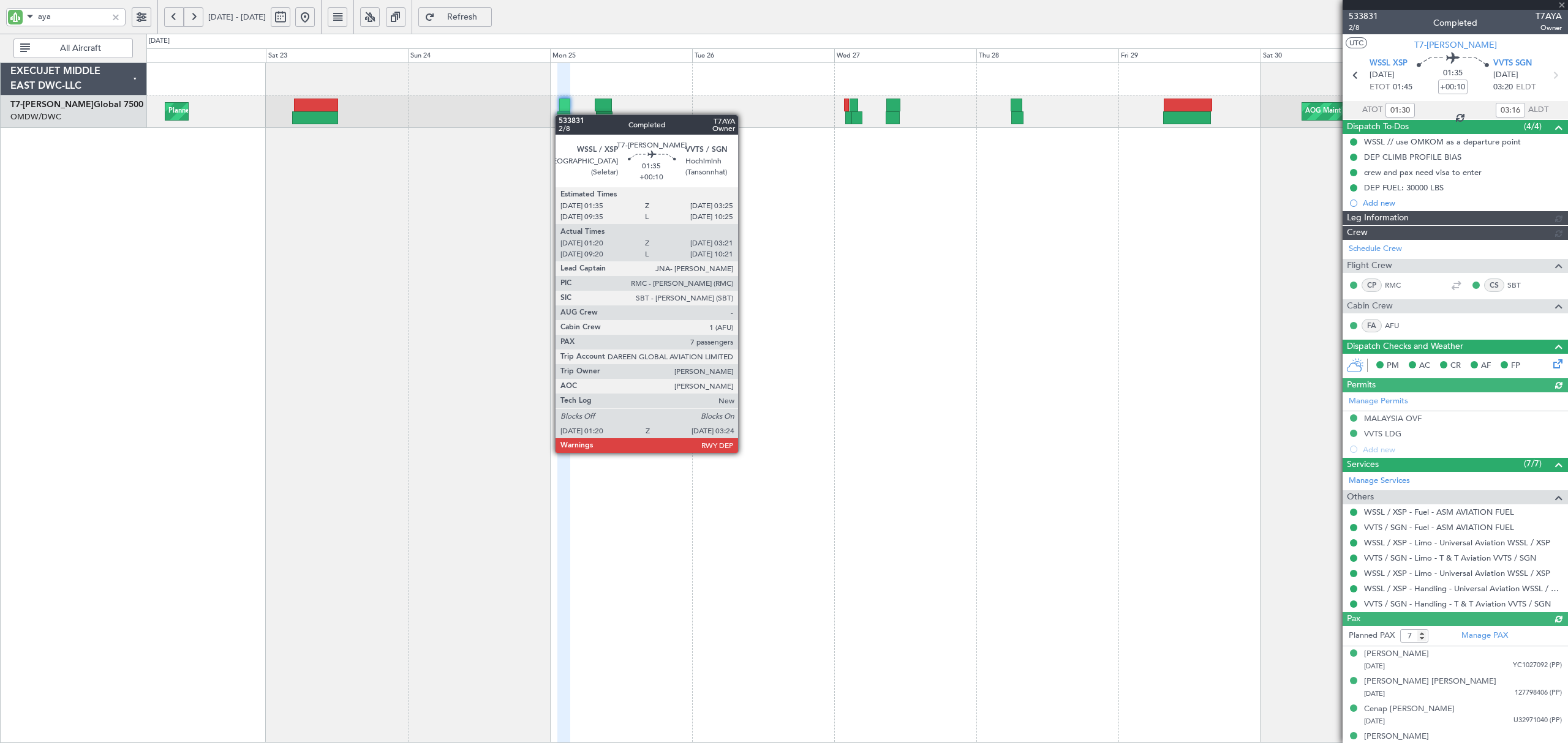
click at [562, 115] on div at bounding box center [563, 118] width 13 height 13
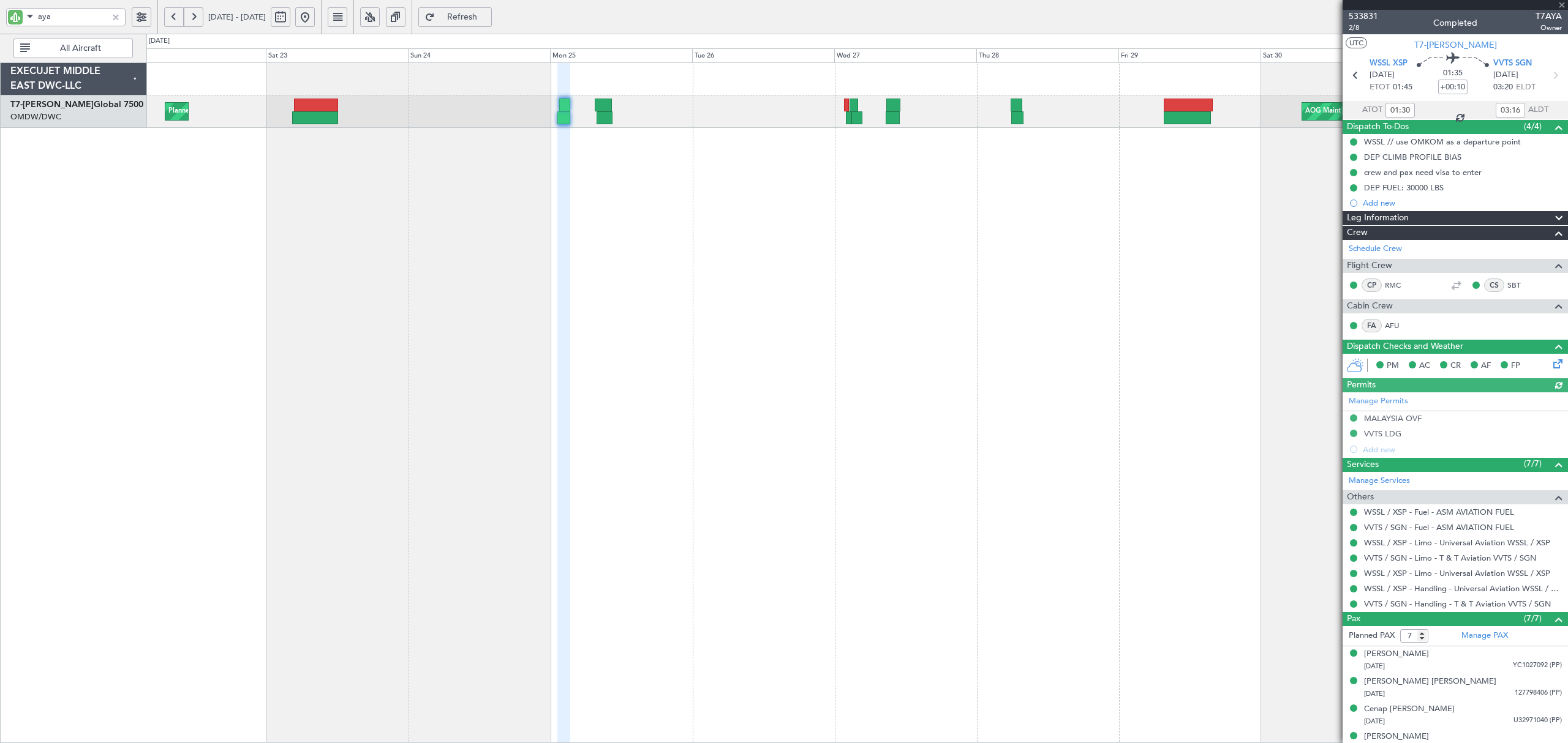
type input "[PERSON_NAME] (ANI)"
type input "6915"
type input "[PERSON_NAME] (ANI)"
type input "6915"
type input "[PERSON_NAME] (ANI)"
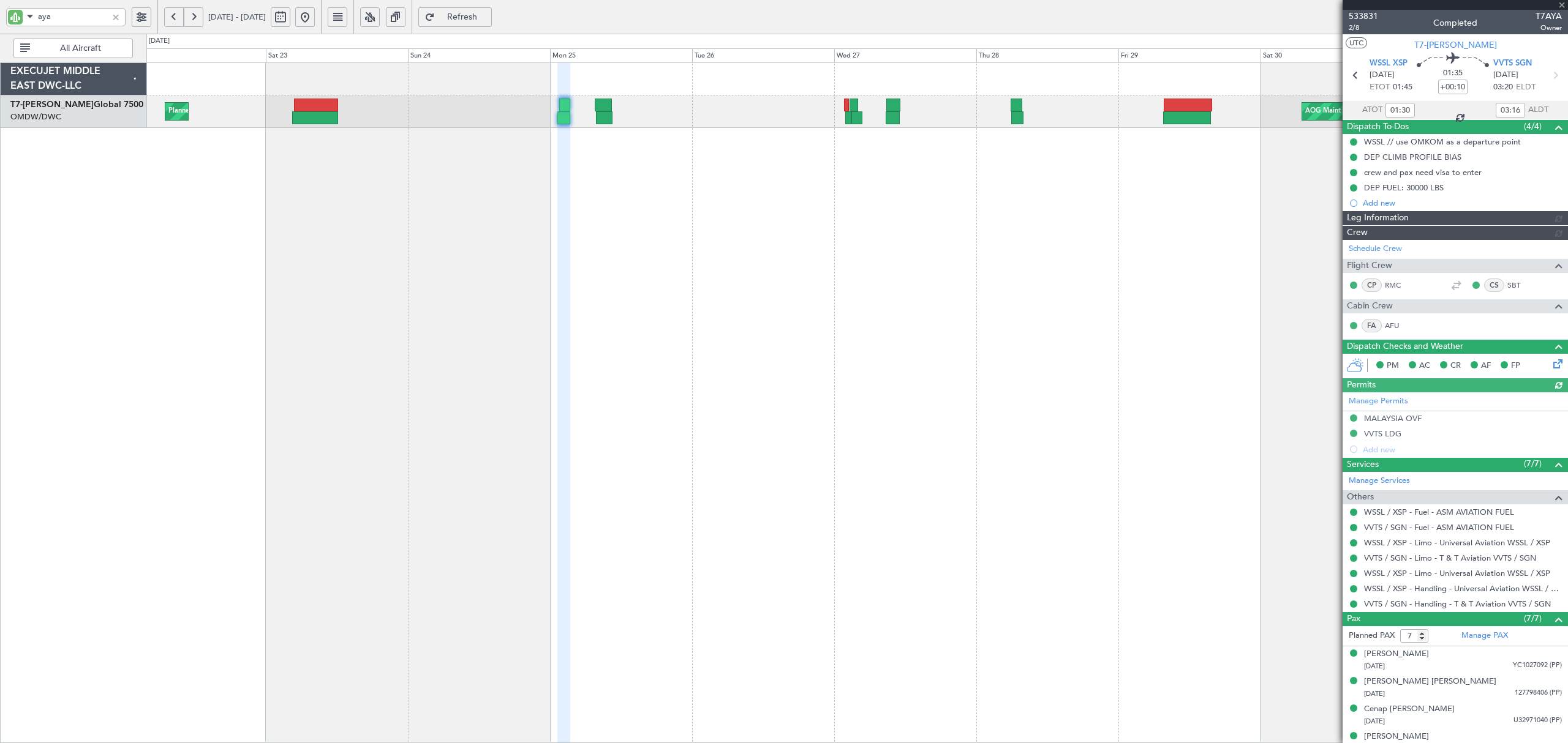
type input "6915"
click at [1390, 61] on span "WSSL XSP" at bounding box center [1388, 64] width 38 height 13
click at [316, 120] on div at bounding box center [315, 118] width 45 height 13
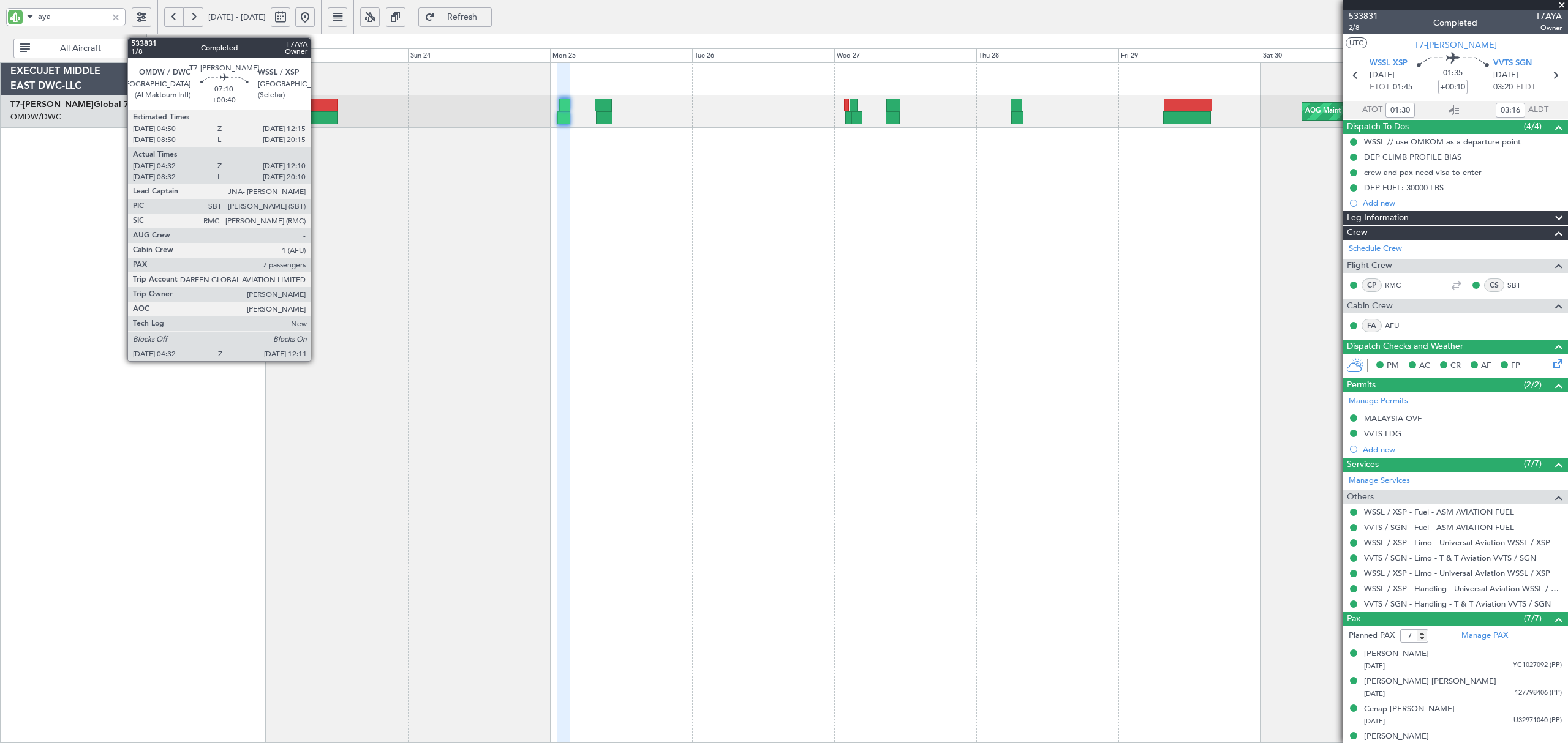
click at [316, 120] on div at bounding box center [315, 118] width 45 height 13
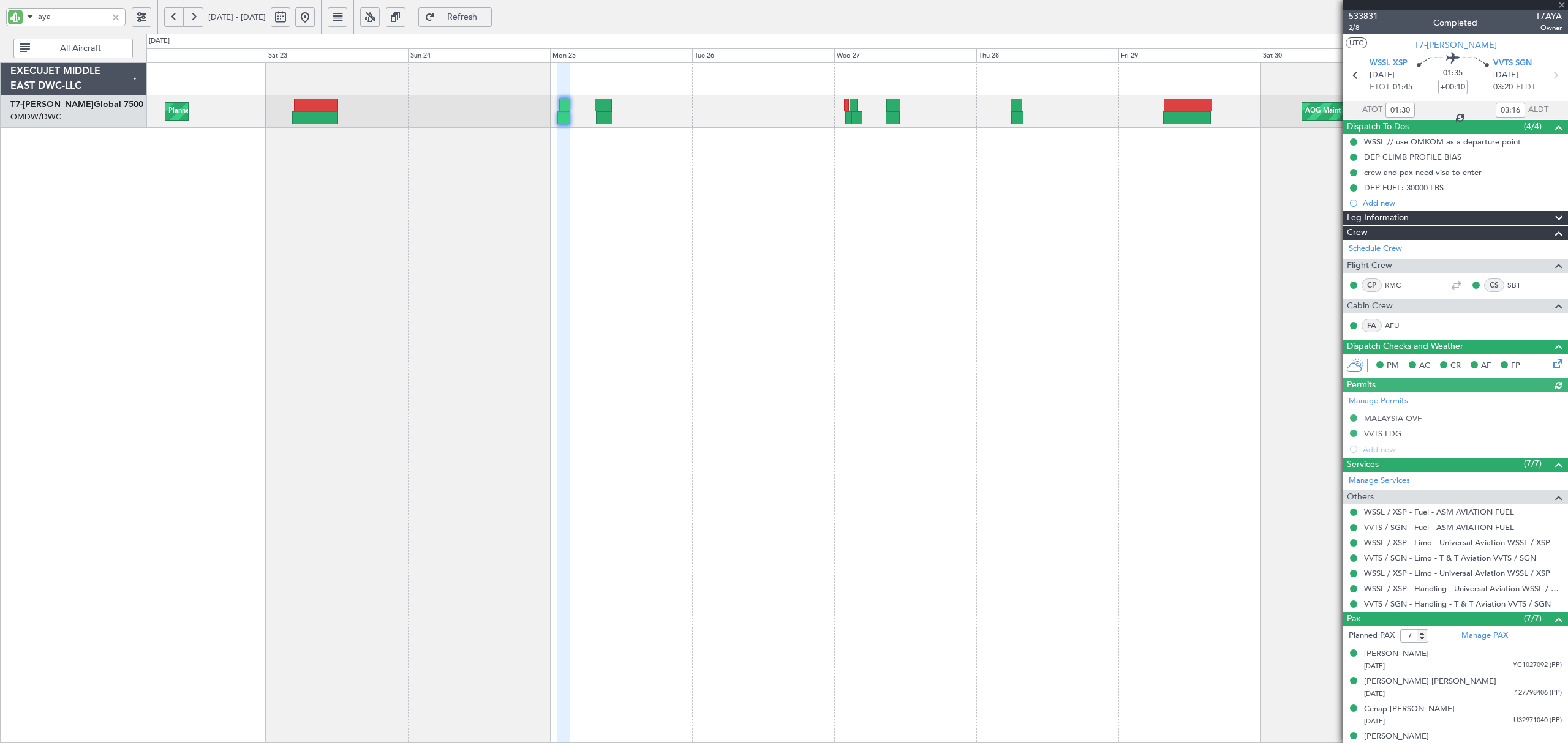
type input "[PERSON_NAME] (ANI)"
type input "6915"
